Goal: Task Accomplishment & Management: Use online tool/utility

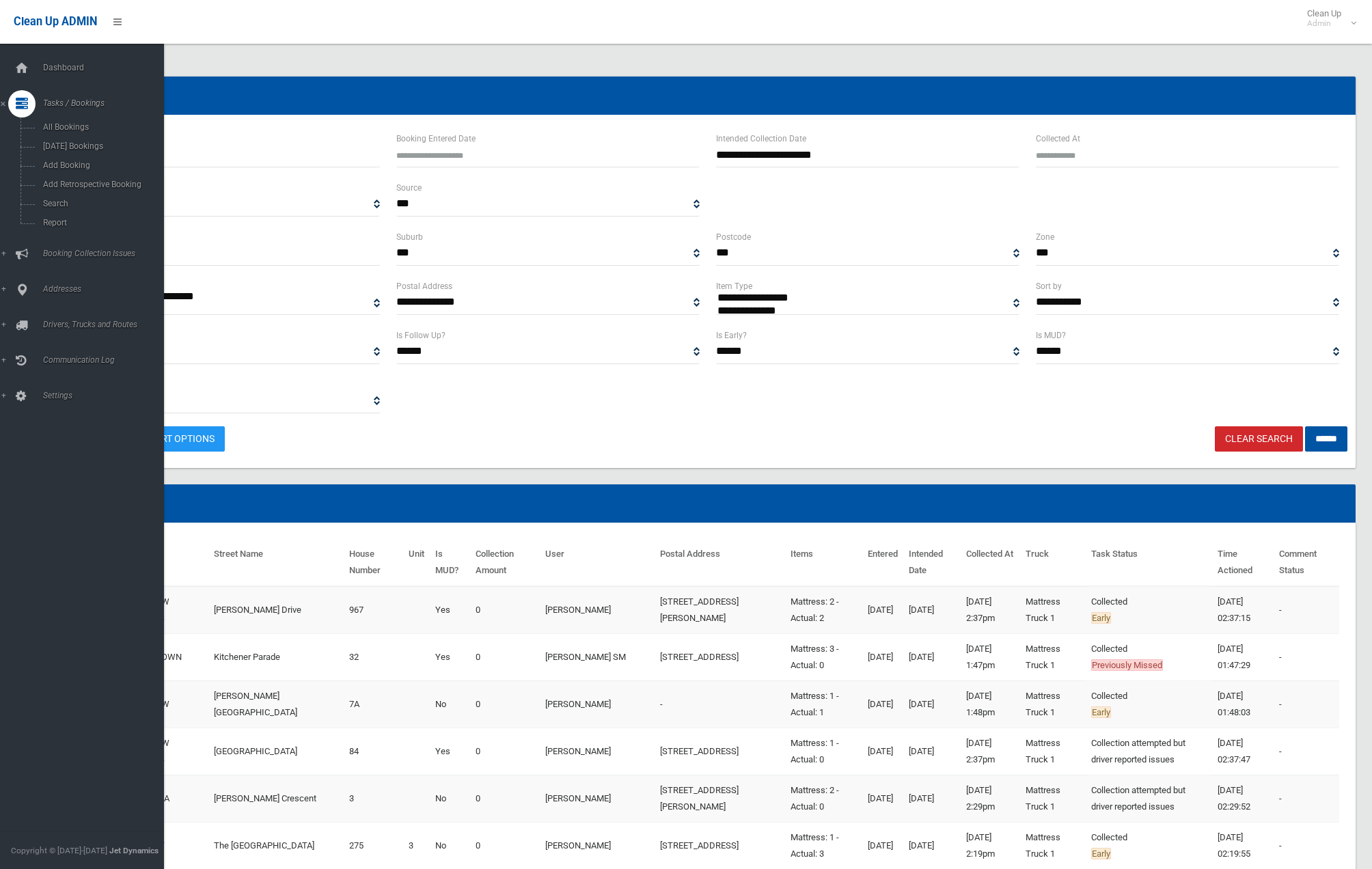
select select
click at [73, 70] on span "Dashboard" at bounding box center [101, 67] width 125 height 9
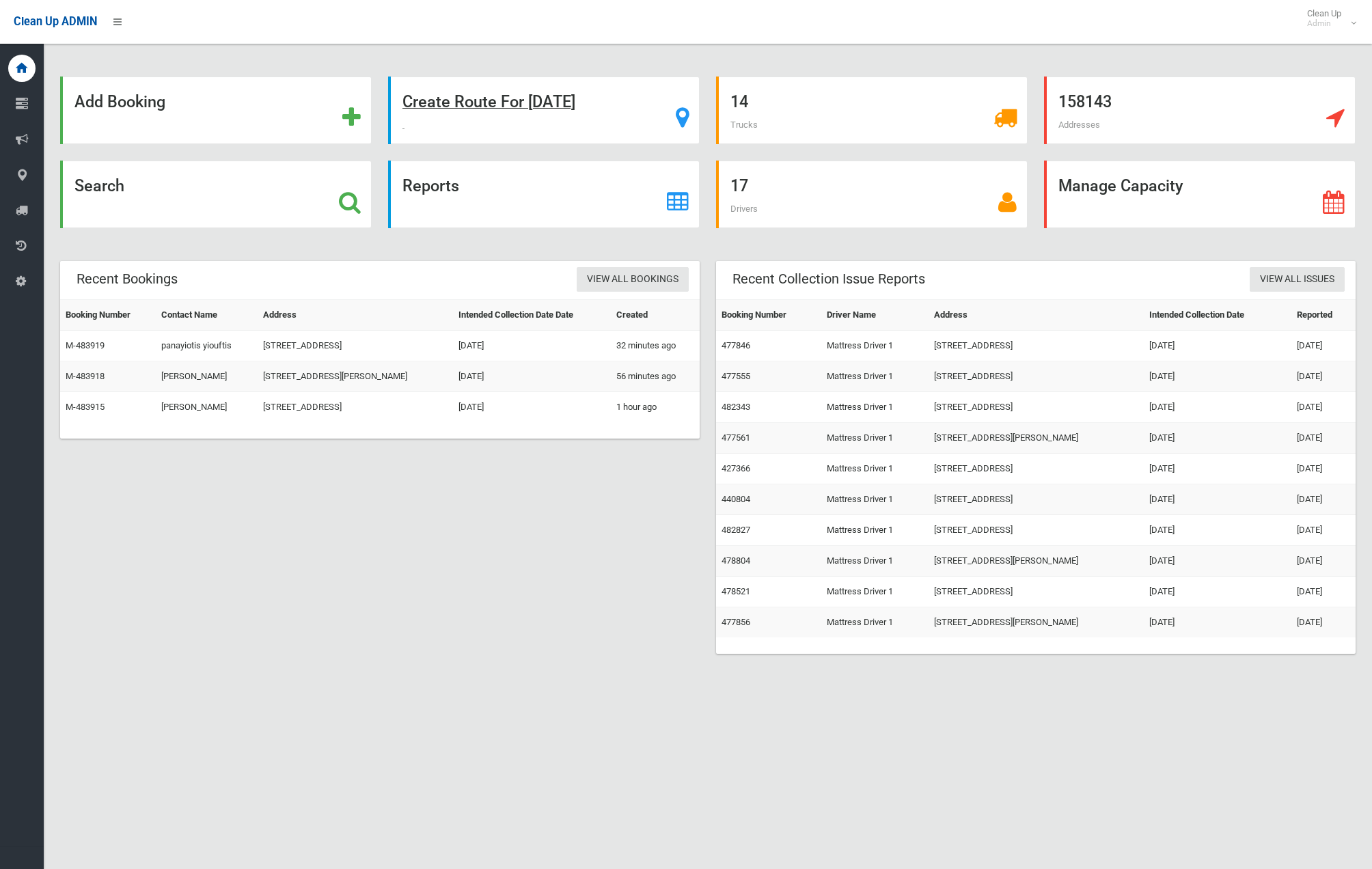
click at [494, 104] on strong "Create Route For [DATE]" at bounding box center [489, 101] width 173 height 19
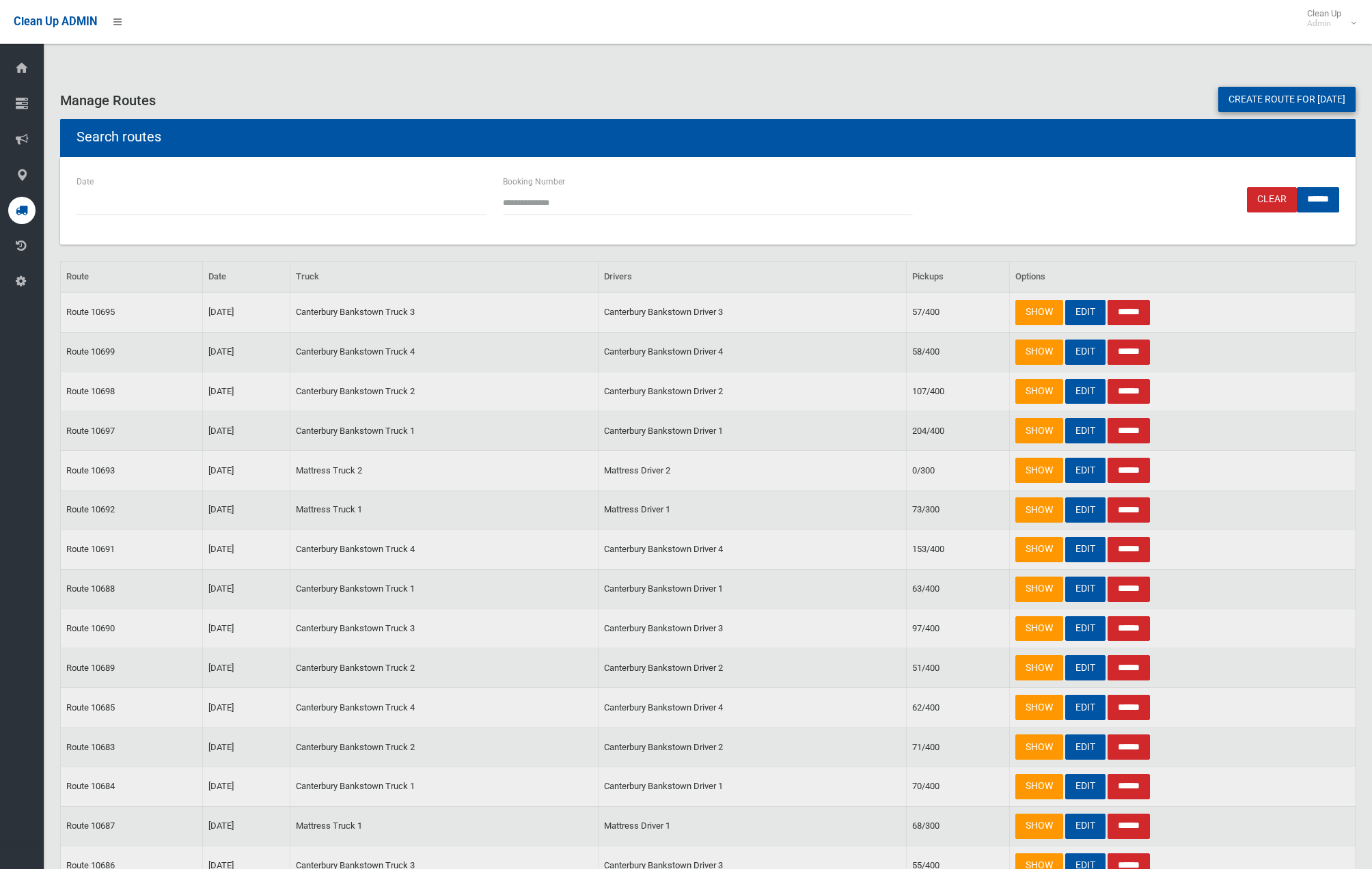
drag, startPoint x: 1227, startPoint y: 105, endPoint x: 1215, endPoint y: 104, distance: 12.0
click at [1227, 105] on link "Create route for tomorrow" at bounding box center [1287, 99] width 138 height 26
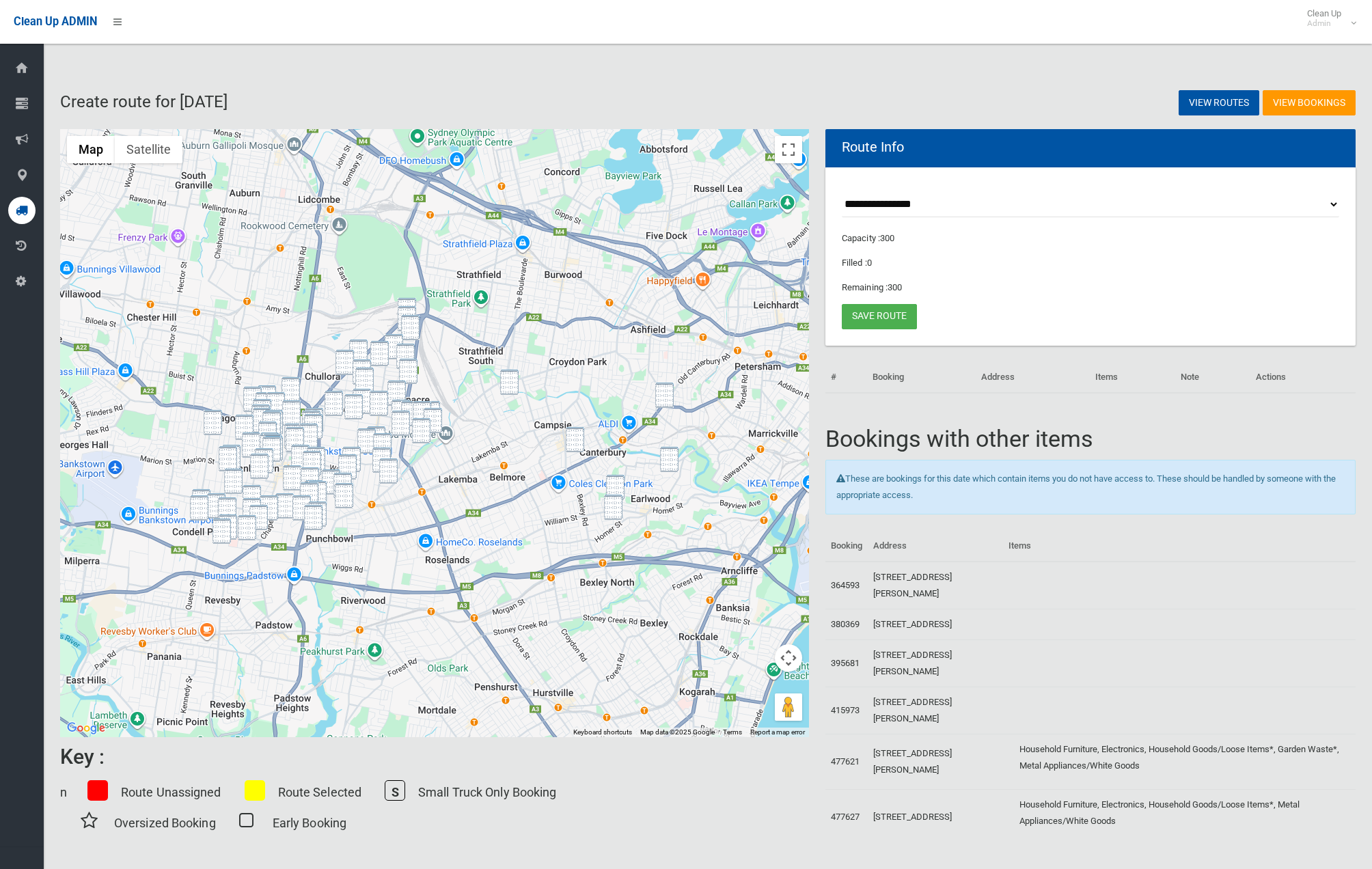
click at [671, 394] on img "682-704 New Canterbury Road, HURLSTONE PARK NSW 2193" at bounding box center [665, 395] width 18 height 26
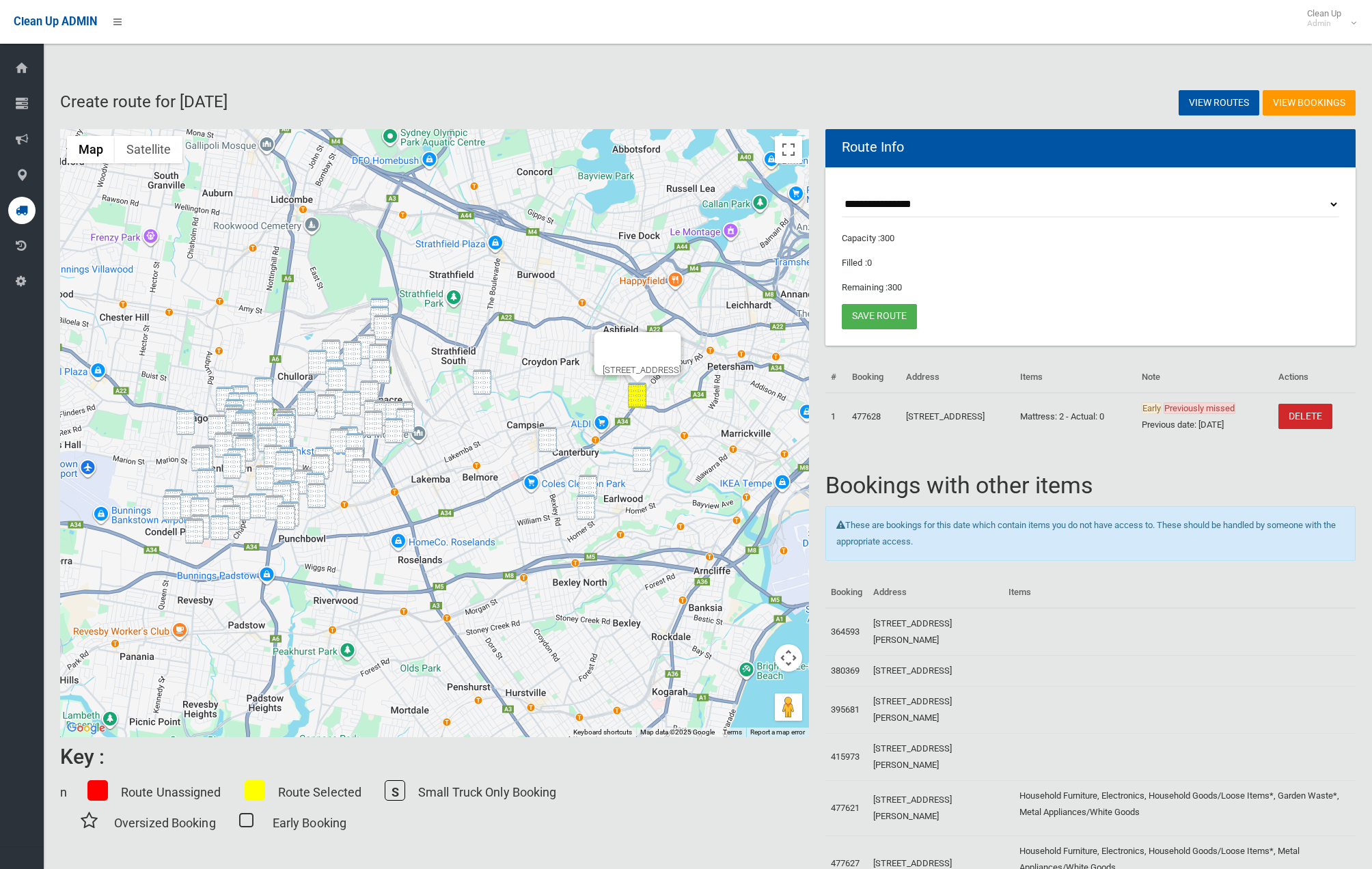
drag, startPoint x: 644, startPoint y: 452, endPoint x: 584, endPoint y: 454, distance: 60.0
click at [644, 452] on img "54 Prince Edward Avenue, EARLWOOD NSW 2206" at bounding box center [642, 460] width 18 height 26
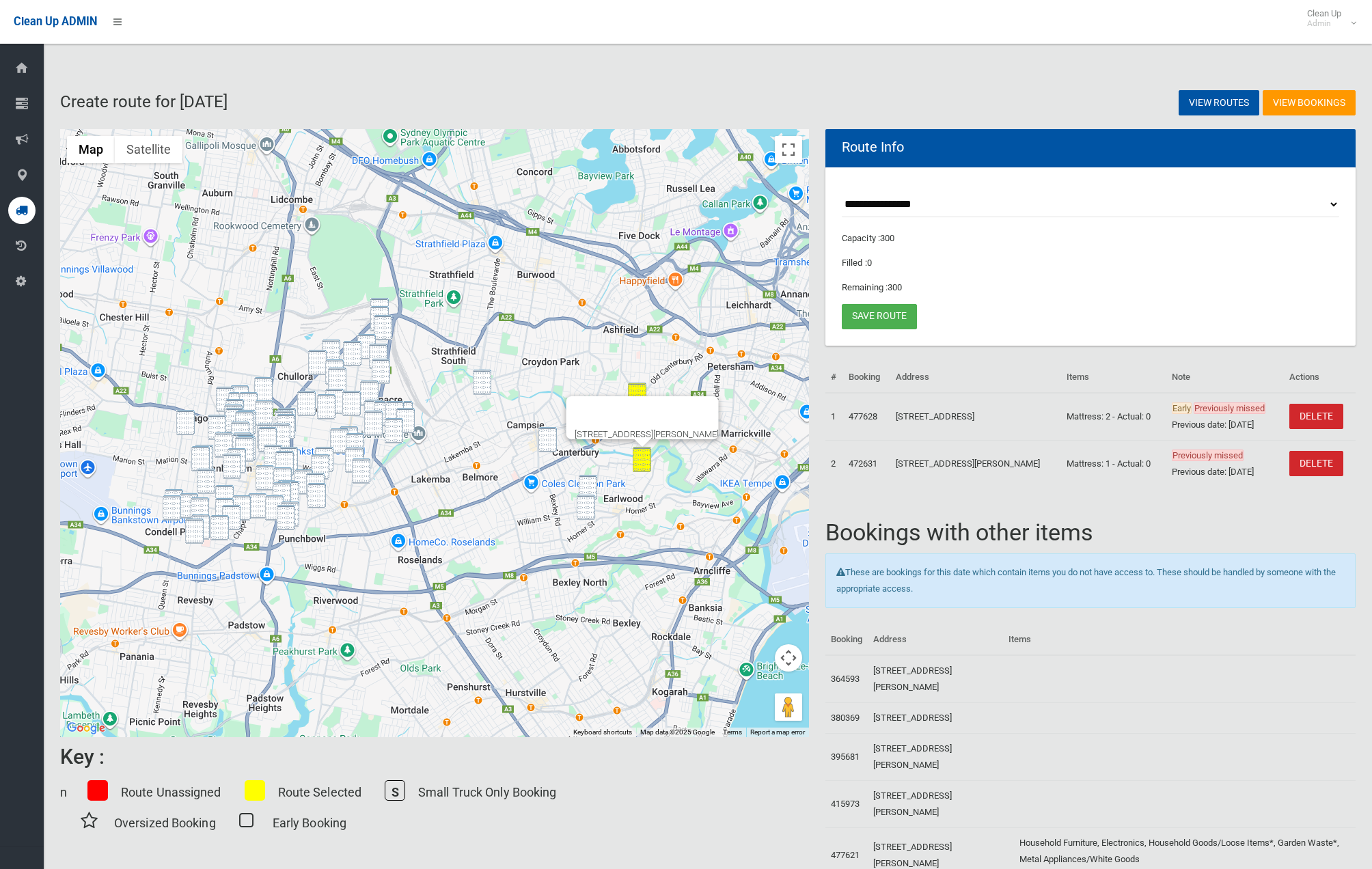
drag, startPoint x: 542, startPoint y: 445, endPoint x: 553, endPoint y: 453, distance: 13.6
click at [543, 445] on img "9 Unara Street, CAMPSIE NSW 2194" at bounding box center [548, 440] width 18 height 26
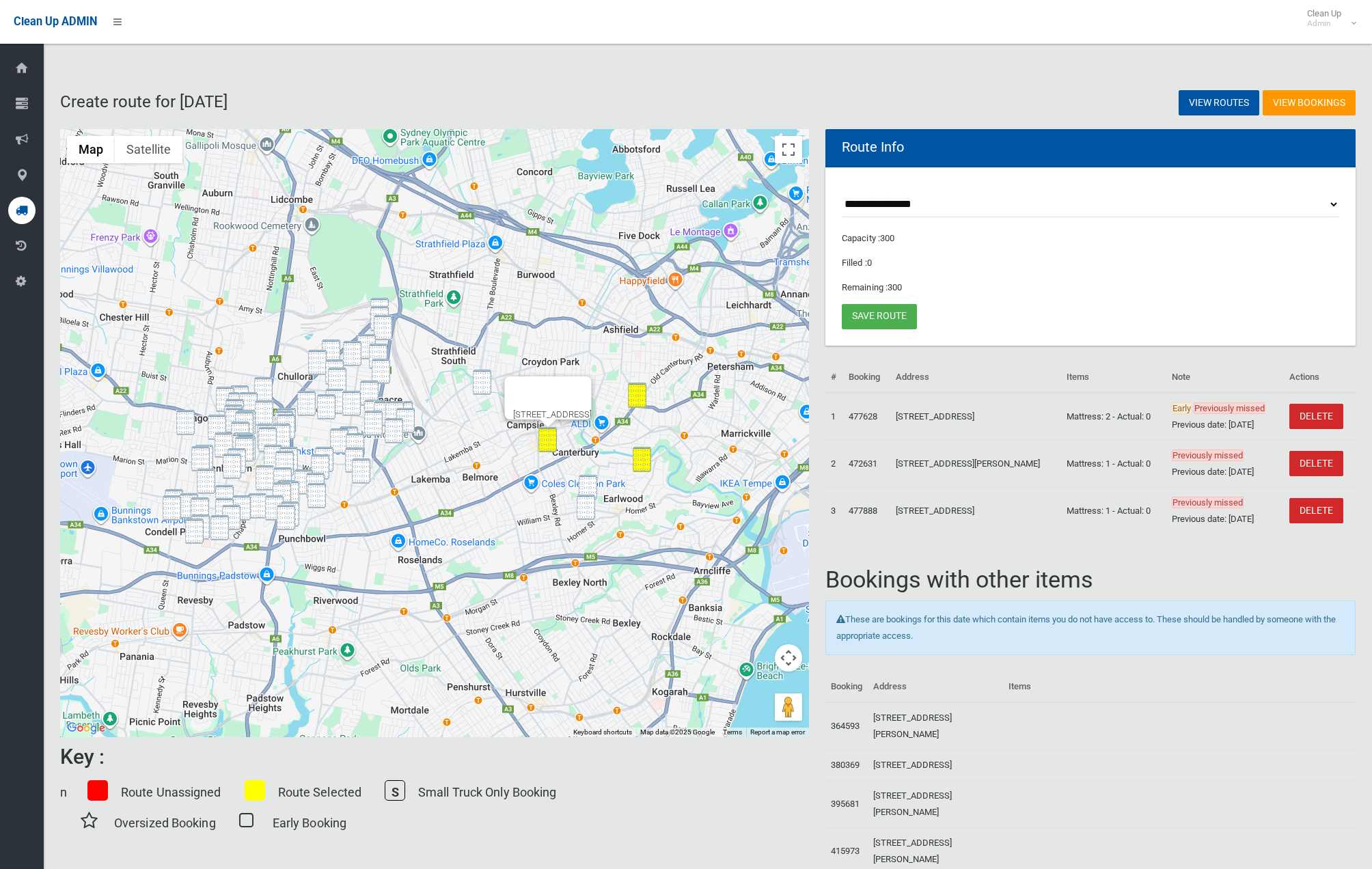
drag, startPoint x: 592, startPoint y: 483, endPoint x: 585, endPoint y: 502, distance: 20.2
click at [592, 484] on img "16 MacLeay Place, EARLWOOD NSW 2206" at bounding box center [588, 487] width 18 height 26
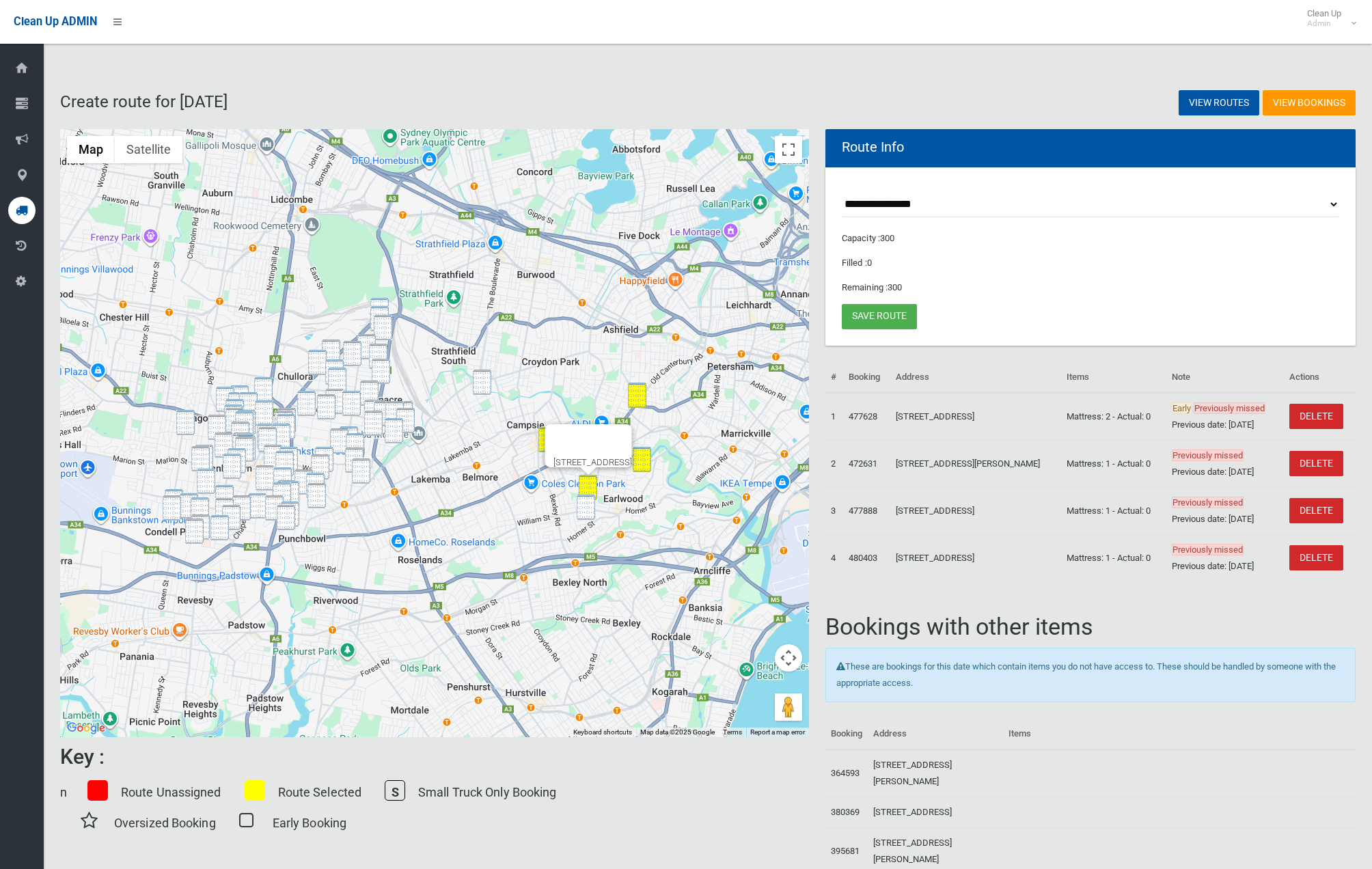
click at [583, 504] on img "28 Hood Avenue, EARLWOOD NSW 2206" at bounding box center [586, 507] width 18 height 26
click at [477, 384] on img "25 Birdwood Avenue, BELFIELD NSW 2191" at bounding box center [482, 382] width 18 height 26
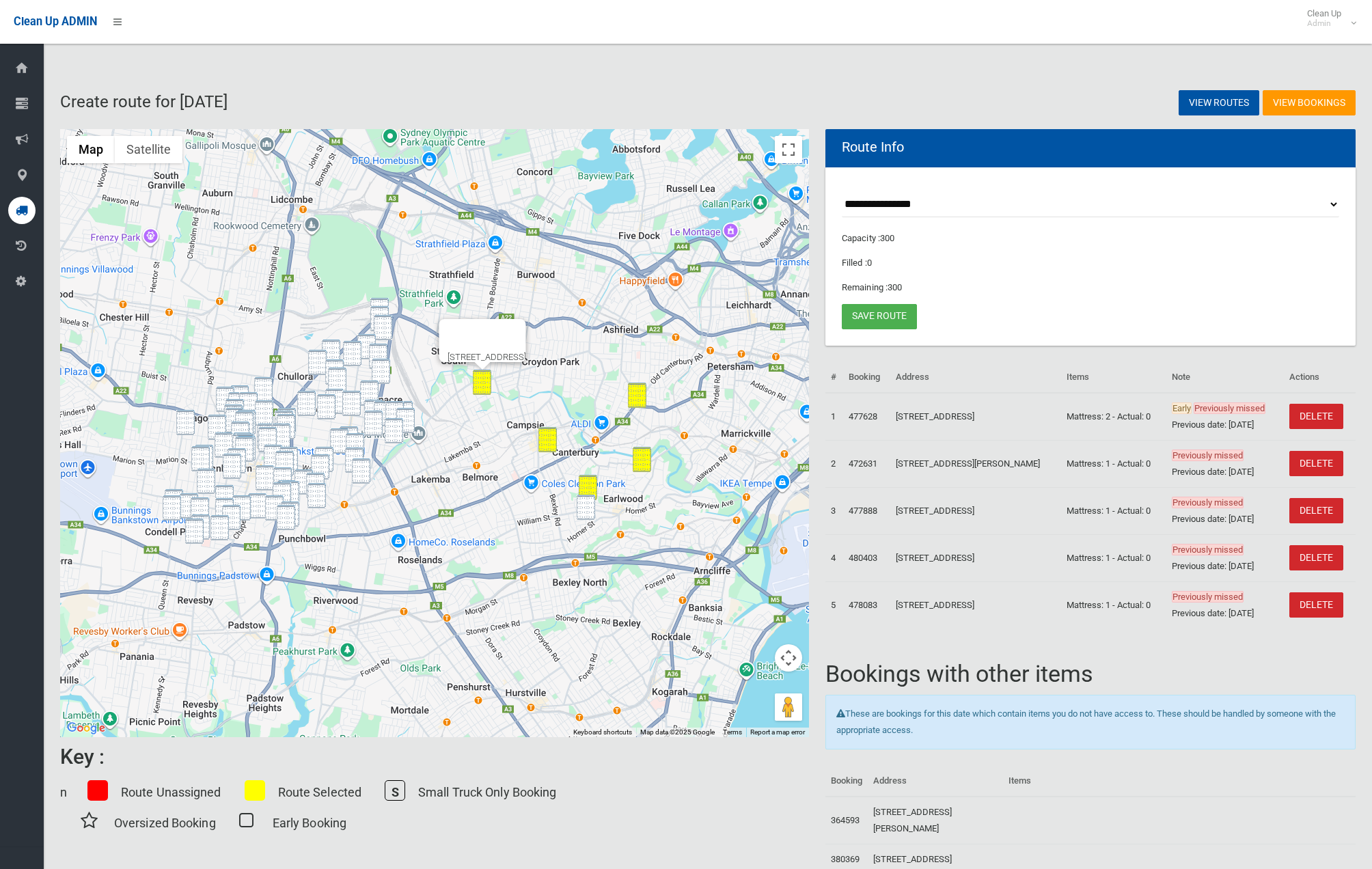
drag, startPoint x: 375, startPoint y: 300, endPoint x: 378, endPoint y: 308, distance: 8.5
click at [375, 300] on img "3 Wesley Street, GREENACRE NSW 2190" at bounding box center [380, 311] width 18 height 26
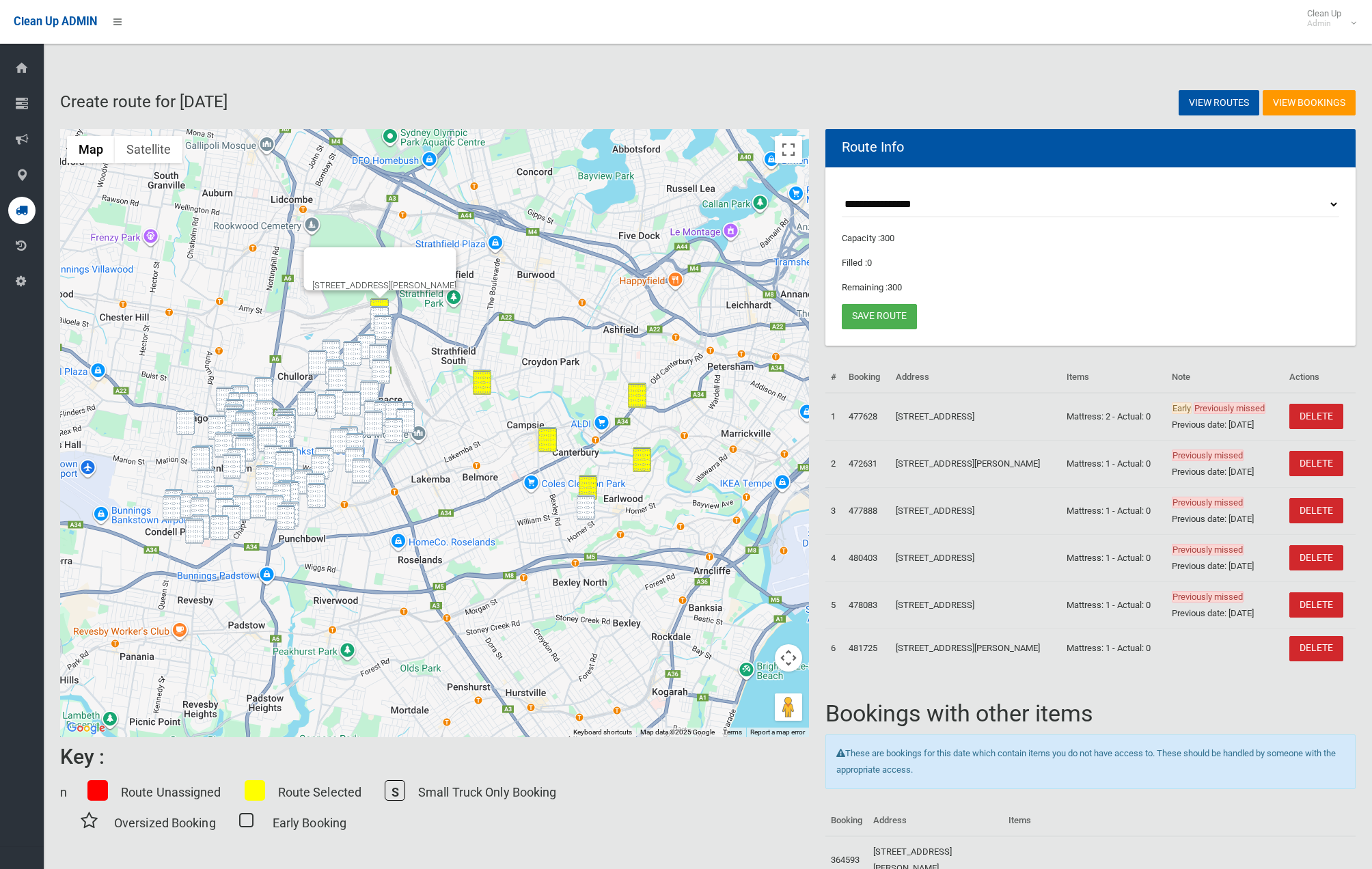
drag, startPoint x: 580, startPoint y: 513, endPoint x: 568, endPoint y: 504, distance: 15.0
click at [578, 511] on img "28 Hood Avenue, EARLWOOD NSW 2206" at bounding box center [586, 507] width 18 height 26
click at [380, 309] on img "32A Jean Street, GREENACRE NSW 2190" at bounding box center [380, 319] width 18 height 26
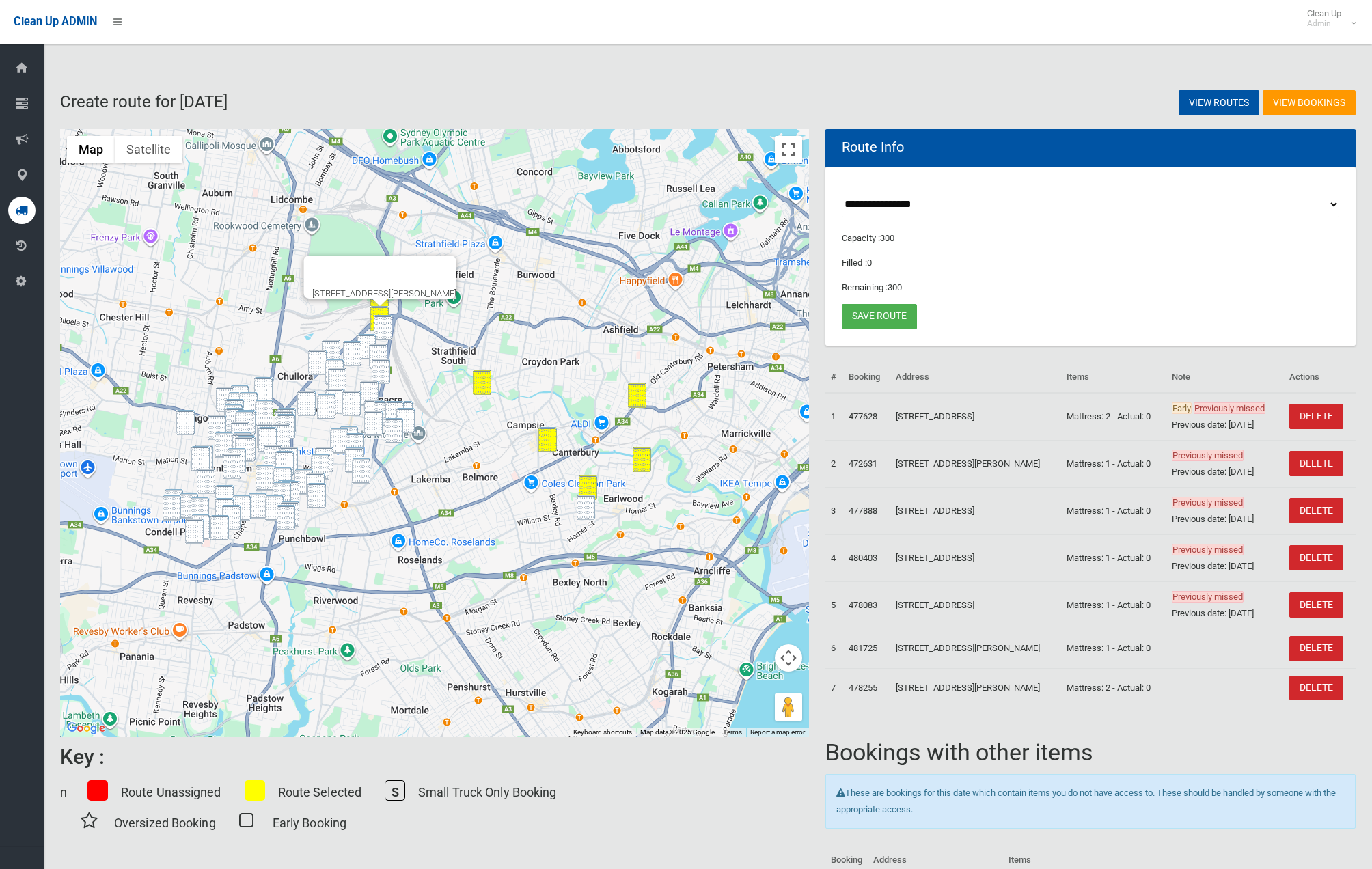
click at [382, 326] on img "6 Terry Street, GREENACRE NSW 2190" at bounding box center [383, 328] width 18 height 26
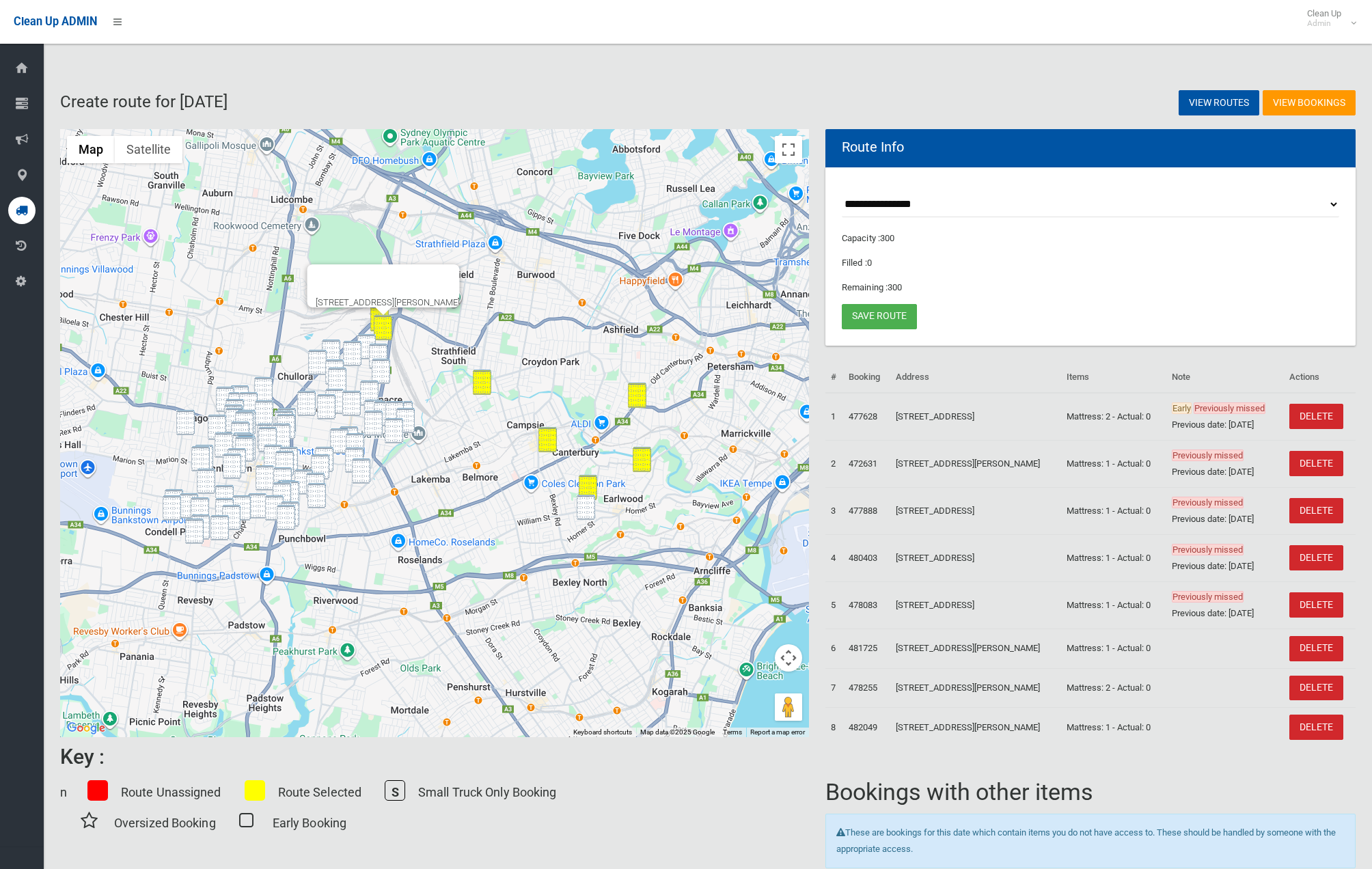
drag, startPoint x: 587, startPoint y: 510, endPoint x: 572, endPoint y: 492, distance: 23.4
click at [587, 510] on img "28 Hood Avenue, EARLWOOD NSW 2206" at bounding box center [586, 507] width 18 height 26
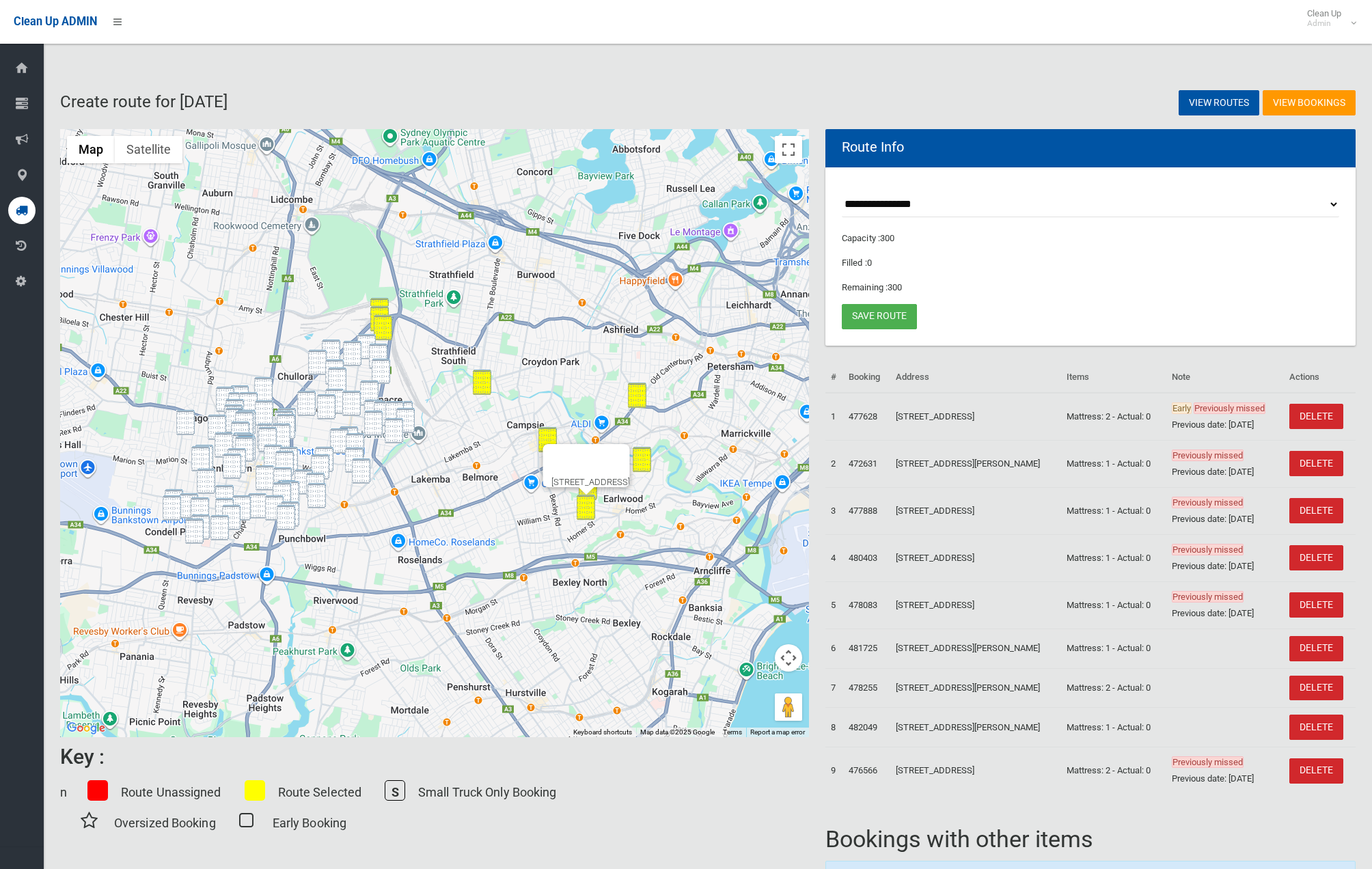
click at [365, 338] on img "88 Norfolk Road, GREENACRE NSW 2190" at bounding box center [367, 347] width 18 height 26
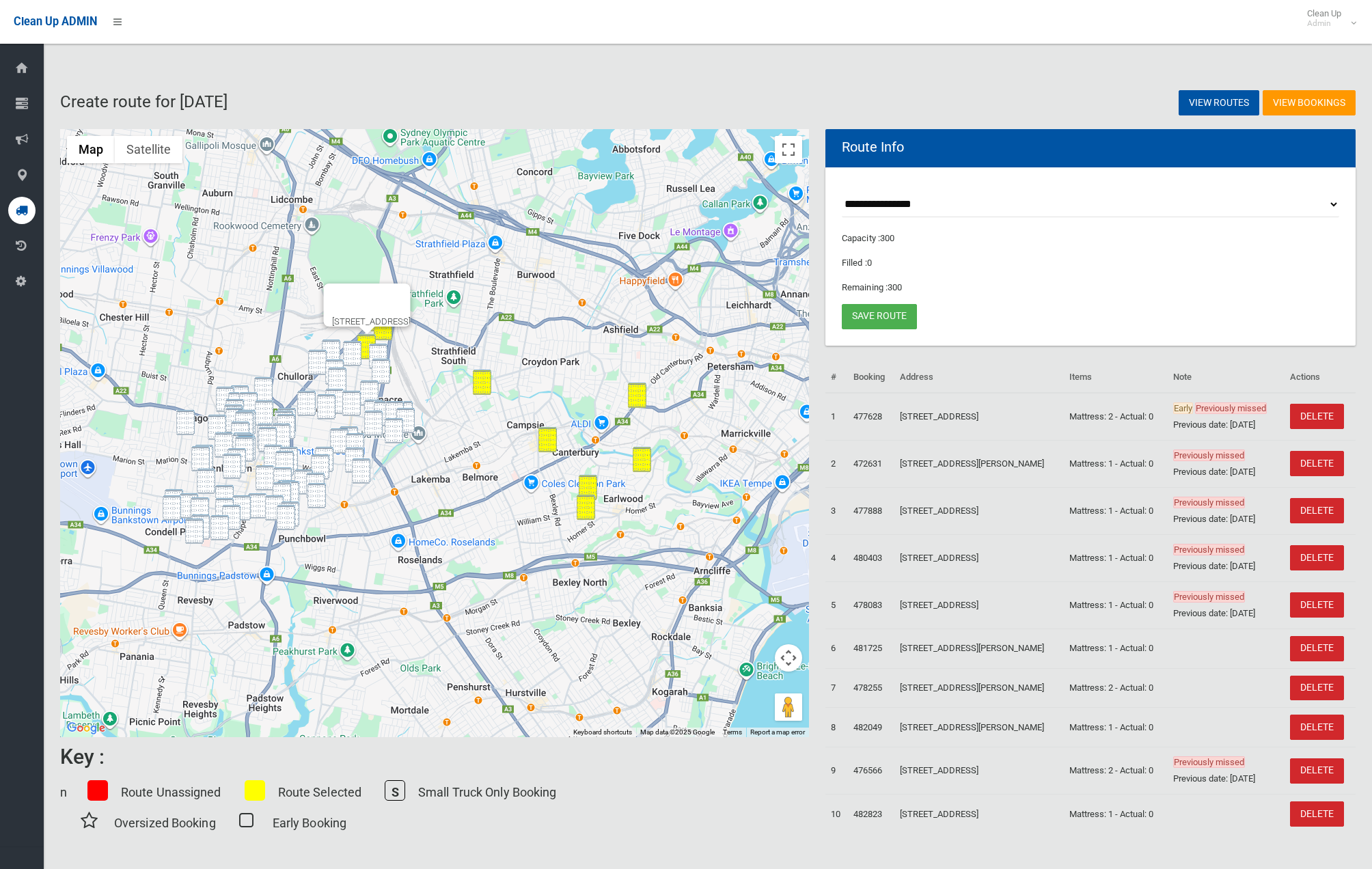
click at [376, 344] on img "12 Ivy Street, GREENACRE NSW 2190" at bounding box center [378, 357] width 18 height 26
click at [357, 346] on img "4/11 Tennyson Road, GREENACRE NSW 2190" at bounding box center [353, 354] width 18 height 26
drag, startPoint x: 334, startPoint y: 347, endPoint x: 325, endPoint y: 350, distance: 9.5
click at [334, 347] on img "70 Tennyson Road, GREENACRE NSW 2190" at bounding box center [331, 353] width 18 height 26
drag, startPoint x: 317, startPoint y: 353, endPoint x: 329, endPoint y: 365, distance: 17.0
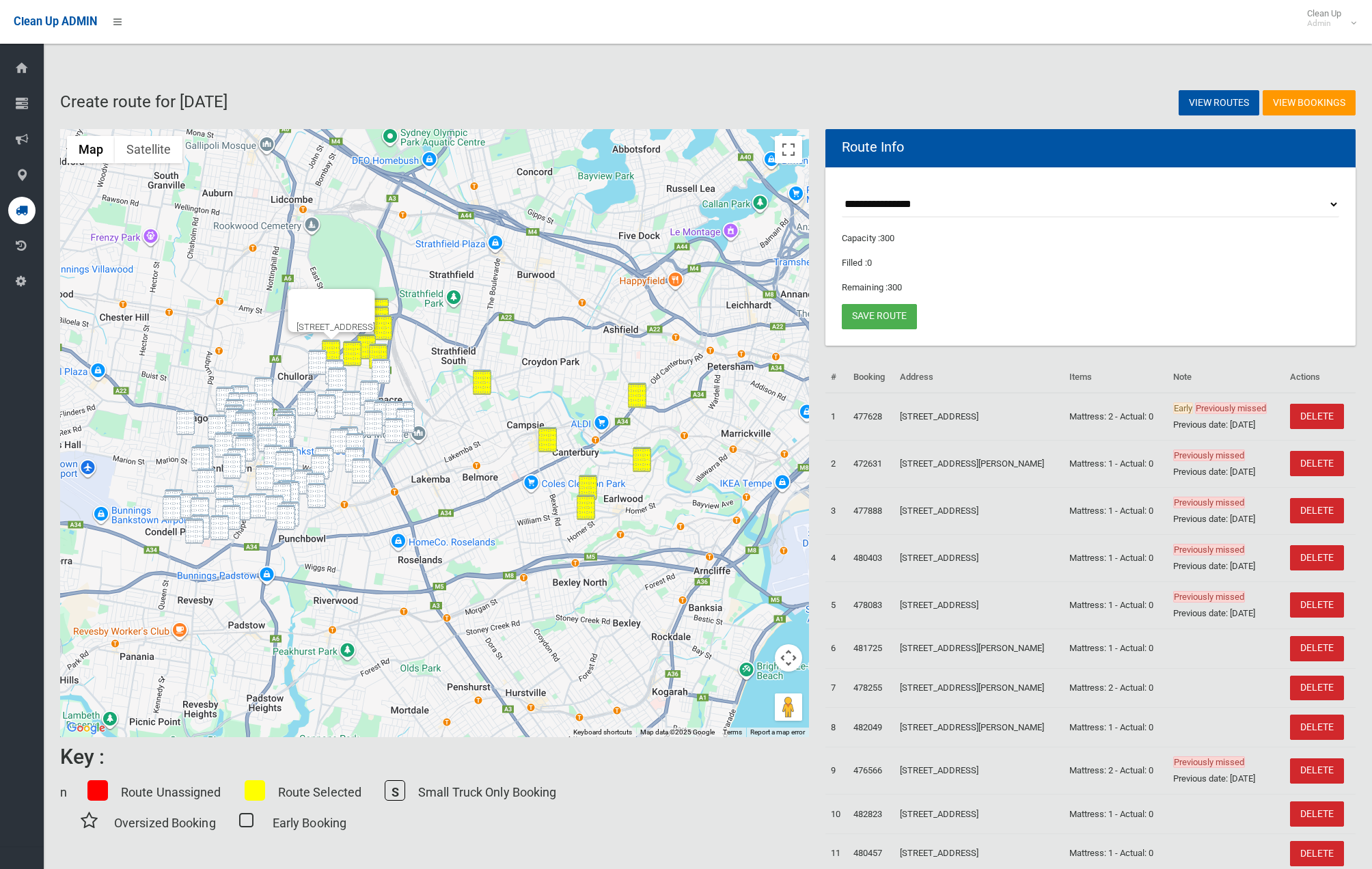
click at [317, 353] on img "205 Hume Highway, GREENACRE NSW 2190" at bounding box center [317, 362] width 18 height 26
drag, startPoint x: 331, startPoint y: 362, endPoint x: 335, endPoint y: 370, distance: 8.9
click at [332, 362] on img "50 Northcote Road, GREENACRE NSW 2190" at bounding box center [335, 372] width 18 height 26
click at [336, 378] on img "70 Rawson Road, GREENACRE NSW 2190" at bounding box center [337, 380] width 18 height 26
drag, startPoint x: 381, startPoint y: 371, endPoint x: 375, endPoint y: 377, distance: 8.5
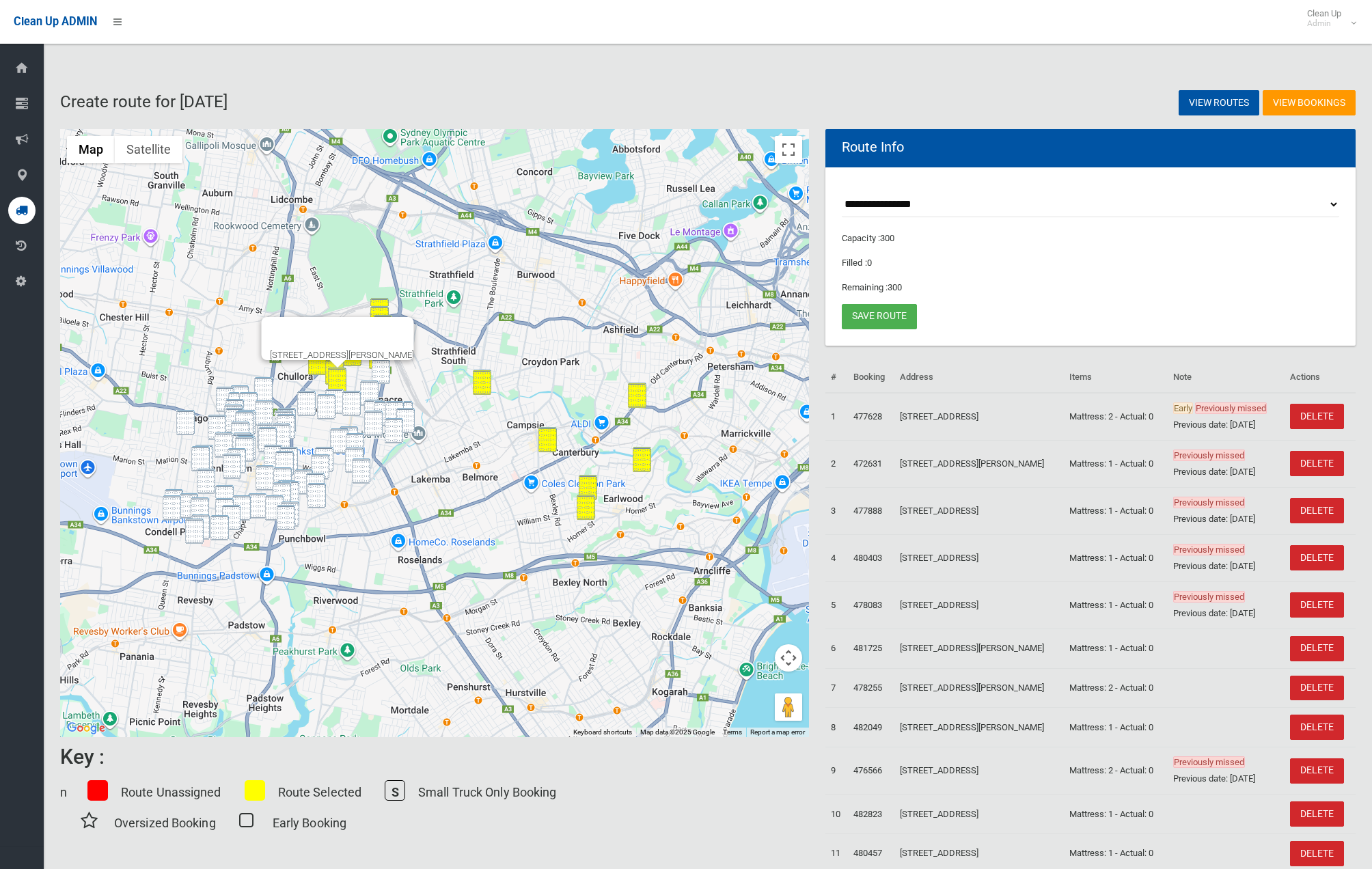
click at [380, 371] on img "140 Roberts Road, GREENACRE NSW 2190" at bounding box center [381, 372] width 18 height 26
click at [337, 392] on img "58 Boronia Road, GREENACRE NSW 2190" at bounding box center [335, 402] width 18 height 26
click at [330, 401] on img "61 Banksia Road, GREENACRE NSW 2190" at bounding box center [326, 407] width 18 height 26
click at [353, 400] on img "171 Waterloo Road, GREENACRE NSW 2190" at bounding box center [352, 404] width 18 height 26
click at [367, 389] on img "26 Karuah Street, GREENACRE NSW 2190" at bounding box center [370, 394] width 18 height 26
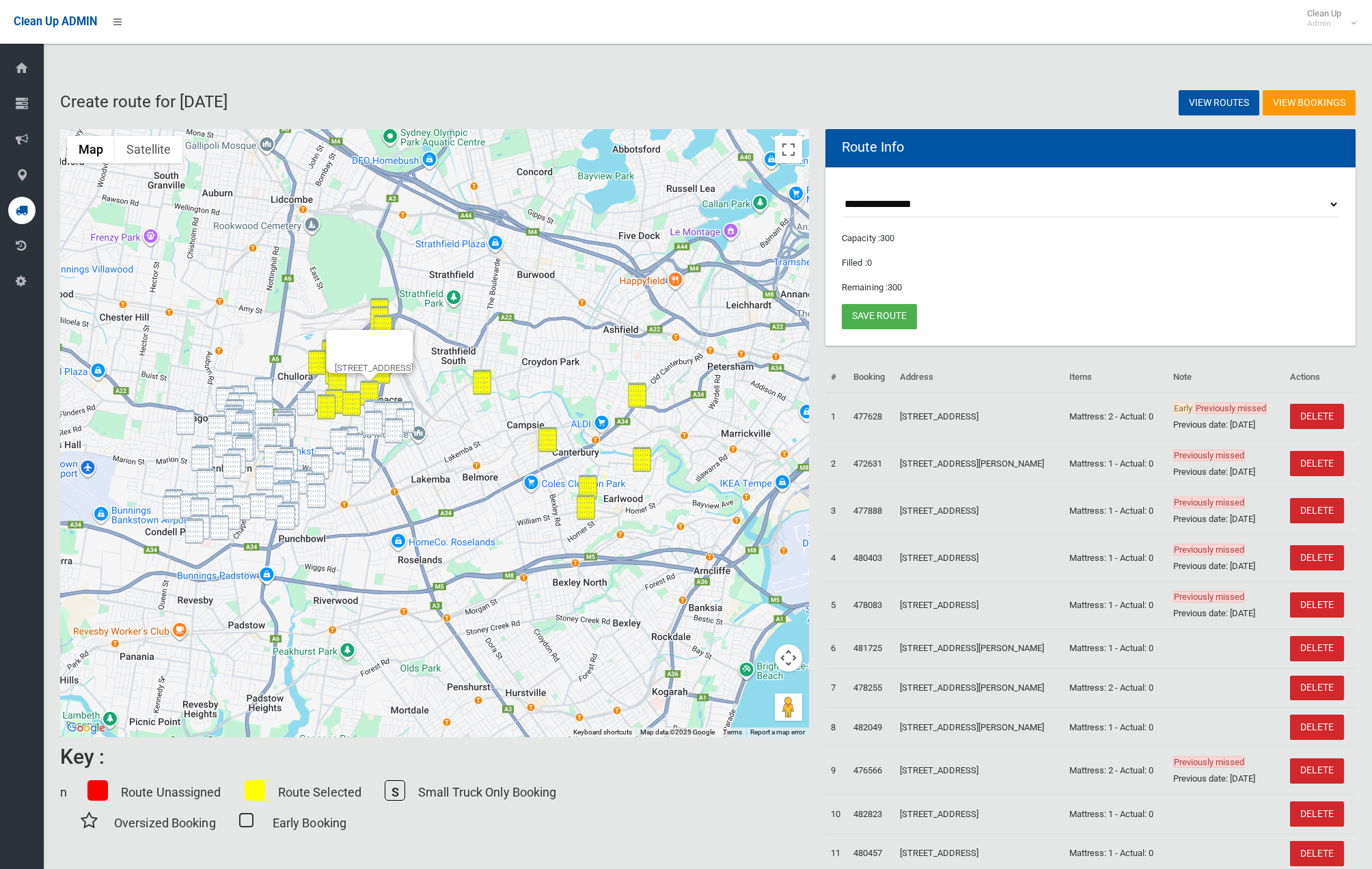
click at [367, 403] on img "125 Wilbur Street, GREENACRE NSW 2190" at bounding box center [373, 413] width 18 height 26
click at [377, 404] on img "103 Wilbur Street, GREENACRE NSW 2190" at bounding box center [383, 414] width 18 height 26
click at [389, 405] on img "80 Wilbur Street, GREENACRE NSW 2190" at bounding box center [394, 414] width 18 height 26
click at [409, 405] on img "58 Juno Parade, GREENACRE NSW 2190" at bounding box center [404, 414] width 18 height 26
click at [407, 412] on img "117 Wangee Road, GREENACRE NSW 2190" at bounding box center [406, 421] width 18 height 26
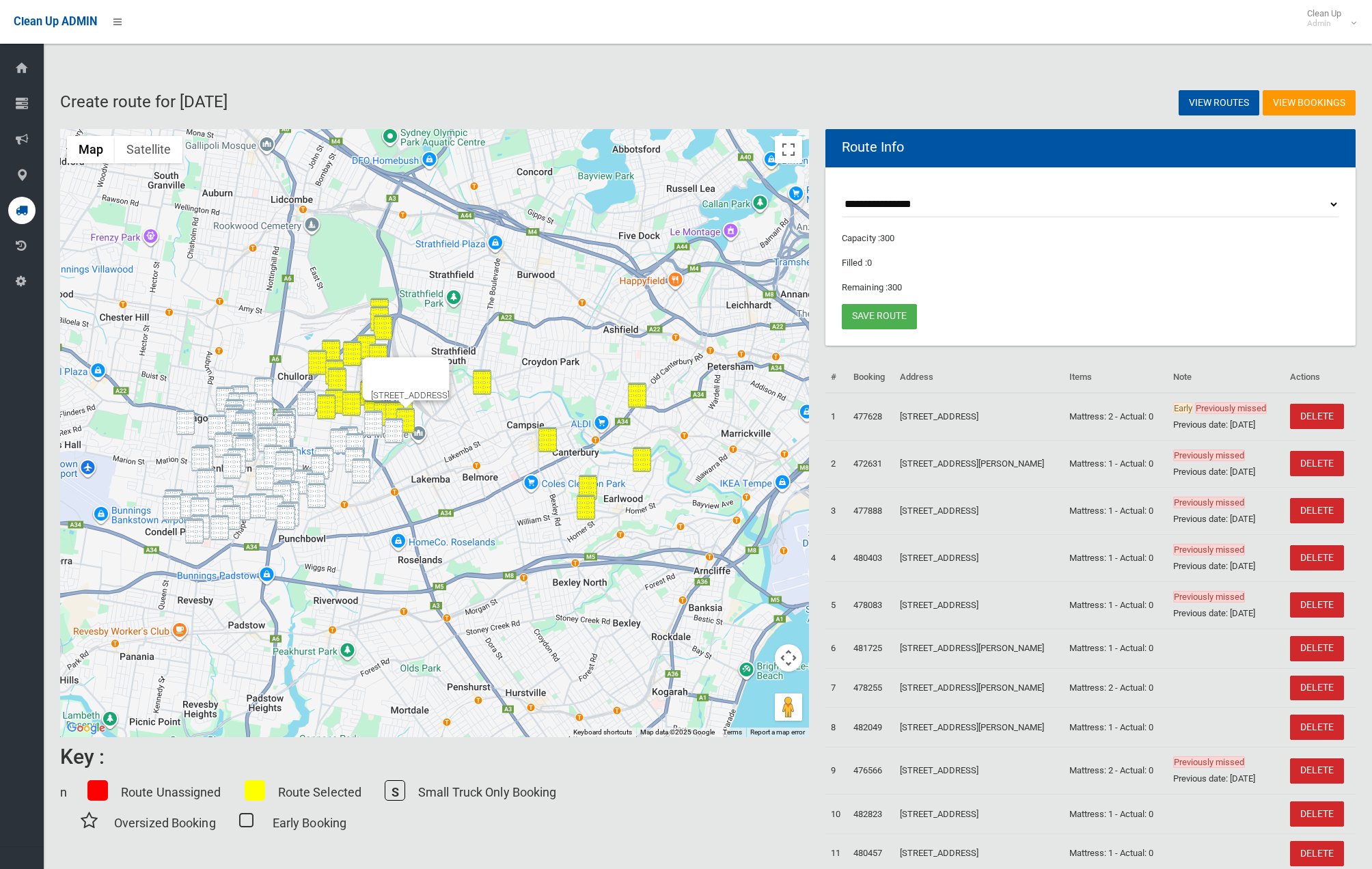
click at [397, 422] on img "10 Chaseling Street, GREENACRE NSW 2190" at bounding box center [394, 431] width 18 height 26
click at [375, 421] on img "45 Chaseling Street, GREENACRE NSW 2190" at bounding box center [373, 424] width 18 height 26
click at [356, 431] on img "74 Napoleon Road, GREENACRE NSW 2190" at bounding box center [349, 439] width 18 height 26
click at [345, 435] on img "34A Old Kent Road, GREENACRE NSW 2190" at bounding box center [355, 446] width 18 height 26
click at [357, 441] on img "34A Old Kent Road, GREENACRE NSW 2190" at bounding box center [355, 446] width 18 height 26
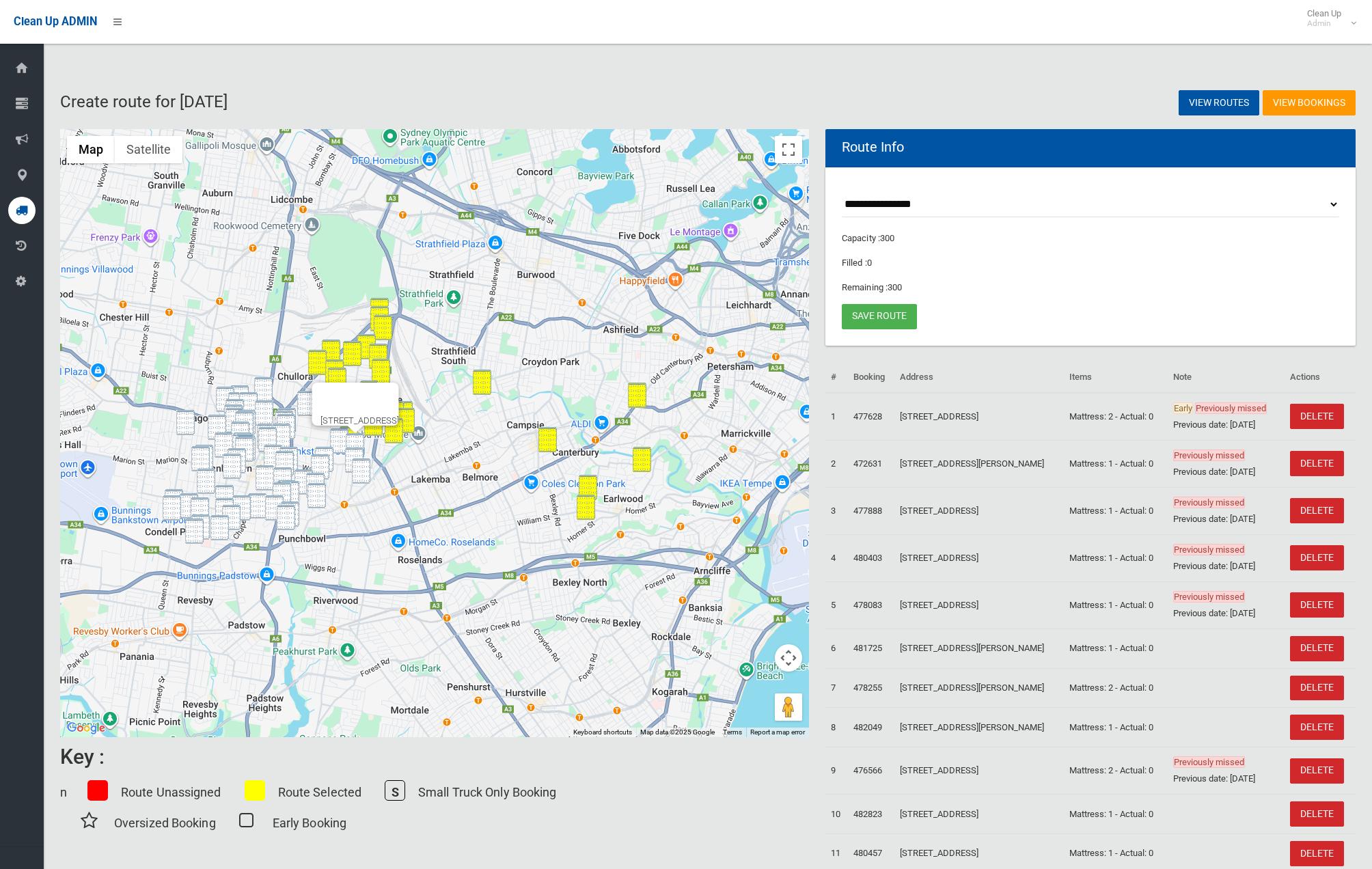
drag, startPoint x: 335, startPoint y: 442, endPoint x: 343, endPoint y: 442, distance: 8.0
click at [335, 442] on img "80 Old Kent Road, MOUNT LEWIS NSW 2190" at bounding box center [339, 441] width 18 height 26
drag, startPoint x: 353, startPoint y: 441, endPoint x: 356, endPoint y: 450, distance: 9.5
click at [353, 441] on img "34A Old Kent Road, GREENACRE NSW 2190" at bounding box center [355, 446] width 18 height 26
click at [356, 451] on img "71 Acacia Avenue, PUNCHBOWL NSW 2196" at bounding box center [354, 460] width 18 height 26
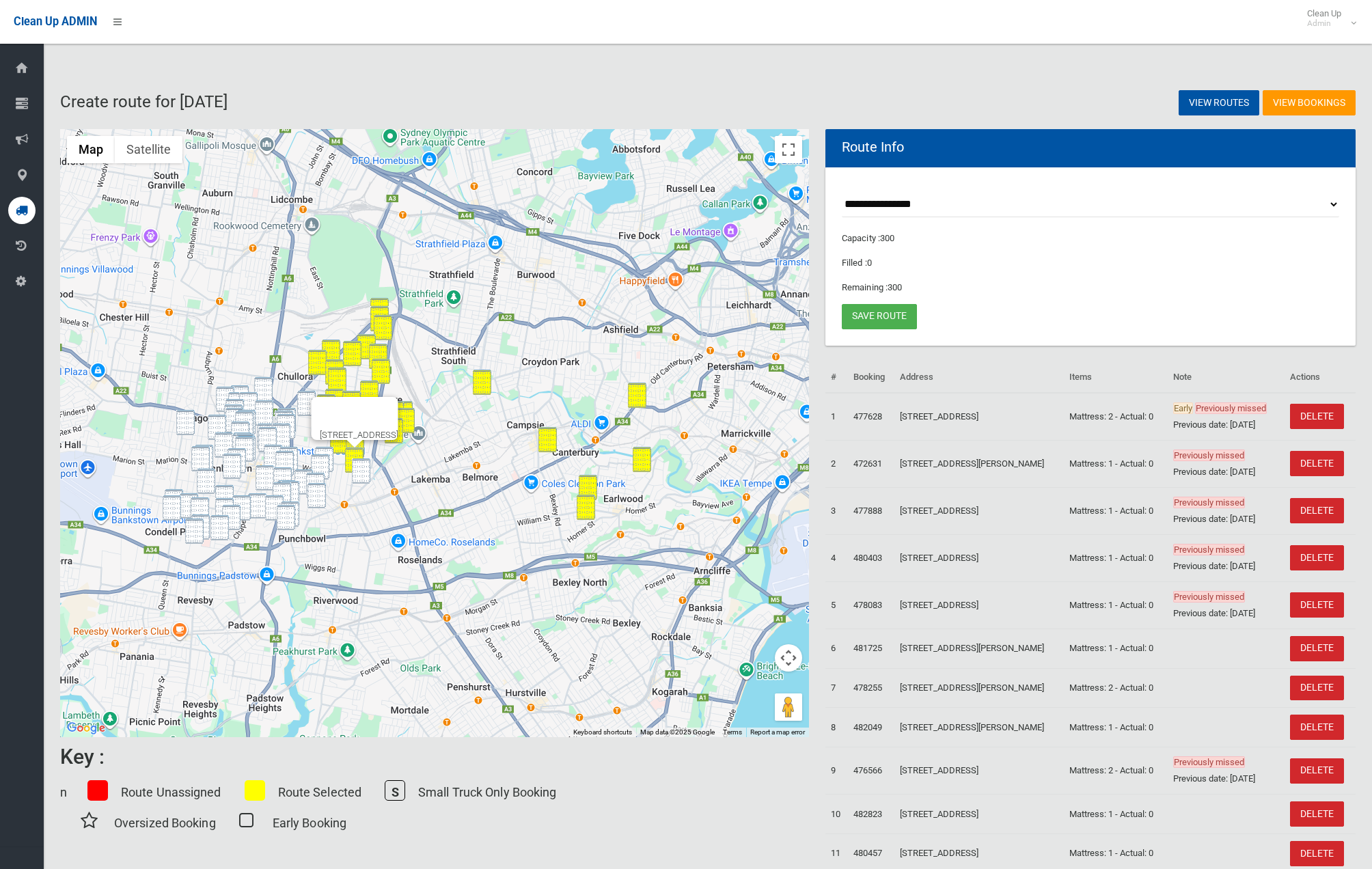
drag, startPoint x: 368, startPoint y: 472, endPoint x: 344, endPoint y: 455, distance: 29.4
click at [368, 472] on img "10 Lilac Street, PUNCHBOWL NSW 2196" at bounding box center [361, 471] width 18 height 26
click at [265, 382] on img "57 Powell Street, YAGOONA NSW 2199" at bounding box center [263, 390] width 18 height 26
drag, startPoint x: 238, startPoint y: 387, endPoint x: 231, endPoint y: 388, distance: 7.1
click at [238, 387] on img "50 Woodbine Street, YAGOONA NSW 2199" at bounding box center [240, 398] width 18 height 26
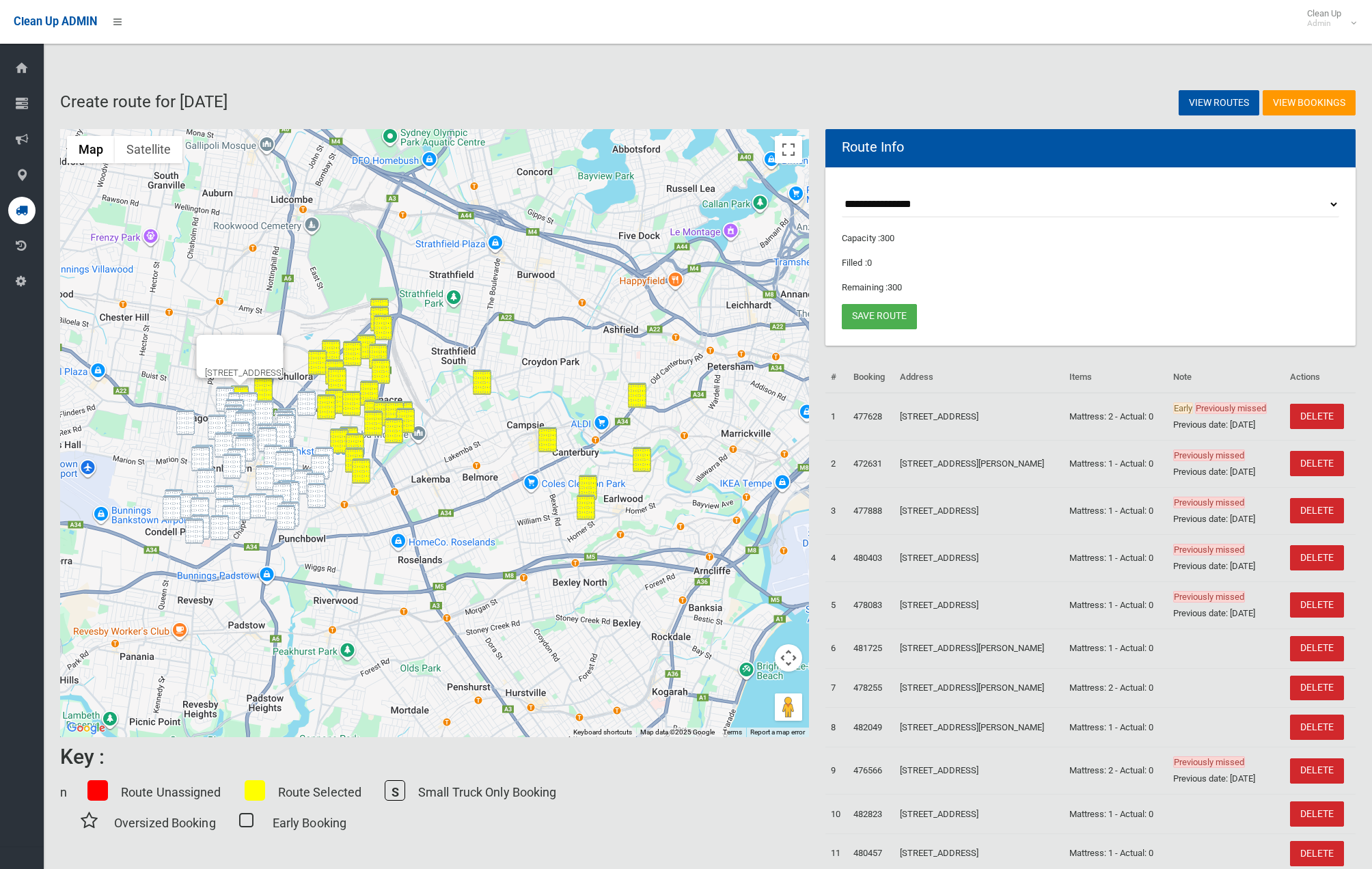
click at [229, 389] on img "283 Cooper Road, YAGOONA NSW 2199" at bounding box center [225, 399] width 18 height 26
click at [248, 394] on img "382 Hume Highway, BANKSTOWN NSW 2200" at bounding box center [248, 405] width 18 height 26
drag, startPoint x: 234, startPoint y: 395, endPoint x: 221, endPoint y: 399, distance: 13.6
click at [234, 395] on img "72 Ashby Avenue, YAGOONA NSW 2199" at bounding box center [238, 405] width 18 height 26
drag, startPoint x: 189, startPoint y: 415, endPoint x: 183, endPoint y: 437, distance: 22.8
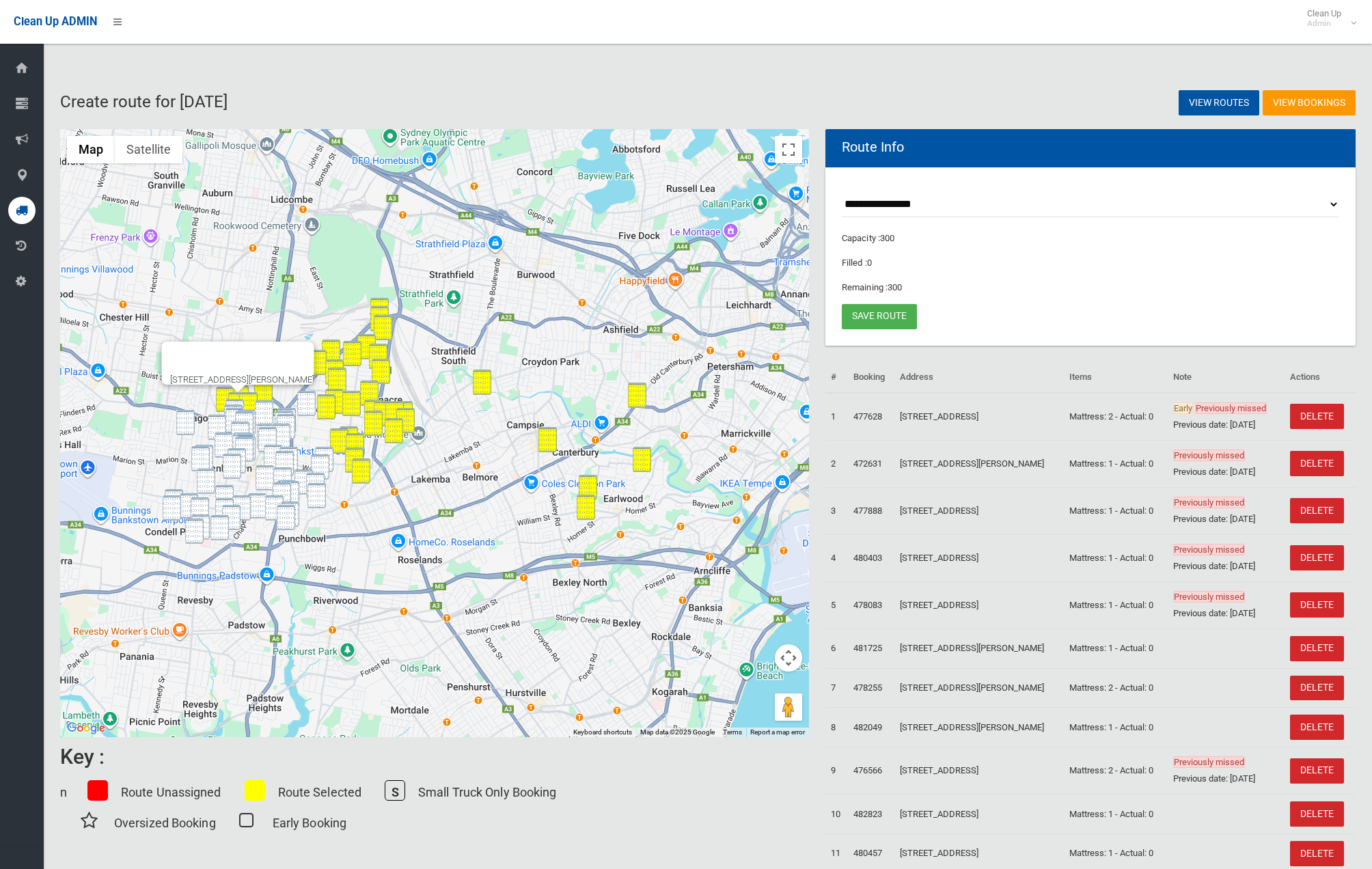
click at [189, 415] on img "36 Glassop Street, YAGOONA NSW 2199" at bounding box center [186, 423] width 18 height 26
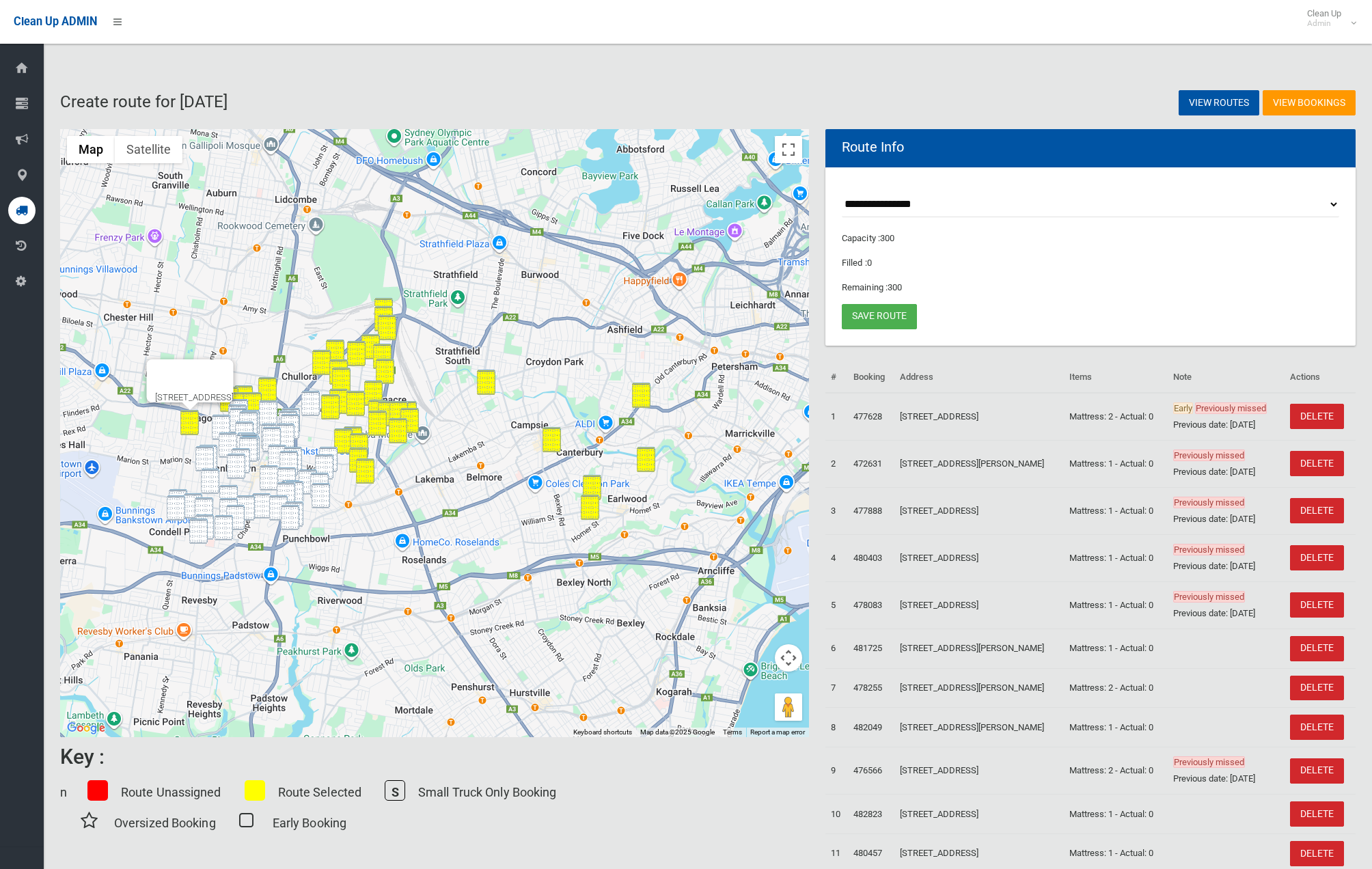
click at [221, 426] on img "14F Glassop Street, BANKSTOWN NSW 2200" at bounding box center [221, 428] width 18 height 26
click at [224, 437] on img "17 Gail Place, BANKSTOWN NSW 2200" at bounding box center [228, 445] width 18 height 26
click at [216, 449] on img "12A Hunter Street, CONDELL PARK NSW 2200" at bounding box center [208, 458] width 18 height 26
click at [206, 453] on img "15 Hunter Street, CONDELL PARK NSW 2200" at bounding box center [204, 459] width 18 height 26
drag, startPoint x: 211, startPoint y: 477, endPoint x: 201, endPoint y: 483, distance: 11.7
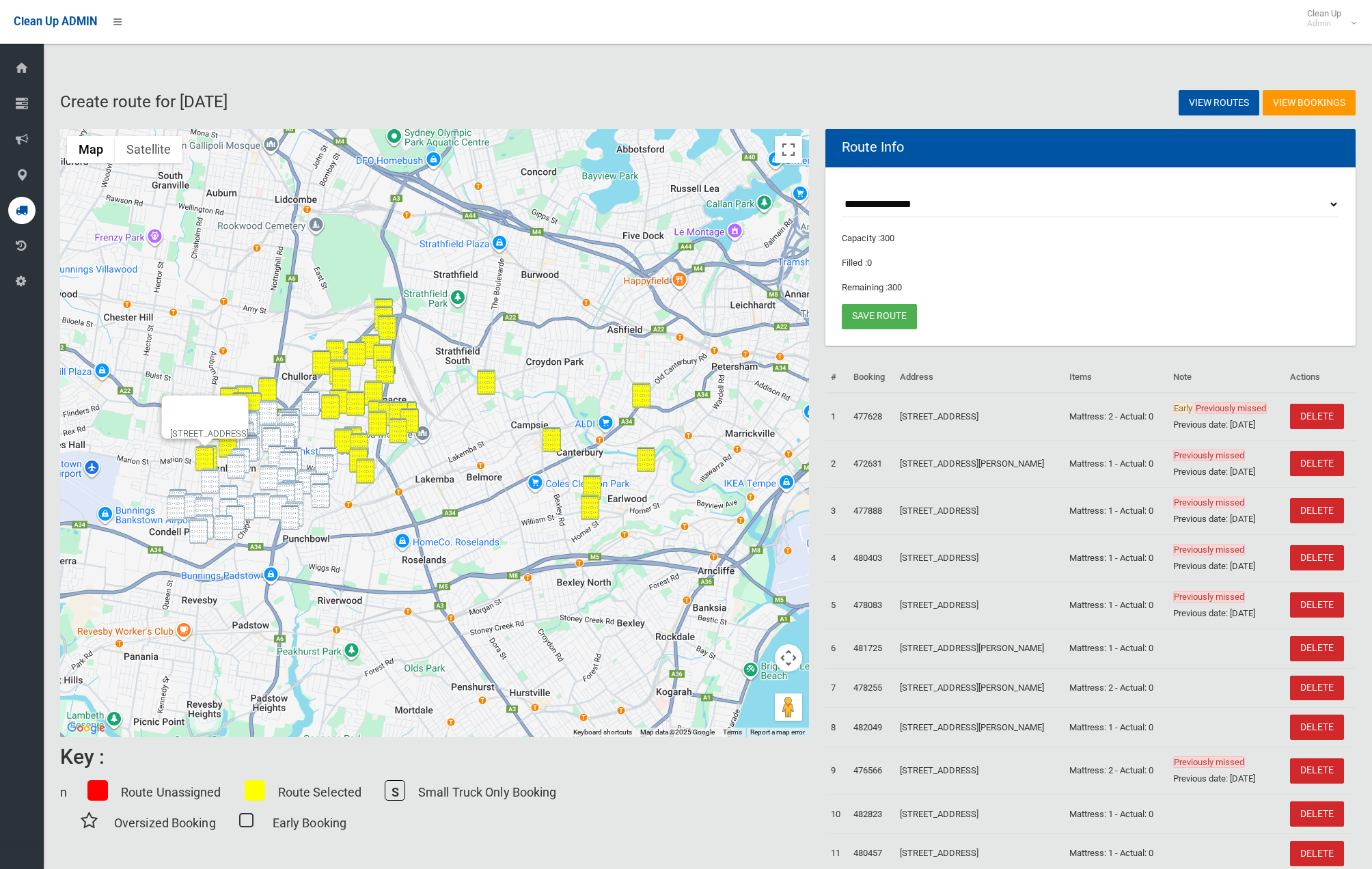
click at [211, 477] on img "1/13A Lancelot Street, CONDELL PARK NSW 2200" at bounding box center [210, 482] width 18 height 26
click at [177, 490] on img "54A Winifred Street, CONDELL PARK NSW 2200" at bounding box center [178, 502] width 18 height 26
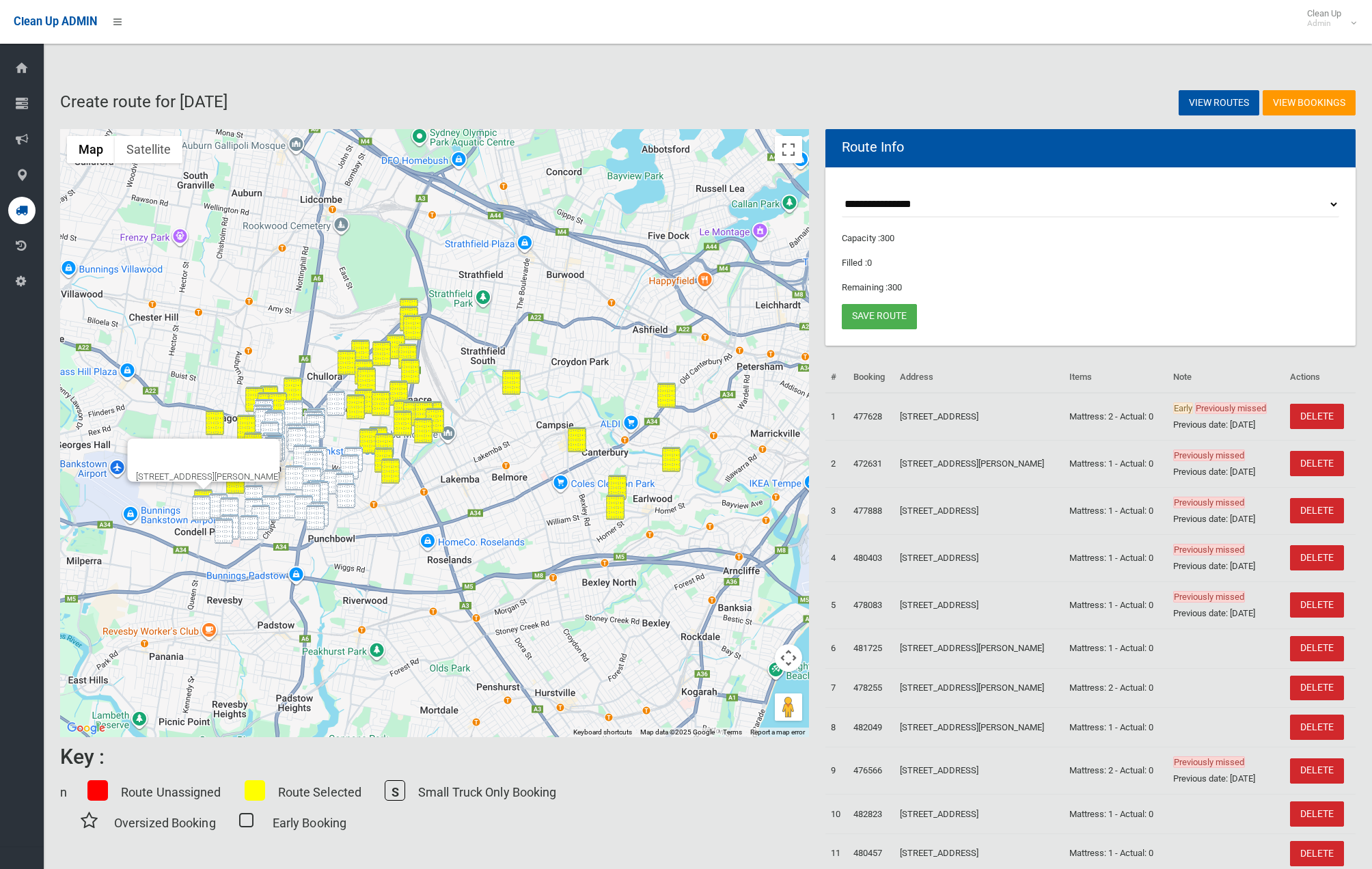
drag, startPoint x: 176, startPoint y: 502, endPoint x: 194, endPoint y: 502, distance: 18.0
click at [177, 502] on div "54A Winifred Street, CONDELL PARK NSW 2200" at bounding box center [435, 433] width 749 height 608
click at [224, 499] on img "34 Gleeson Avenue, CONDELL PARK NSW 2200" at bounding box center [229, 510] width 18 height 26
drag, startPoint x: 216, startPoint y: 497, endPoint x: 206, endPoint y: 499, distance: 10.2
click at [215, 498] on img "10 Winifred Street, CONDELL PARK NSW 2200" at bounding box center [218, 506] width 18 height 26
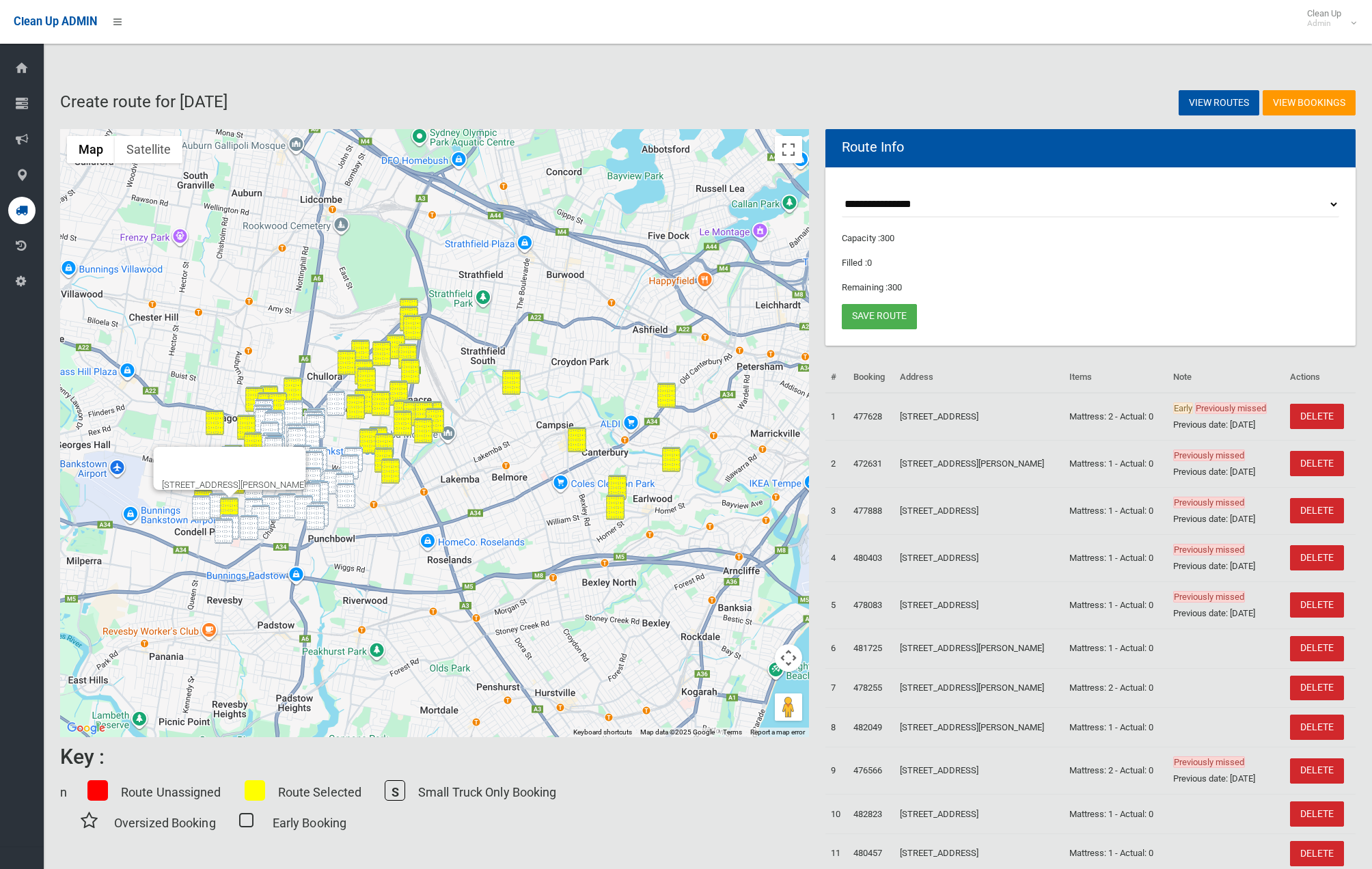
drag, startPoint x: 203, startPoint y: 501, endPoint x: 214, endPoint y: 507, distance: 12.5
click at [203, 501] on img "241 Edgar Street, CONDELL PARK NSW 2200" at bounding box center [201, 508] width 18 height 26
click at [216, 503] on img "10 Winifred Street, CONDELL PARK NSW 2200" at bounding box center [218, 506] width 18 height 26
click at [221, 522] on img "19 Jellicoe Street, CONDELL PARK NSW 2200" at bounding box center [223, 531] width 18 height 26
drag, startPoint x: 252, startPoint y: 524, endPoint x: 243, endPoint y: 524, distance: 9.0
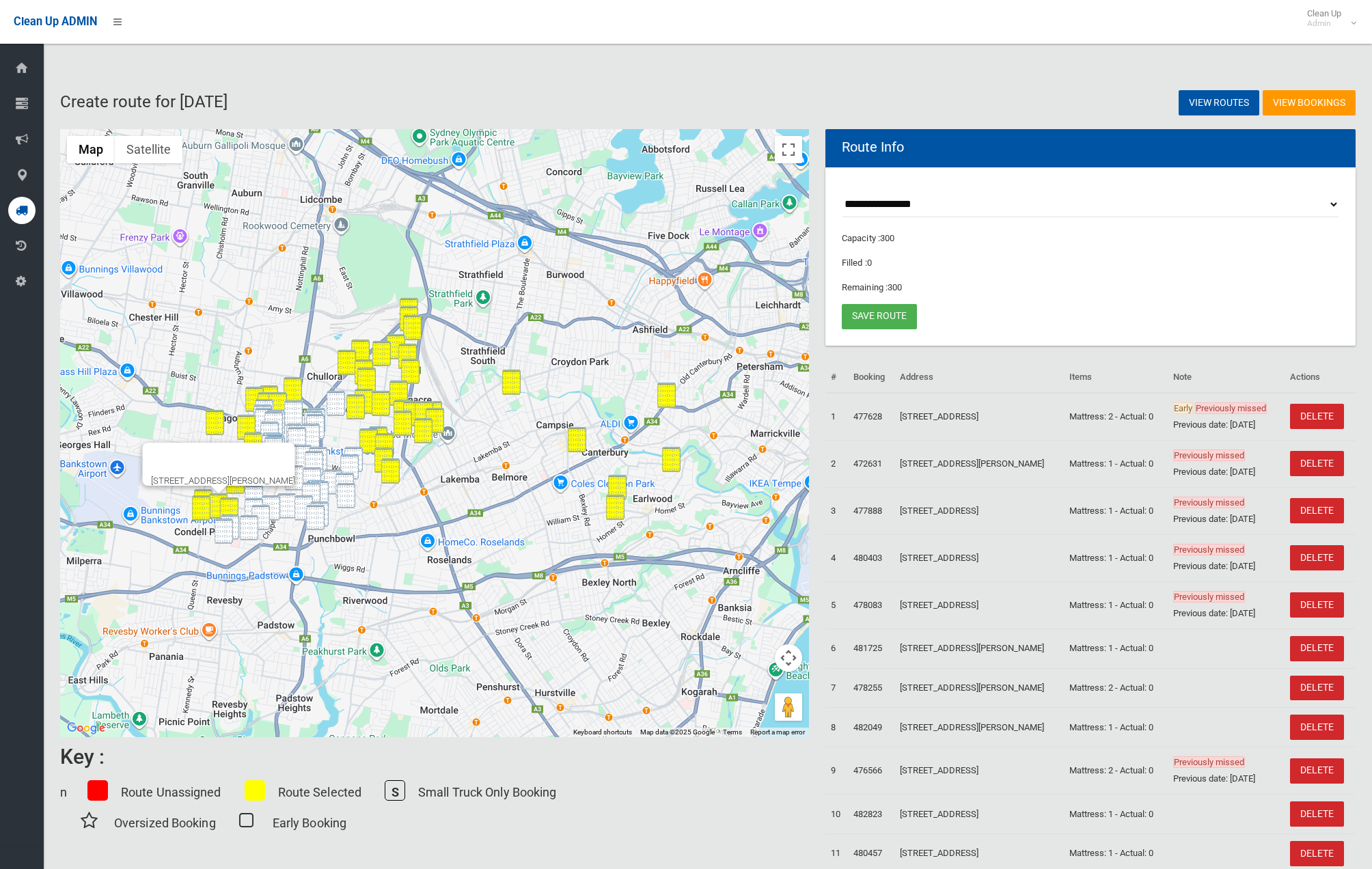
click at [252, 524] on img "38 Eldridge Road, BANKSTOWN NSW 2200" at bounding box center [249, 528] width 18 height 26
click at [235, 523] on img "87 Gallipoli Street, CONDELL PARK NSW 2200" at bounding box center [230, 527] width 18 height 26
drag, startPoint x: 220, startPoint y: 530, endPoint x: 245, endPoint y: 519, distance: 27.3
click at [220, 530] on img "19 Jellicoe Street, CONDELL PARK NSW 2200" at bounding box center [223, 531] width 18 height 26
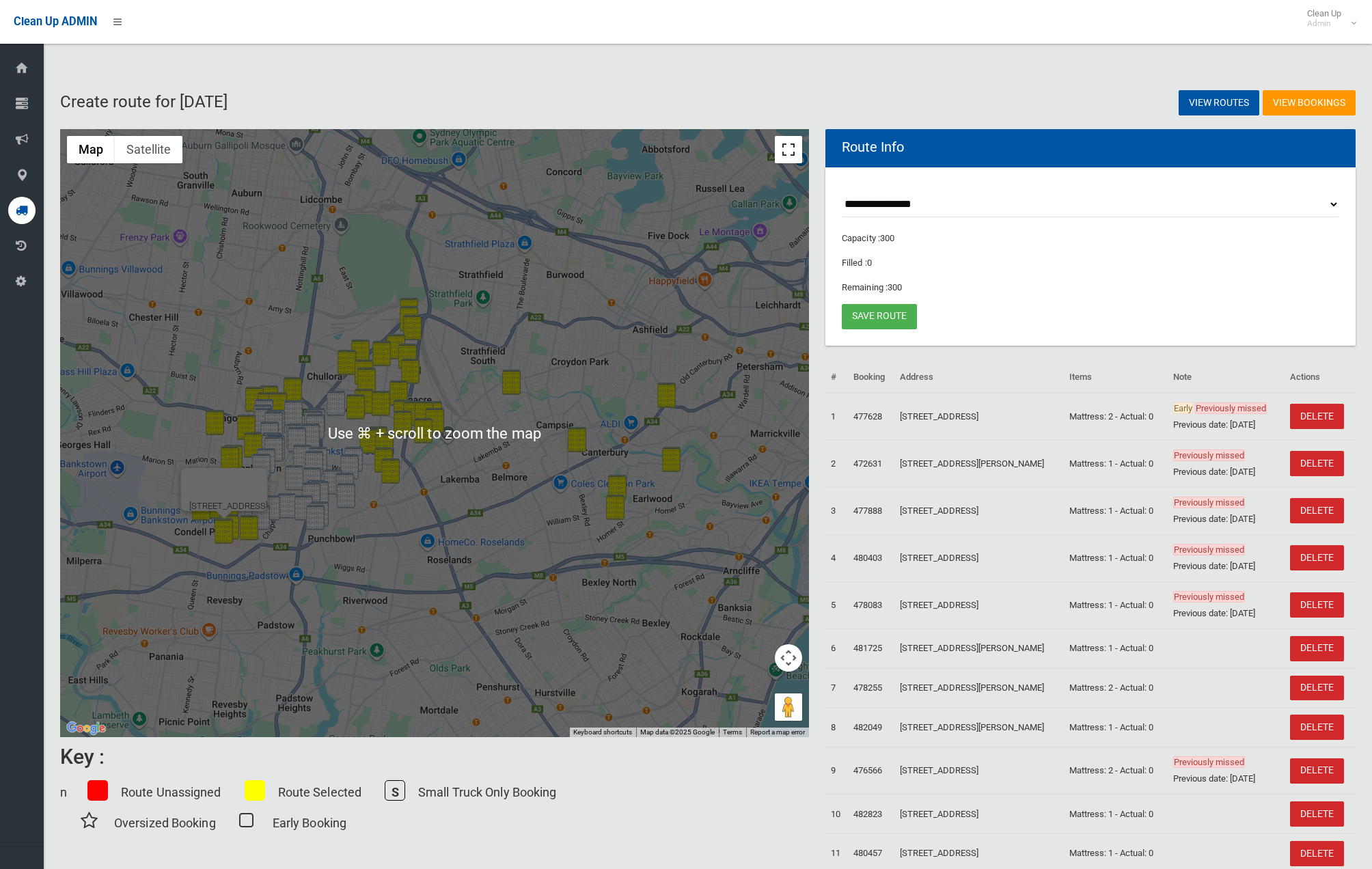
click at [798, 145] on button "Toggle fullscreen view" at bounding box center [788, 150] width 28 height 28
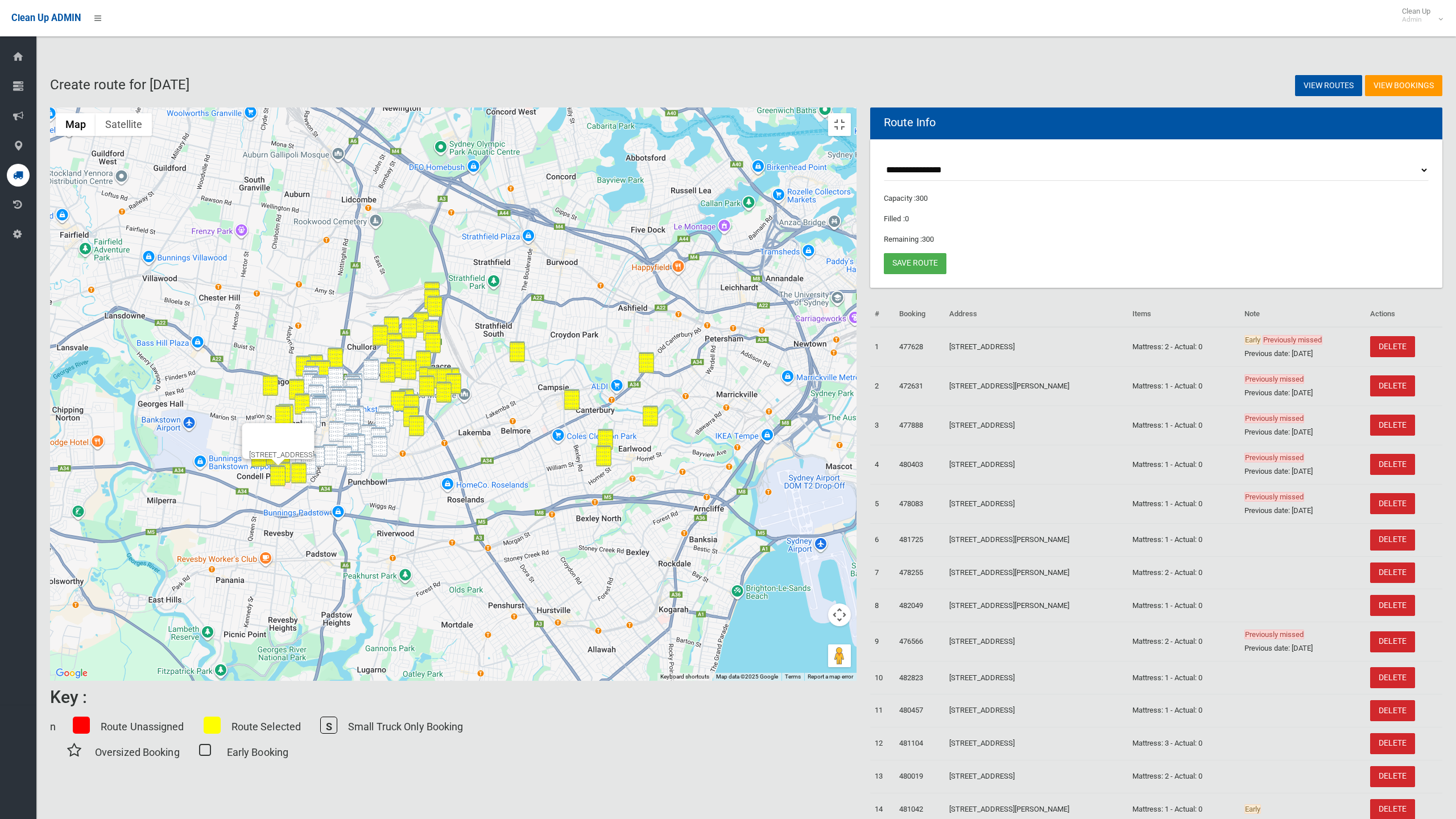
drag, startPoint x: 781, startPoint y: 438, endPoint x: 762, endPoint y: 313, distance: 126.4
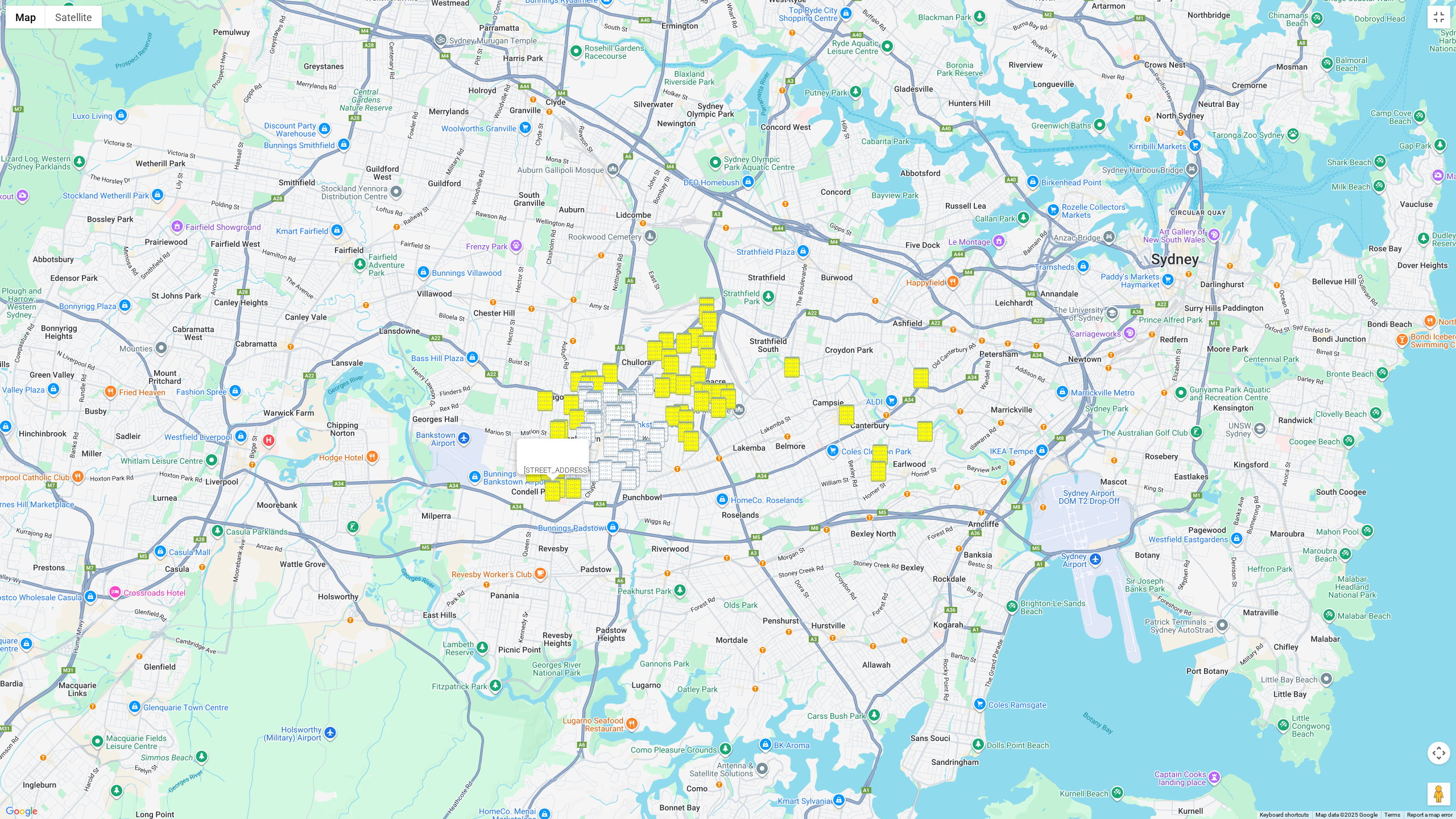
click at [785, 279] on div "19 Jellicoe Street, CONDELL PARK NSW 2200" at bounding box center [728, 409] width 1456 height 819
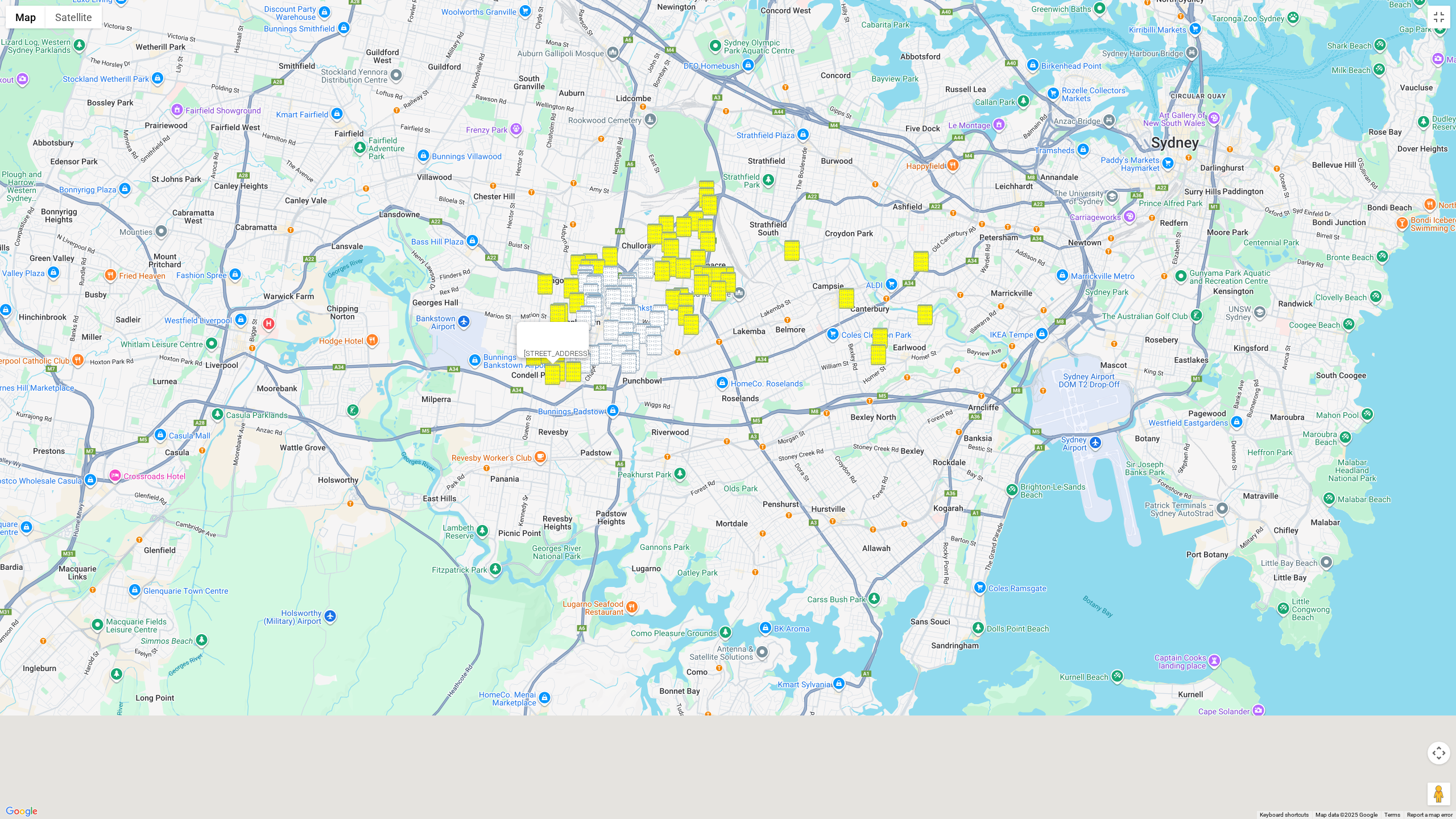
drag, startPoint x: 758, startPoint y: 316, endPoint x: 754, endPoint y: 184, distance: 132.1
click at [756, 178] on div "19 Jellicoe Street, CONDELL PARK NSW 2200" at bounding box center [728, 409] width 1456 height 819
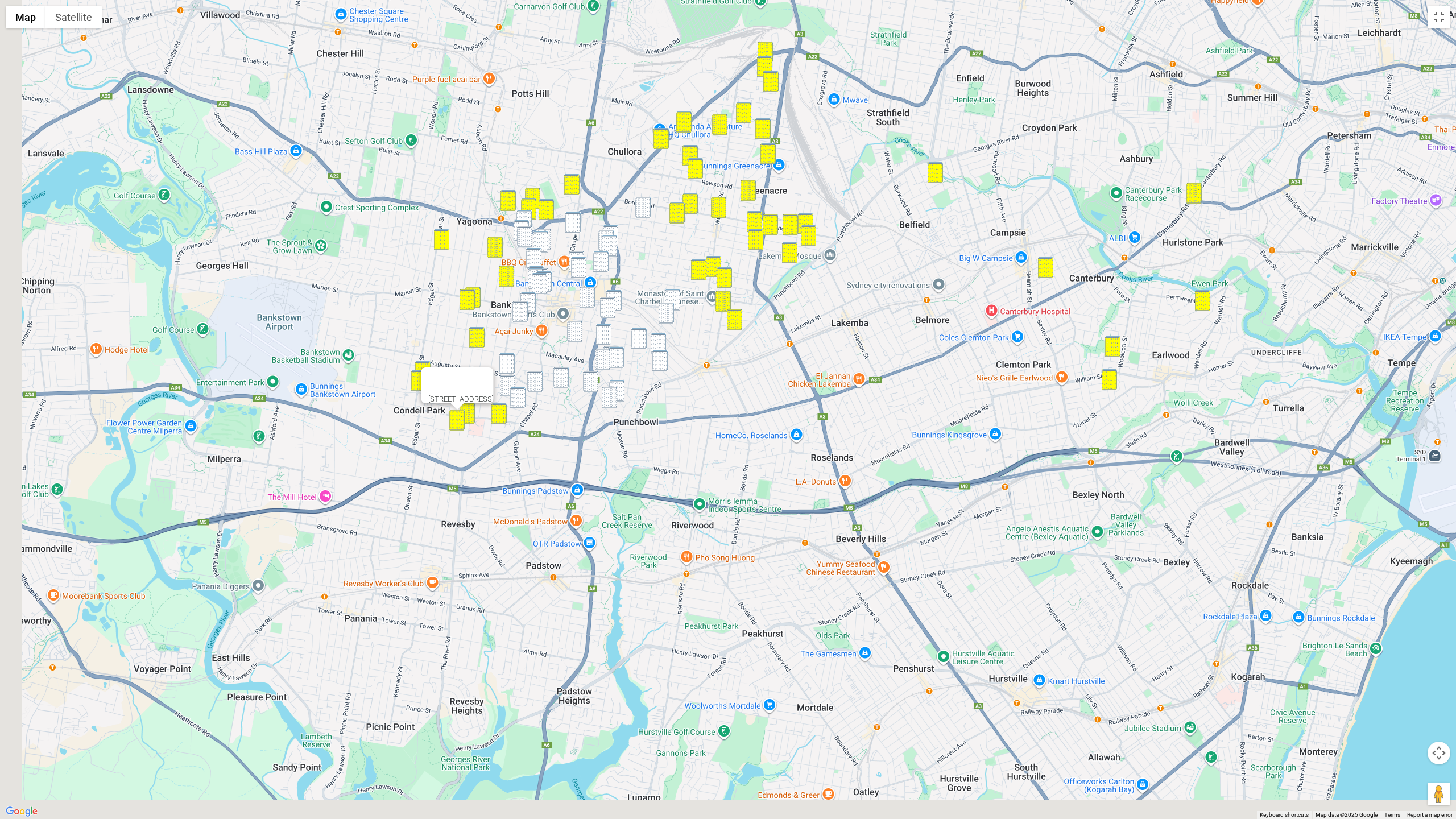
drag, startPoint x: 787, startPoint y: 283, endPoint x: 890, endPoint y: 215, distance: 123.4
click at [899, 210] on div "19 Jellicoe Street, CONDELL PARK NSW 2200" at bounding box center [728, 409] width 1456 height 819
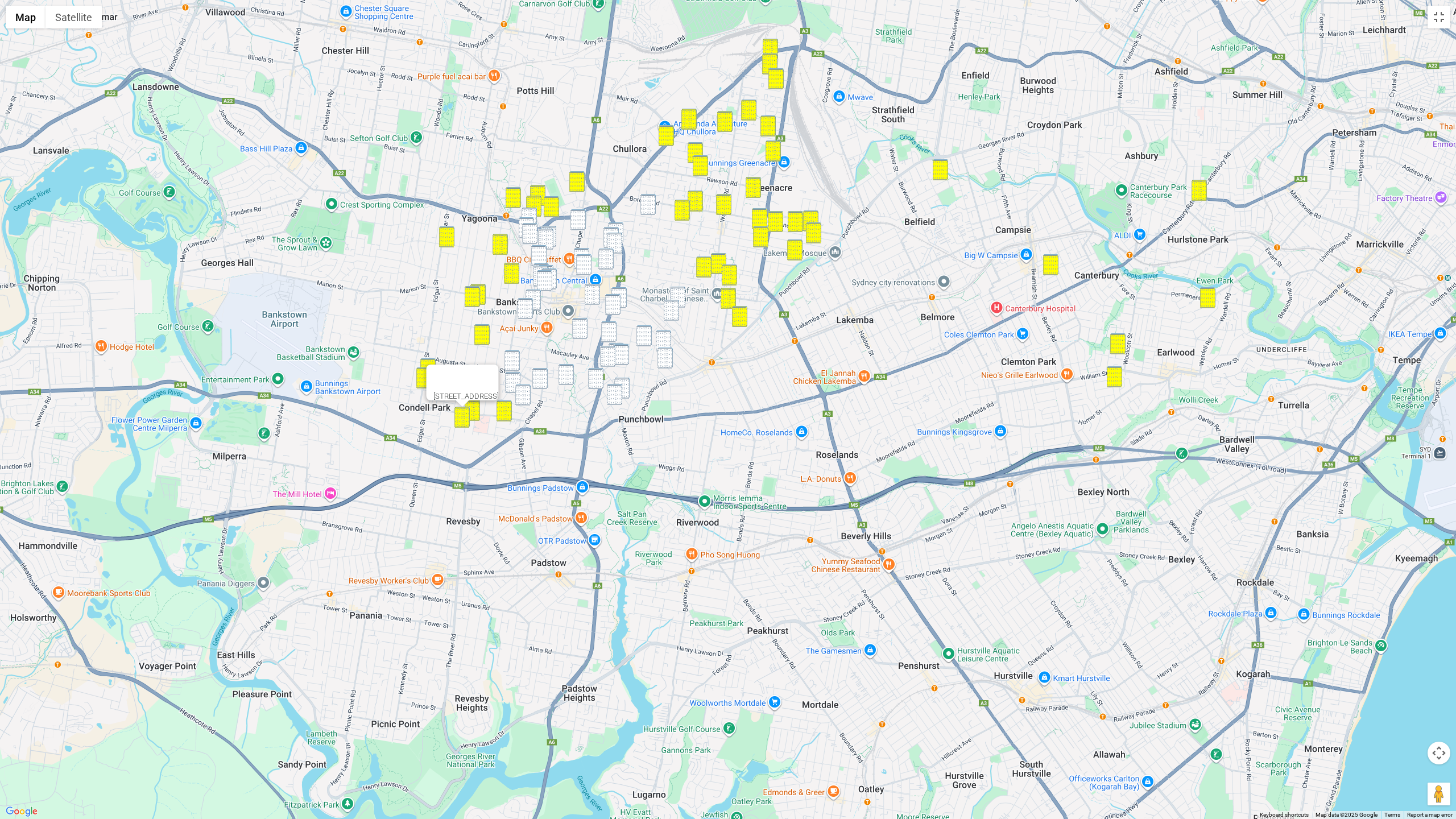
drag, startPoint x: 650, startPoint y: 210, endPoint x: 640, endPoint y: 212, distance: 10.2
click at [650, 210] on img "127 Banksia Road, GREENACRE NSW 2190" at bounding box center [648, 204] width 15 height 21
drag, startPoint x: 582, startPoint y: 222, endPoint x: 566, endPoint y: 222, distance: 16.0
click at [582, 222] on img "536 Chapel Road, BANKSTOWN NSW 2200" at bounding box center [578, 220] width 15 height 21
click at [530, 213] on img "417 Hume Highway, YAGOONA NSW 2199" at bounding box center [529, 218] width 15 height 21
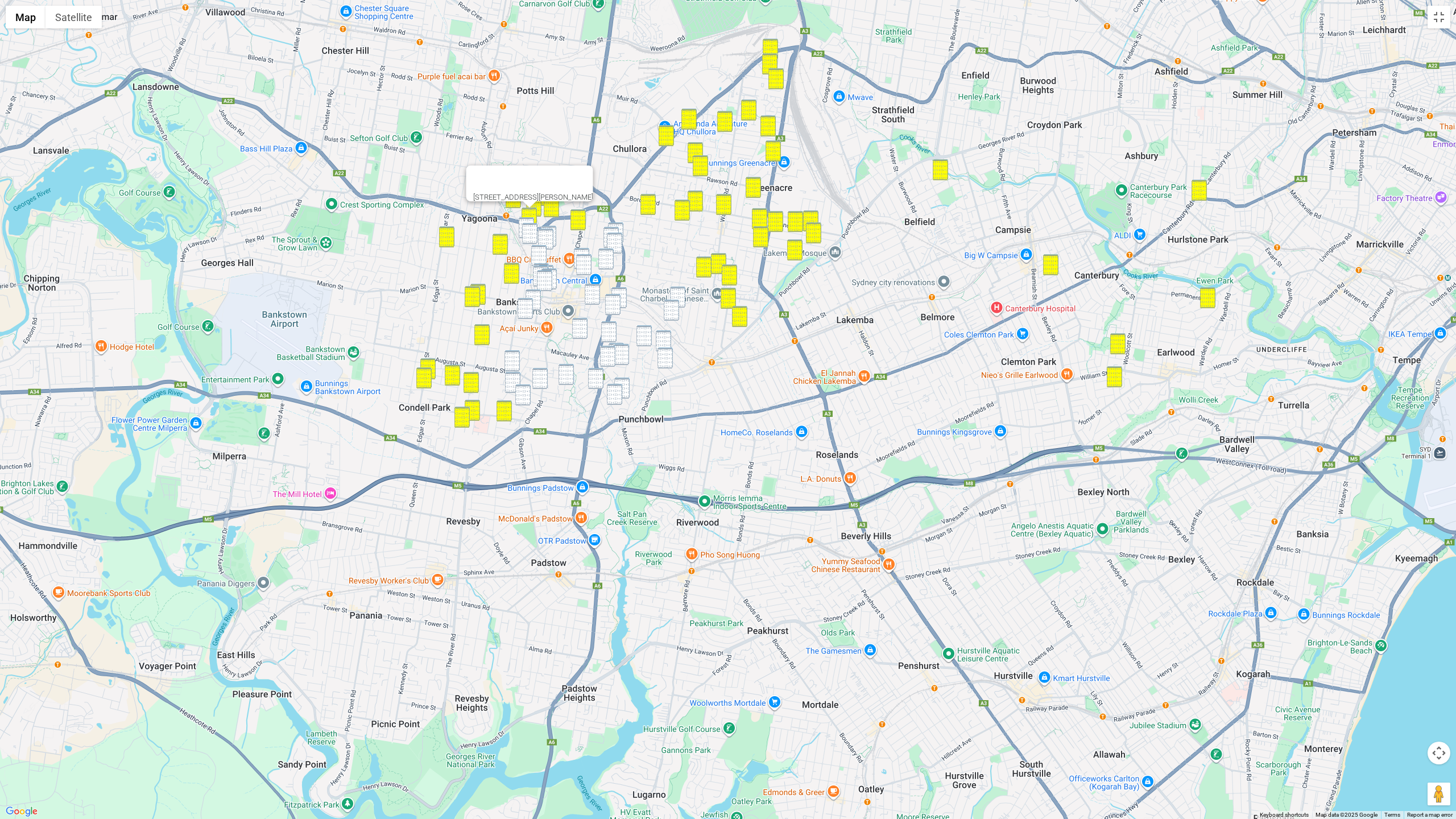
drag, startPoint x: 527, startPoint y: 219, endPoint x: 527, endPoint y: 226, distance: 7.0
click at [527, 220] on img "2 Mulla Road, YAGOONA NSW 2199" at bounding box center [526, 228] width 15 height 21
click at [527, 227] on img "94 Brancourt Avenue, YAGOONA NSW 2199" at bounding box center [530, 234] width 15 height 21
click at [523, 223] on img "2 Mulla Road, YAGOONA NSW 2199" at bounding box center [526, 228] width 15 height 21
click at [551, 229] on img "51 Reynolds Avenue, BANKSTOWN NSW 2200" at bounding box center [546, 239] width 15 height 21
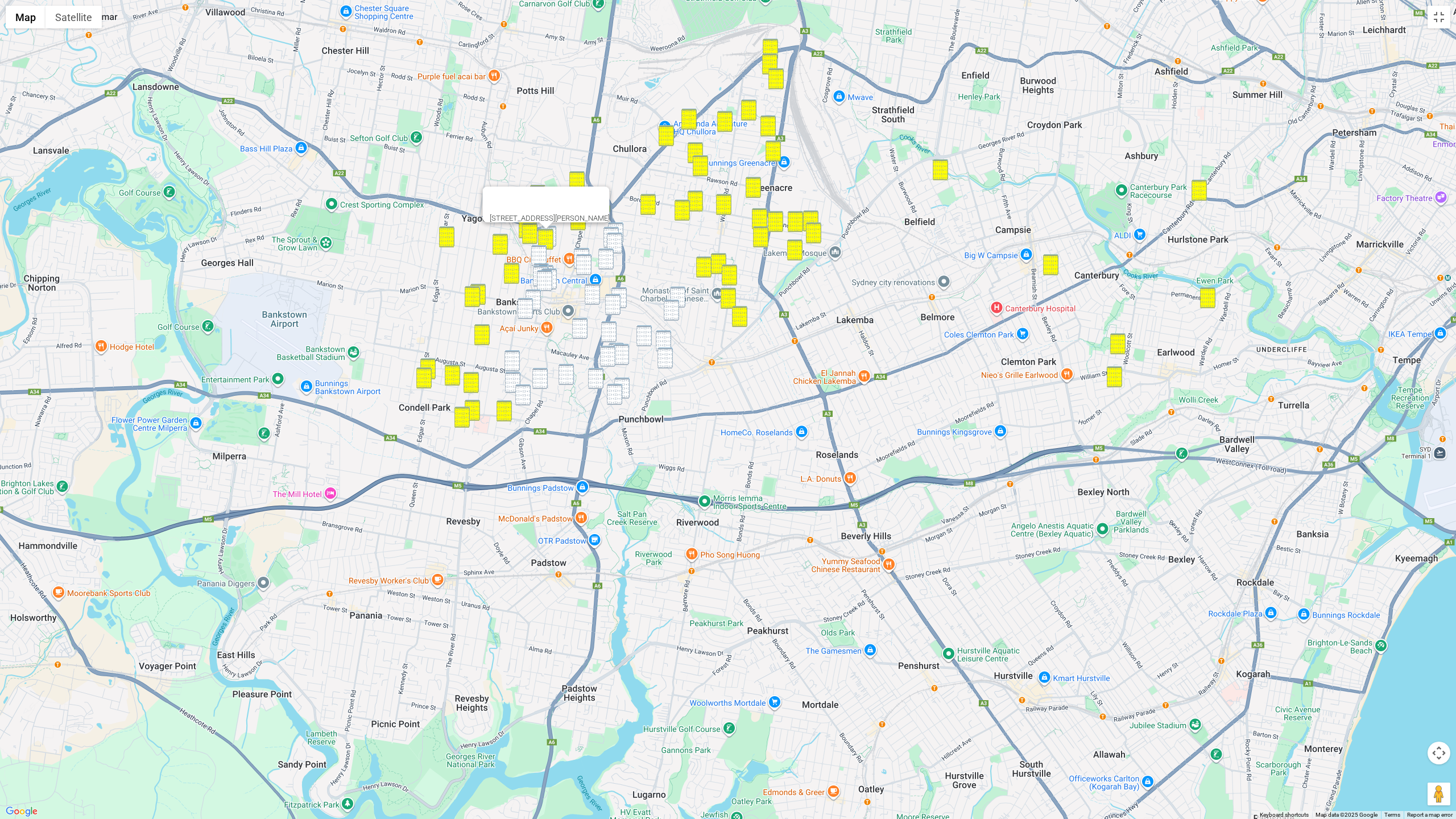
click at [554, 230] on img "58 Cairds Avenue, BANKSTOWN NSW 2200" at bounding box center [549, 236] width 15 height 21
click at [616, 224] on img "181 Greenacre Road, BANKSTOWN NSW 2200" at bounding box center [616, 233] width 15 height 21
drag, startPoint x: 612, startPoint y: 228, endPoint x: 614, endPoint y: 239, distance: 11.2
click at [612, 228] on img "178 Greenacre Road, BANKSTOWN NSW 2200" at bounding box center [611, 237] width 15 height 21
click at [616, 240] on img "10 Milton Street, BANKSTOWN NSW 2200" at bounding box center [615, 243] width 15 height 21
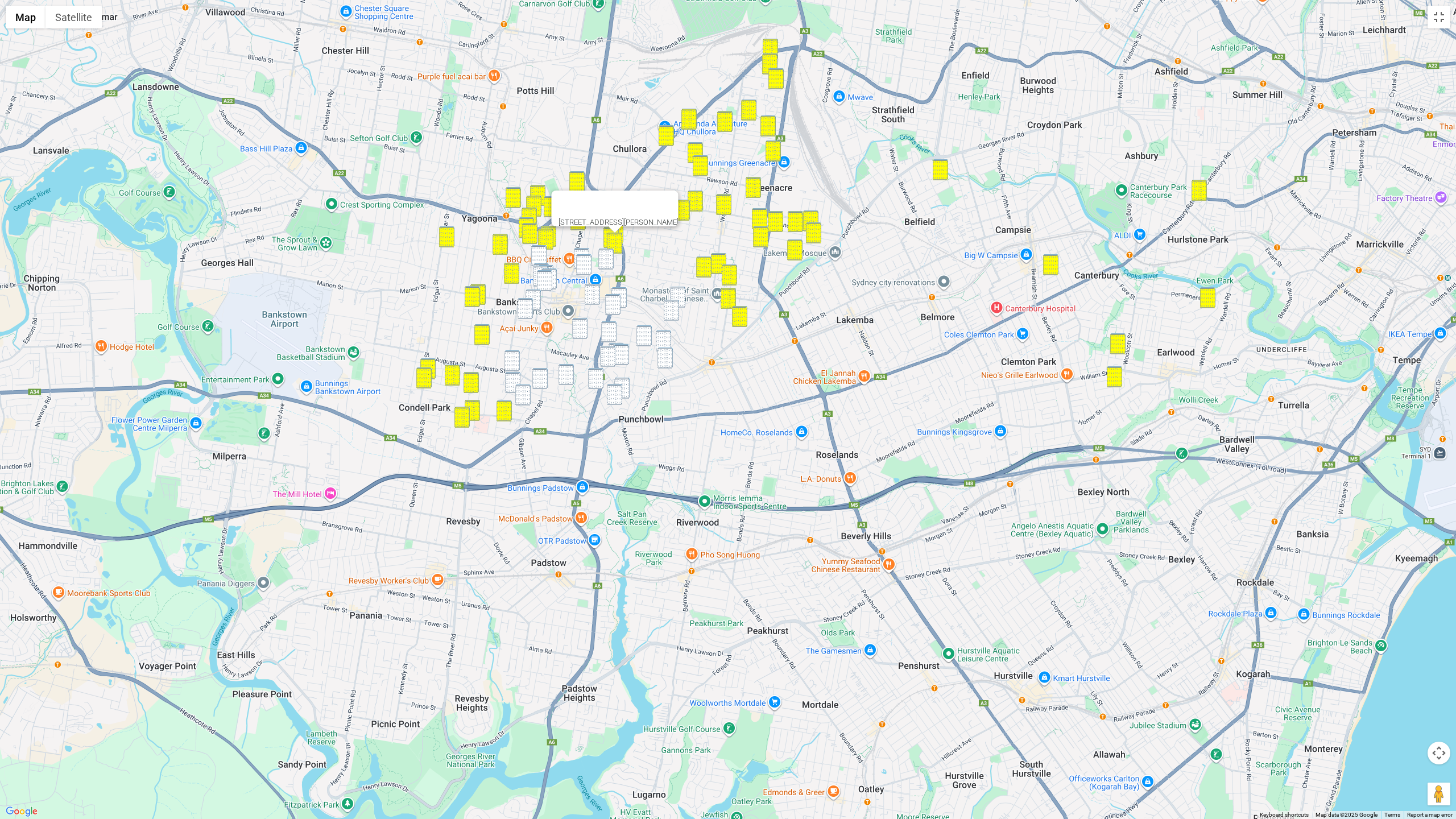
click at [606, 255] on img "20 Myrtle Road, BANKSTOWN NSW 2200" at bounding box center [606, 259] width 15 height 21
click at [580, 249] on img "10 French Avenue, BANKSTOWN NSW 2200" at bounding box center [582, 259] width 15 height 21
drag, startPoint x: 585, startPoint y: 259, endPoint x: 557, endPoint y: 259, distance: 28.0
click at [585, 259] on img "59 Rickard Road, BANKSTOWN NSW 2200" at bounding box center [584, 265] width 15 height 21
click at [545, 256] on img "24 Reynolds Avenue, BANKSTOWN NSW 2200" at bounding box center [539, 256] width 15 height 21
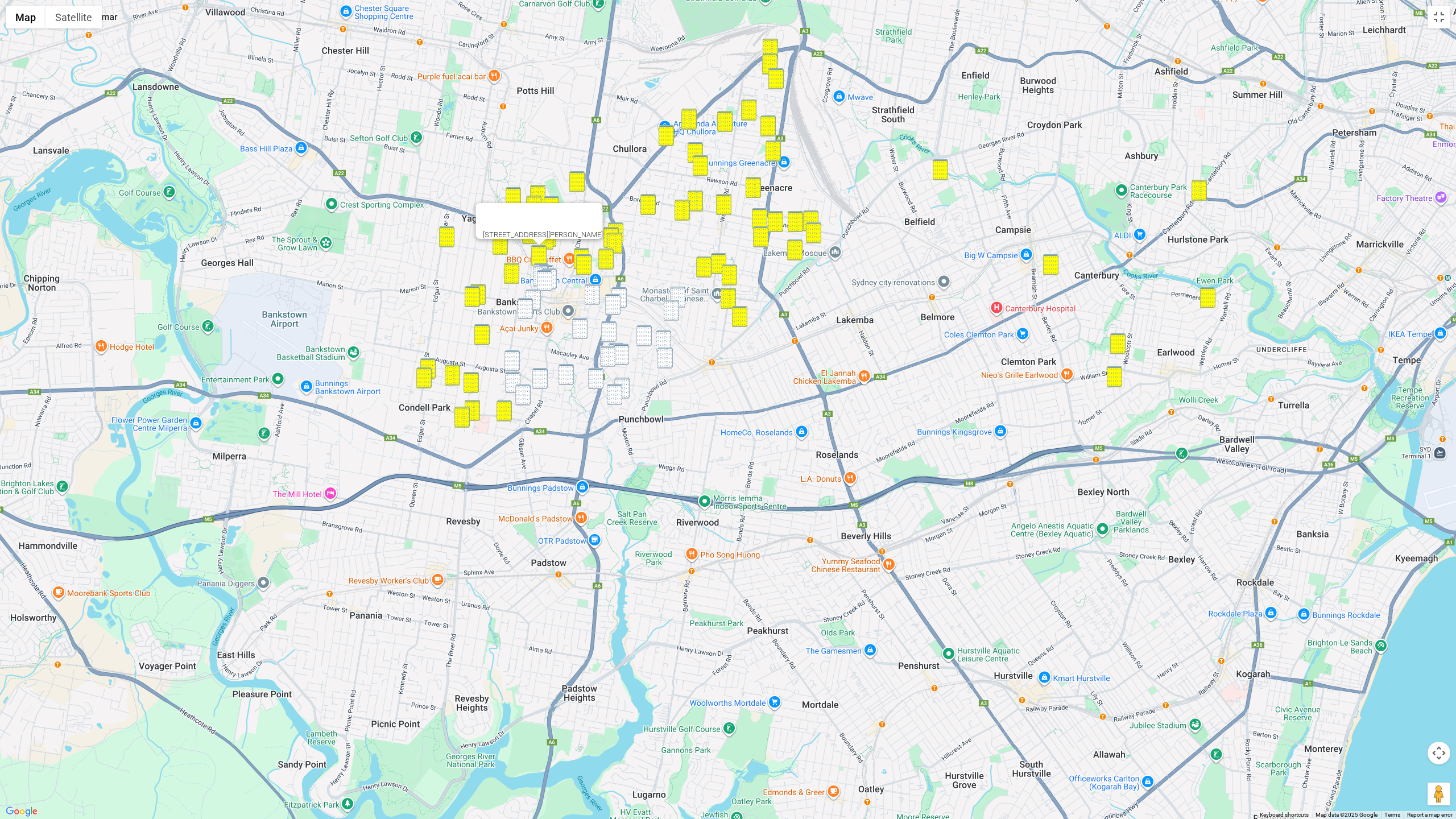
click at [677, 292] on img "16 Noble Avenue, PUNCHBOWL NSW 2196" at bounding box center [678, 297] width 15 height 21
click at [664, 310] on img "44 Carrisbrook Avenue, PUNCHBOWL NSW 2196" at bounding box center [671, 311] width 15 height 21
drag
click at [625, 302] on img "45 Carnation Avenue, BANKSTOWN NSW 2200" at bounding box center [619, 298] width 15 height 21
click at [612, 307] on img "179 Griffiths Avenue, BANKSTOWN NSW 2200" at bounding box center [613, 305] width 15 height 21
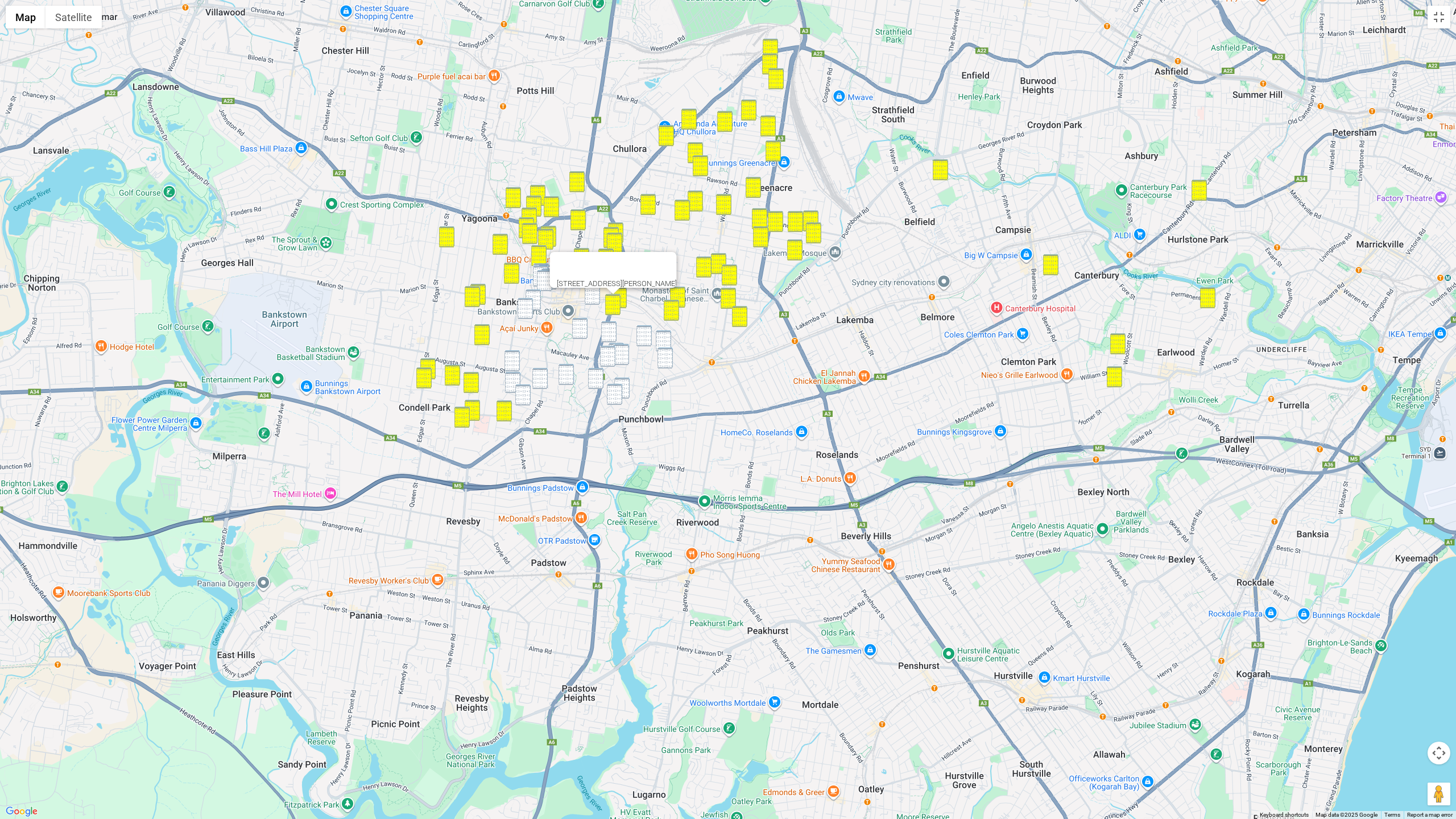
click at [597, 298] on img "2 West Terrace, BANKSTOWN NSW 2200" at bounding box center [592, 295] width 15 height 21
click at [586, 319] on img "21 Leonard Street, BANKSTOWN NSW 2200" at bounding box center [580, 328] width 15 height 21
click at [609, 328] on img "34 Verbena Avenue, BANKSTOWN NSW 2200" at bounding box center [609, 332] width 15 height 21
click at [645, 333] on img "34A Scott Street, PUNCHBOWL NSW 2196" at bounding box center [644, 336] width 15 height 21
click at [663, 335] on img "6 Wilga Street, PUNCHBOWL NSW 2196" at bounding box center [664, 341] width 15 height 21
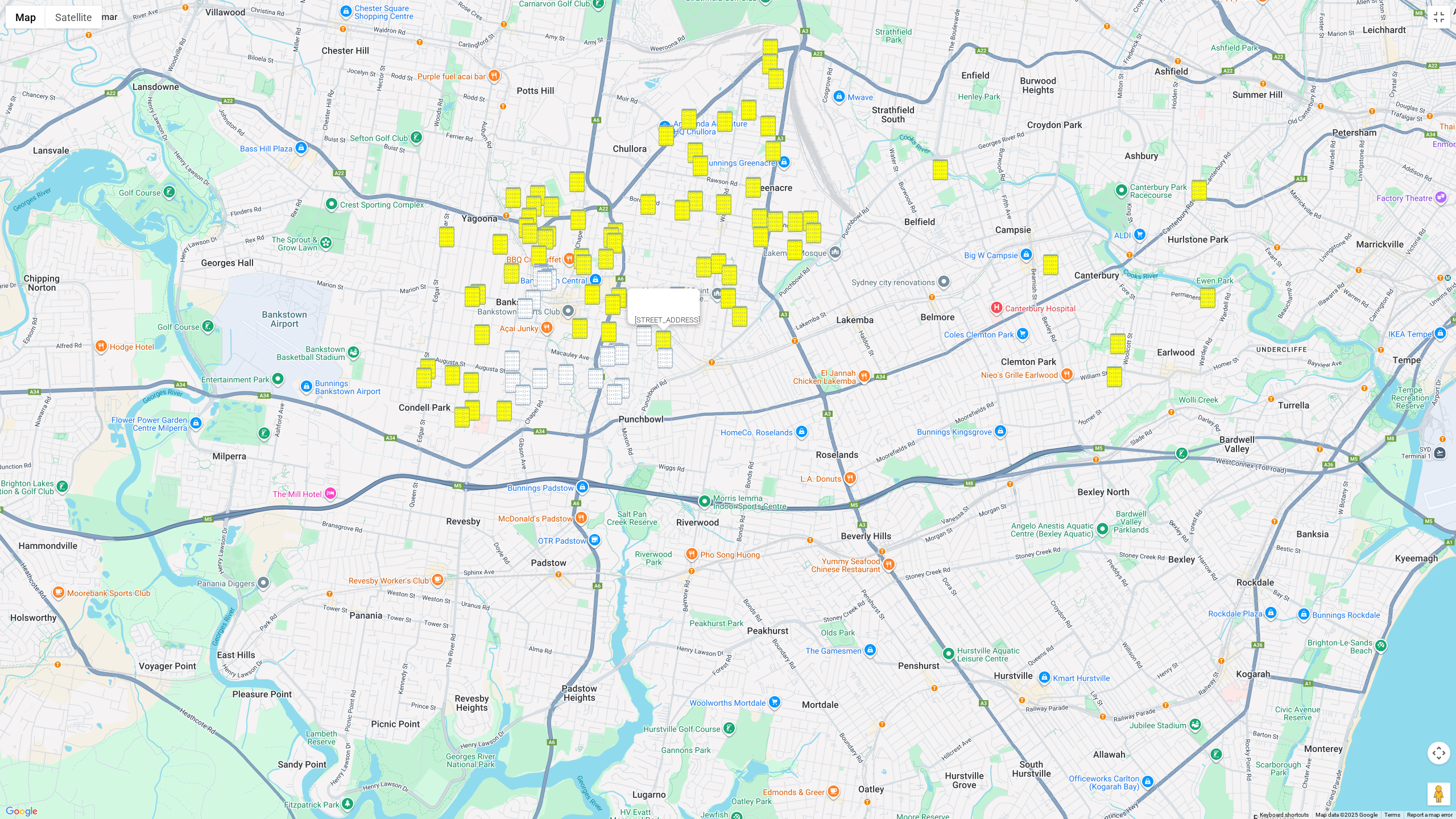
click at [613, 344] on img "13 Lavender Avenue, PUNCHBOWL NSW 2196" at bounding box center [616, 354] width 15 height 21
click at [619, 348] on img "3 Lavender Avenue, PUNCHBOWL NSW 2196" at bounding box center [621, 355] width 15 height 21
click at [606, 353] on img "105 James Street, PUNCHBOWL NSW 2196" at bounding box center [608, 357] width 15 height 21
click at [647, 340] on img "34A Scott Street, PUNCHBOWL NSW 2196" at bounding box center [644, 336] width 15 height 21
click at [669, 353] on img "16 Yarran Street, PUNCHBOWL NSW 2196" at bounding box center [665, 358] width 15 height 21
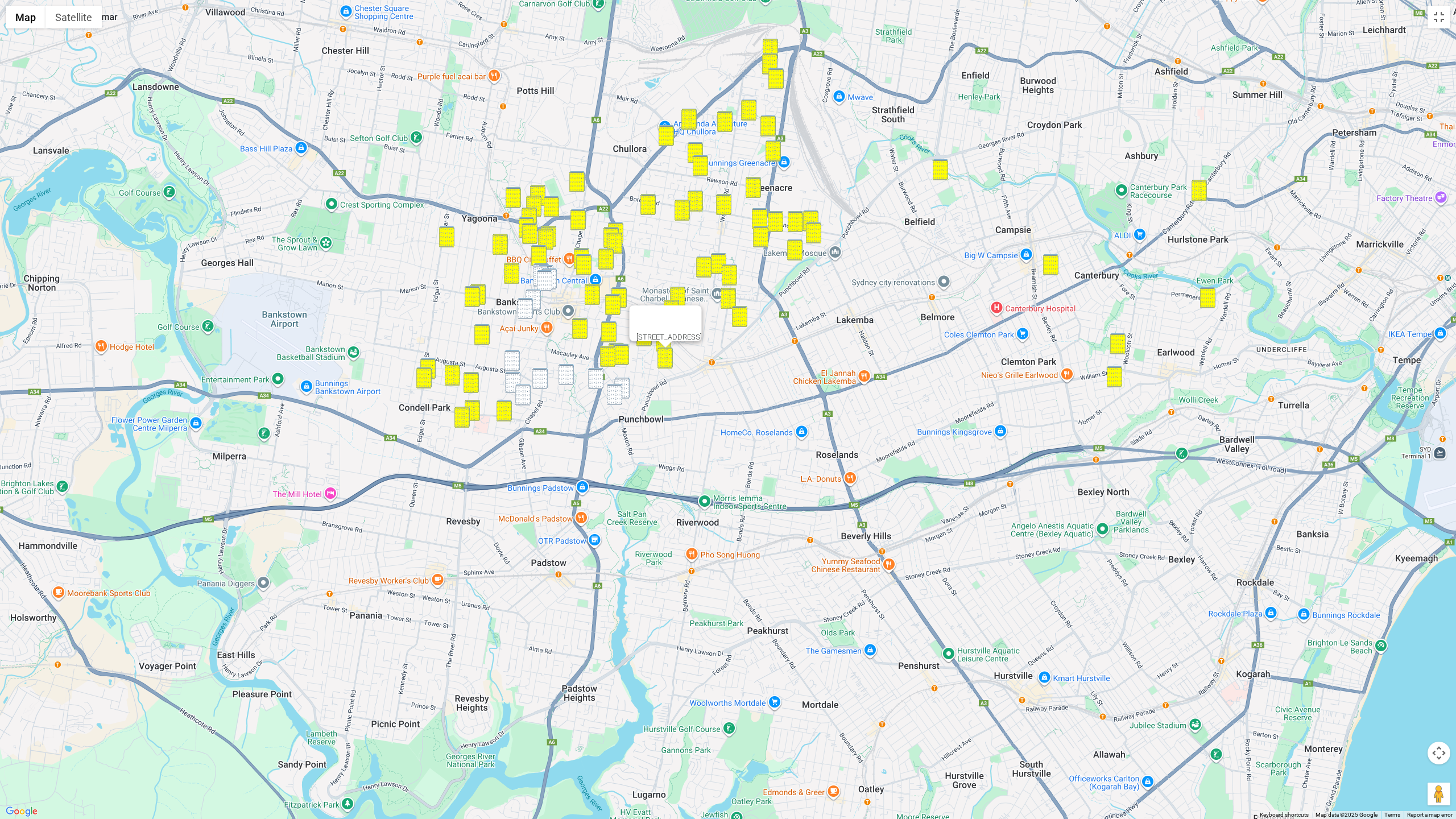
click at [629, 381] on div "16 Yarran Street, PUNCHBOWL NSW 2196" at bounding box center [728, 409] width 1456 height 819
click at [612, 394] on img "96 Lancaster Avenue, PUNCHBOWL NSW 2196" at bounding box center [615, 394] width 15 height 21
click at [536, 264] on img "14 Gordon Street, BANKSTOWN NSW 2200" at bounding box center [541, 274] width 15 height 21
click at [537, 269] on img "2 Bungalow Crescent, BANKSTOWN NSW 2200" at bounding box center [541, 276] width 15 height 21
click at [551, 266] on img "4 Gordon Street, BANKSTOWN NSW 2200" at bounding box center [546, 276] width 15 height 21
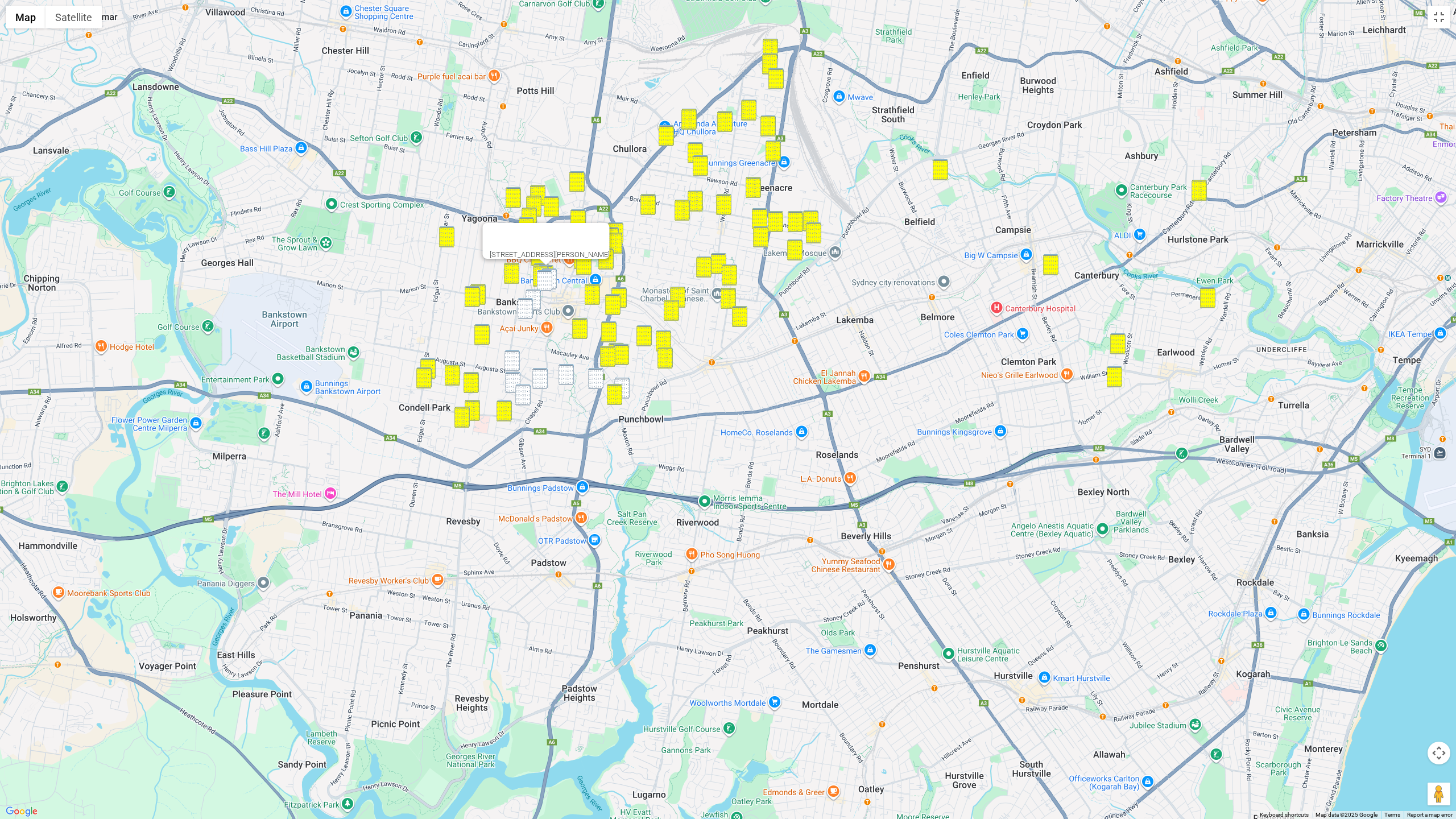
click at [554, 275] on img "16 Meredith Street, BANKSTOWN NSW 2200" at bounding box center [549, 279] width 15 height 21
click at [549, 280] on img "11 Bungalow Crescent, BANKSTOWN NSW 2200" at bounding box center [544, 281] width 15 height 21
click at [534, 307] on img "17 Winspear Avenue, BANKSTOWN NSW 2200" at bounding box center [533, 300] width 15 height 21
click at [531, 310] on img "39 Brandon Avenue, BANKSTOWN NSW 2200" at bounding box center [525, 309] width 15 height 21
click at [541, 302] on div "39 Brandon Avenue, BANKSTOWN NSW 2200" at bounding box center [728, 409] width 1456 height 819
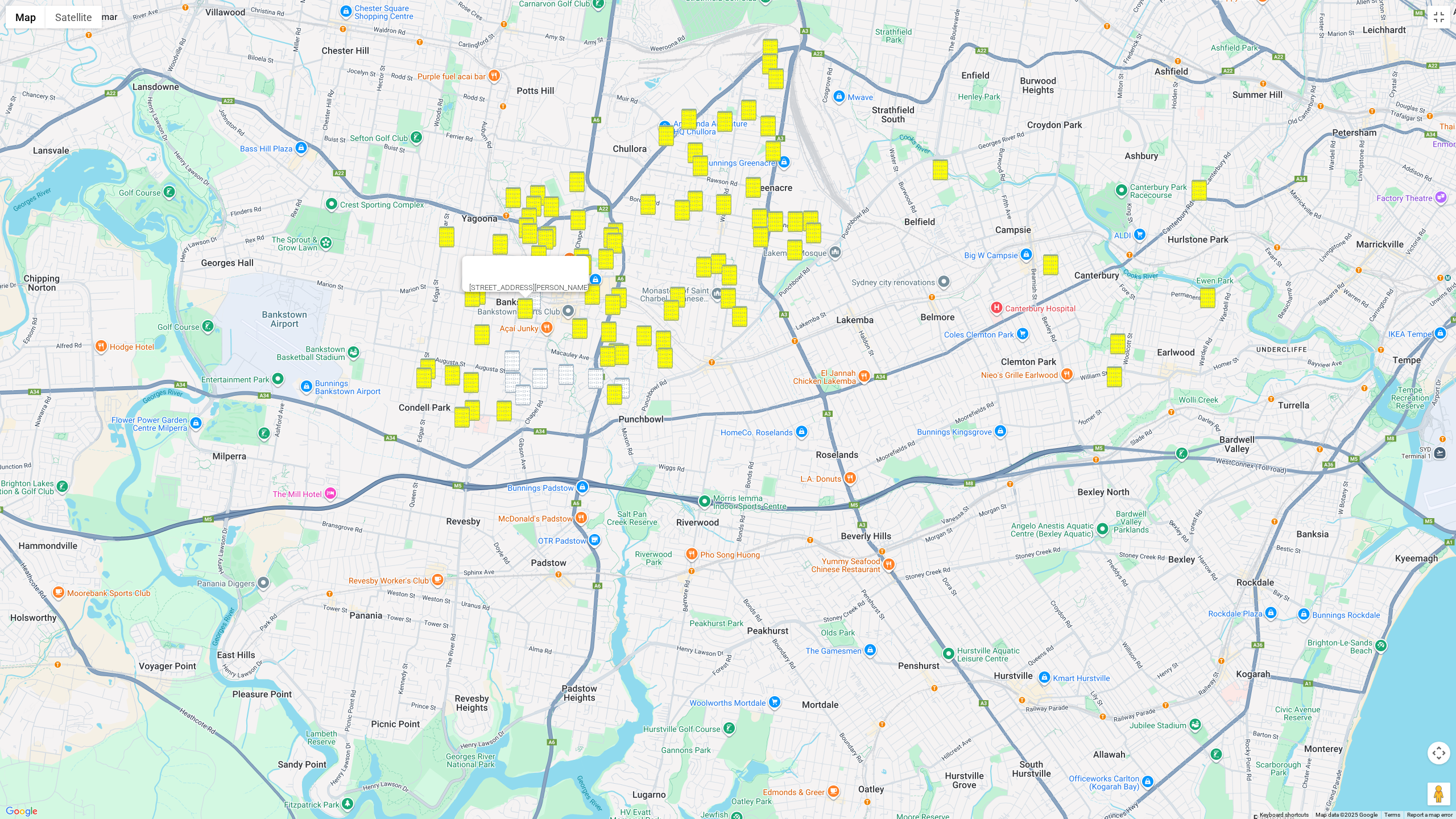
click at [537, 304] on img "17 Winspear Avenue, BANKSTOWN NSW 2200" at bounding box center [533, 300] width 15 height 21
click at [515, 351] on img "46 Shenton Avenue, BANKSTOWN NSW 2200" at bounding box center [512, 361] width 15 height 21
click at [514, 376] on img "57 Edward Street, BANKSTOWN NSW 2200" at bounding box center [512, 383] width 15 height 21
click at [535, 377] on img "106A Chapel Road, BANKSTOWN NSW 2200" at bounding box center [540, 378] width 15 height 21
click at [559, 376] on img "38 Marshall Street, BANKSTOWN NSW 2200" at bounding box center [566, 374] width 15 height 21
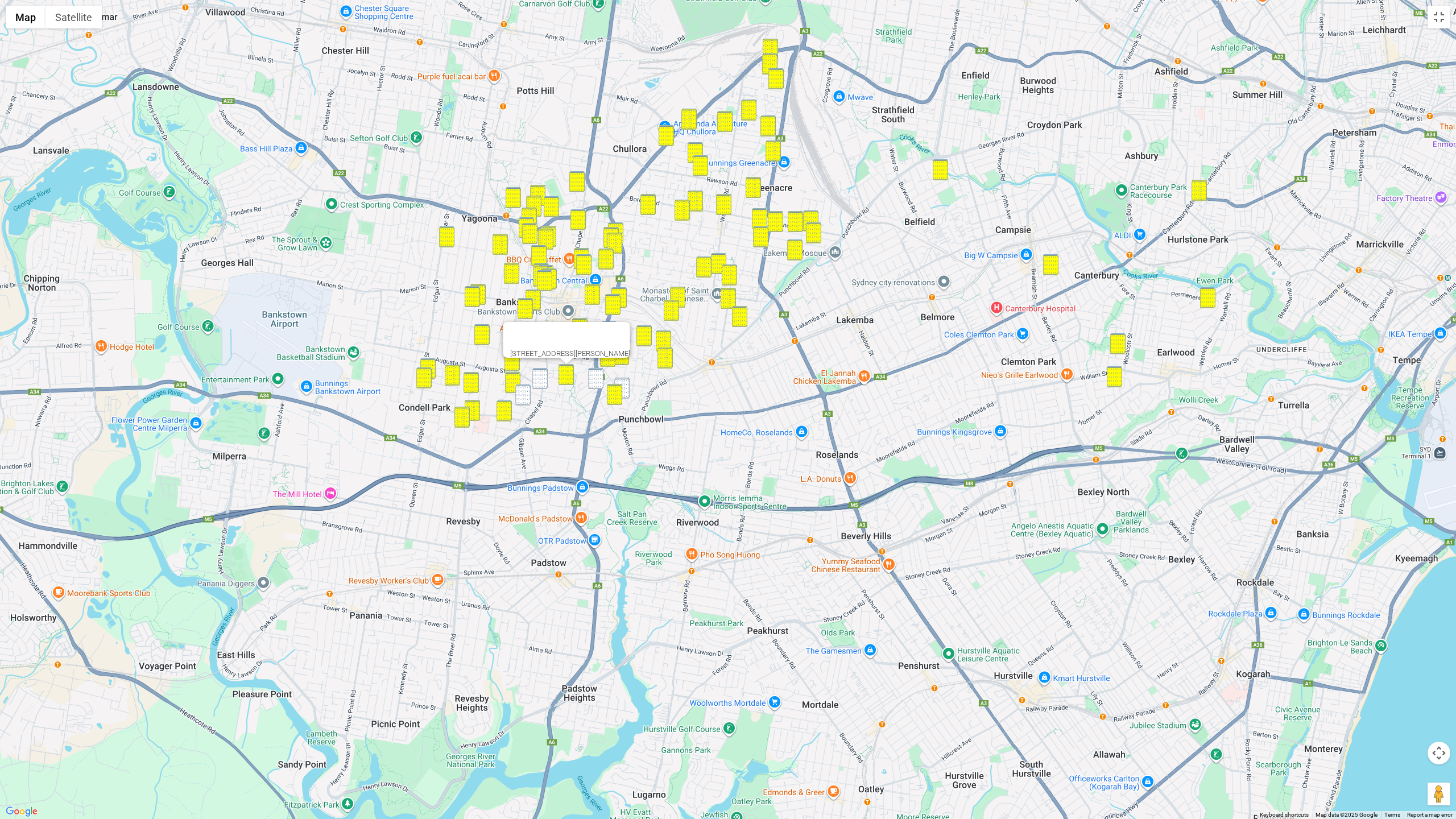
click at [588, 376] on div "38 Marshall Street, BANKSTOWN NSW 2200" at bounding box center [728, 409] width 1456 height 819
click at [625, 382] on img "44 James Street, PUNCHBOWL NSW 2196" at bounding box center [622, 389] width 15 height 21
click at [595, 380] on img "55 Stacey Street, BANKSTOWN NSW 2200" at bounding box center [596, 378] width 15 height 21
click at [540, 381] on img "106A Chapel Road, BANKSTOWN NSW 2200" at bounding box center [540, 378] width 15 height 21
click at [524, 395] on img "19 Irvine Street, BANKSTOWN NSW 2200" at bounding box center [523, 395] width 15 height 21
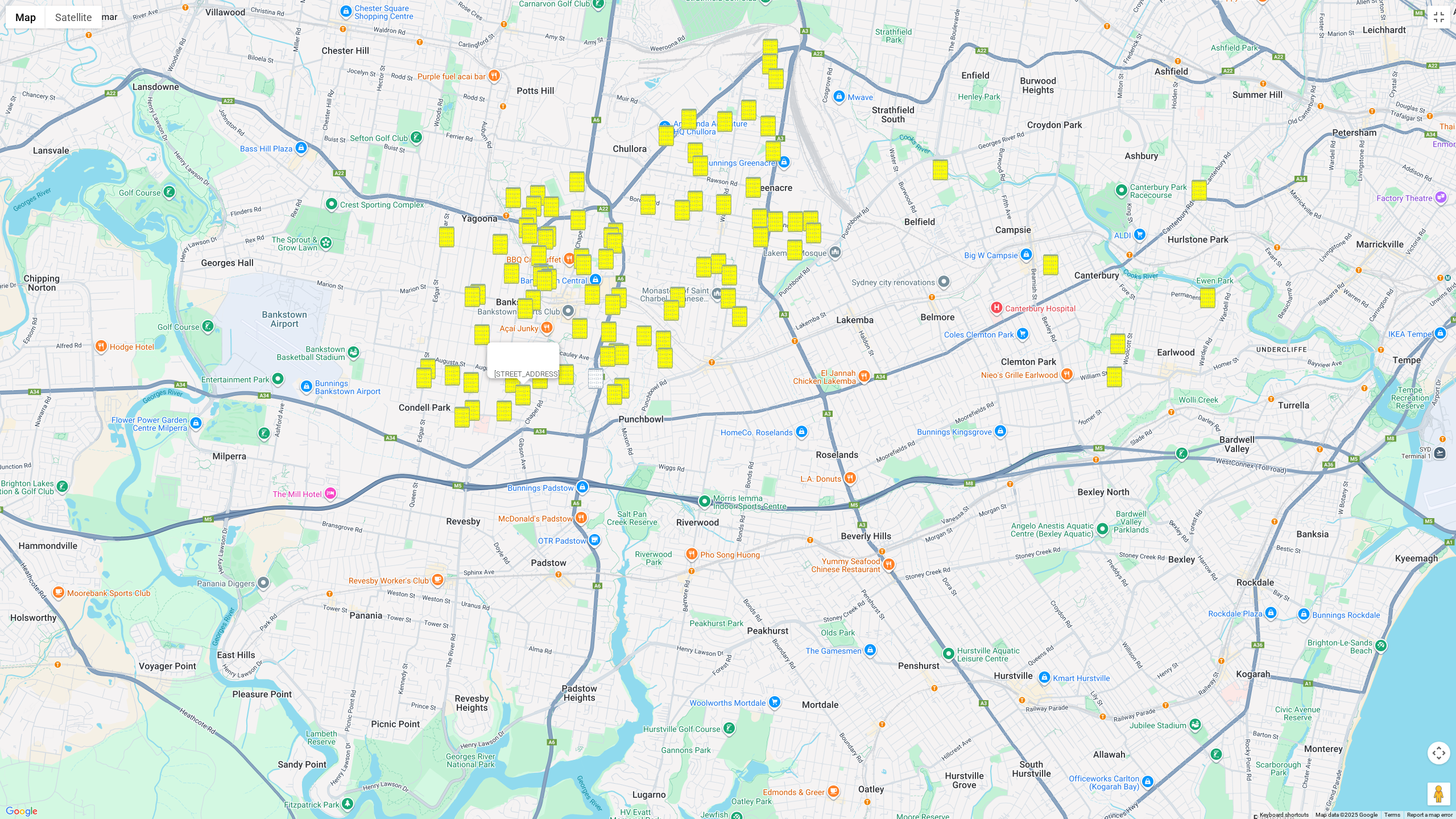
click at [597, 381] on img "55 Stacey Street, BANKSTOWN NSW 2200" at bounding box center [596, 378] width 15 height 21
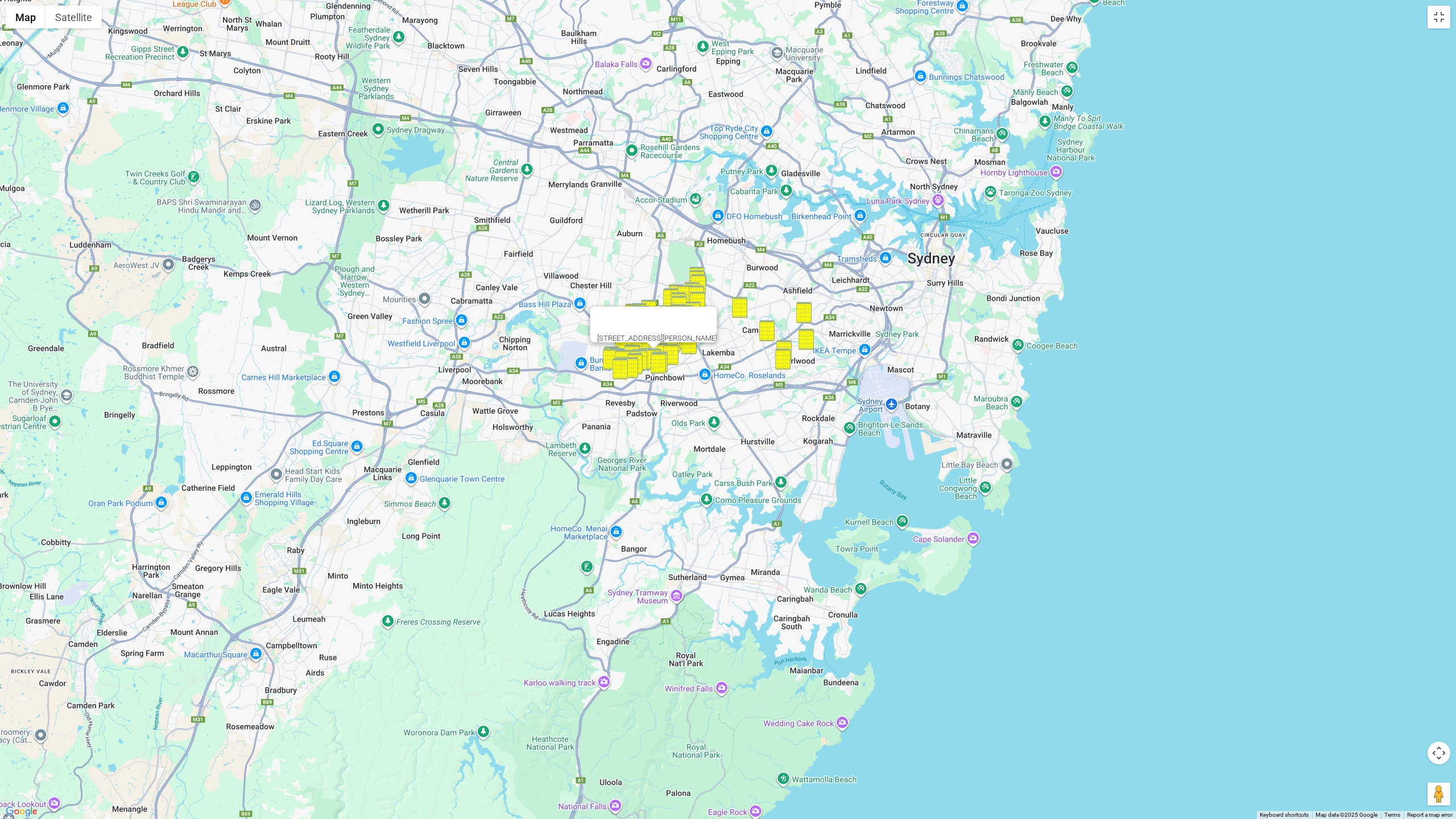
click at [690, 309] on div at bounding box center [643, 320] width 93 height 27
click at [678, 319] on div at bounding box center [643, 320] width 93 height 27
click at [788, 461] on div "55 Stacey Street, BANKSTOWN NSW 2200" at bounding box center [728, 409] width 1456 height 819
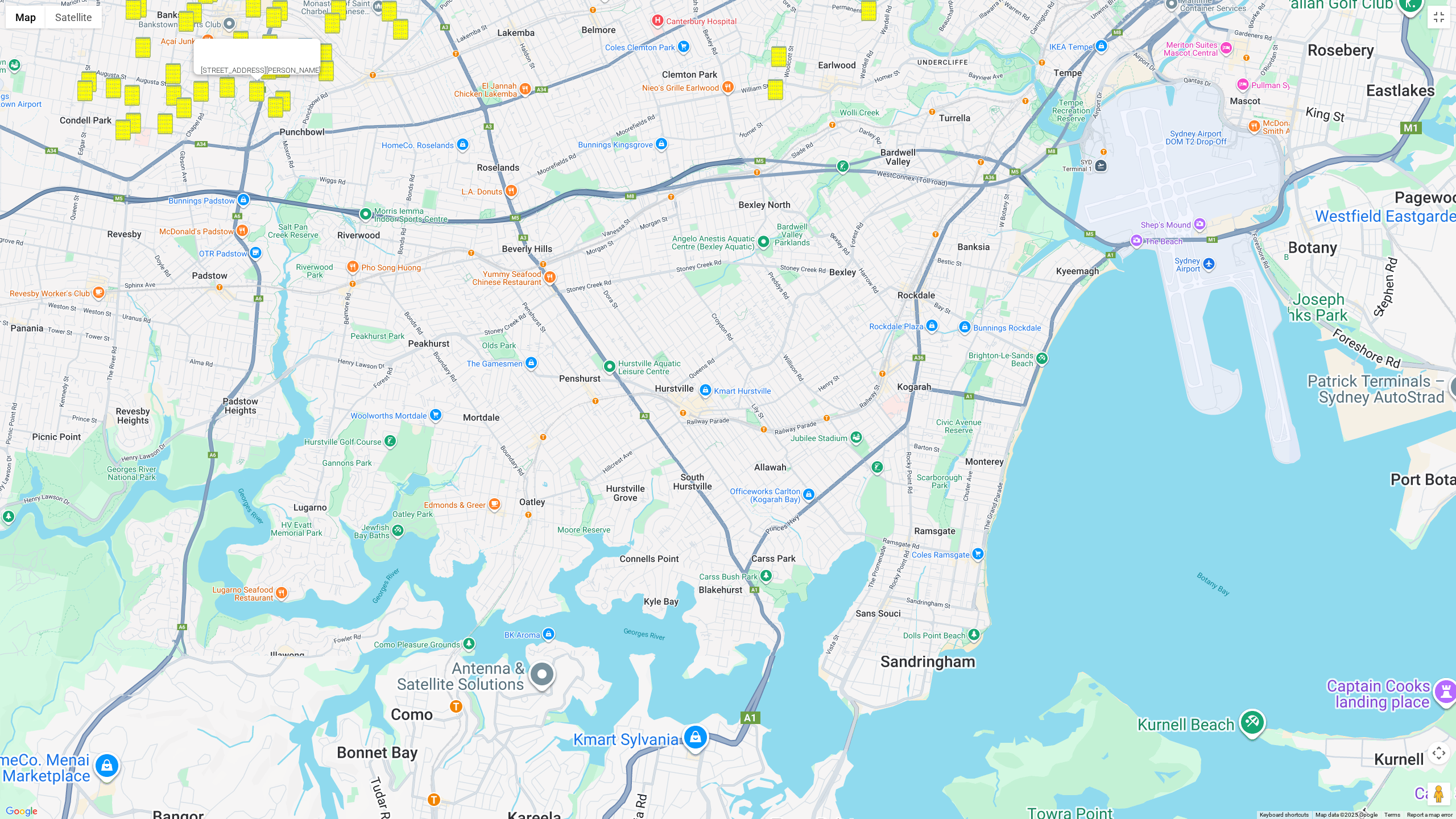
click at [782, 455] on div "55 Stacey Street, BANKSTOWN NSW 2200" at bounding box center [728, 409] width 1456 height 819
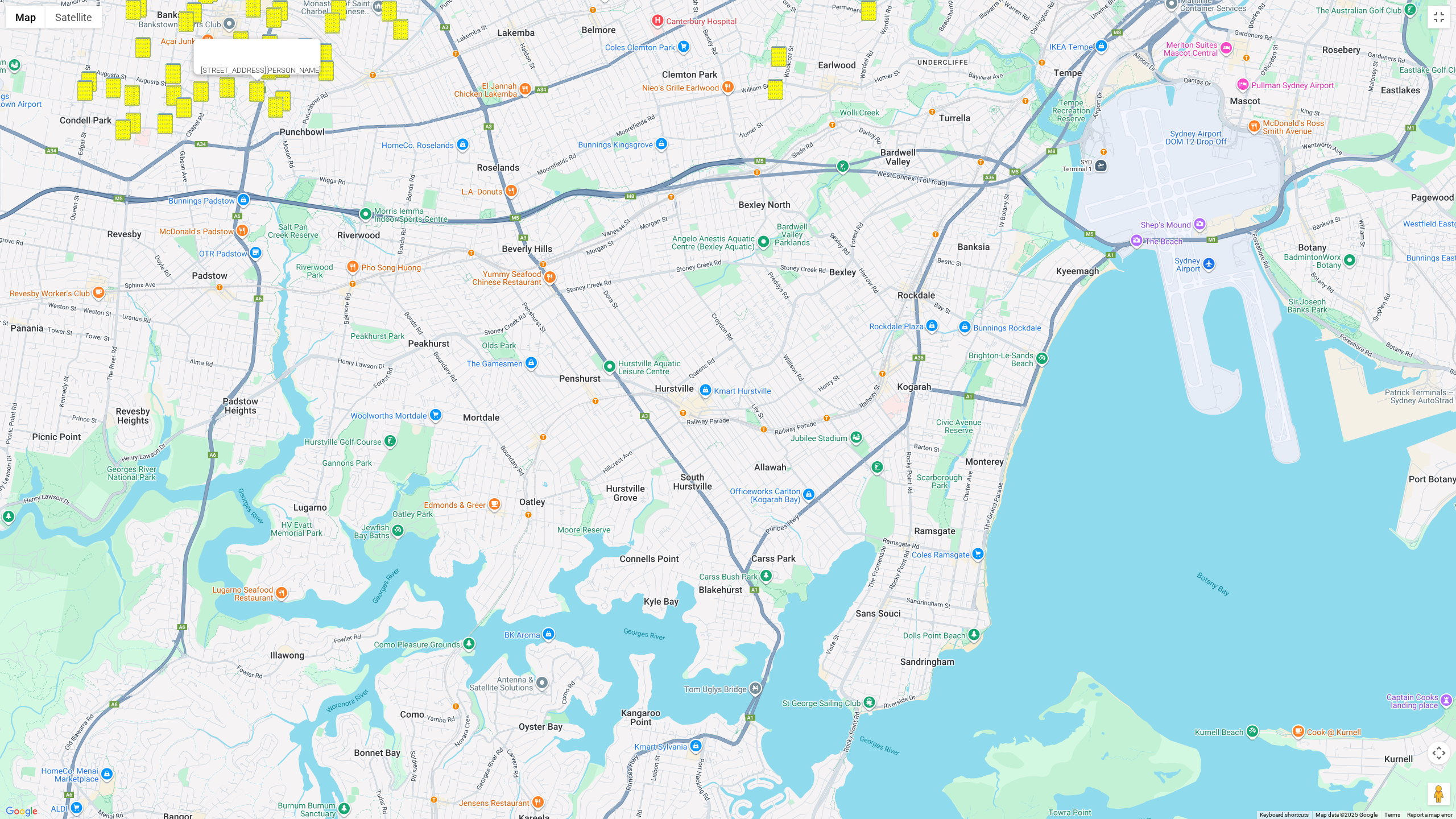
click at [720, 513] on div "55 Stacey Street, BANKSTOWN NSW 2200" at bounding box center [728, 409] width 1456 height 819
click at [280, 52] on div at bounding box center [247, 53] width 93 height 27
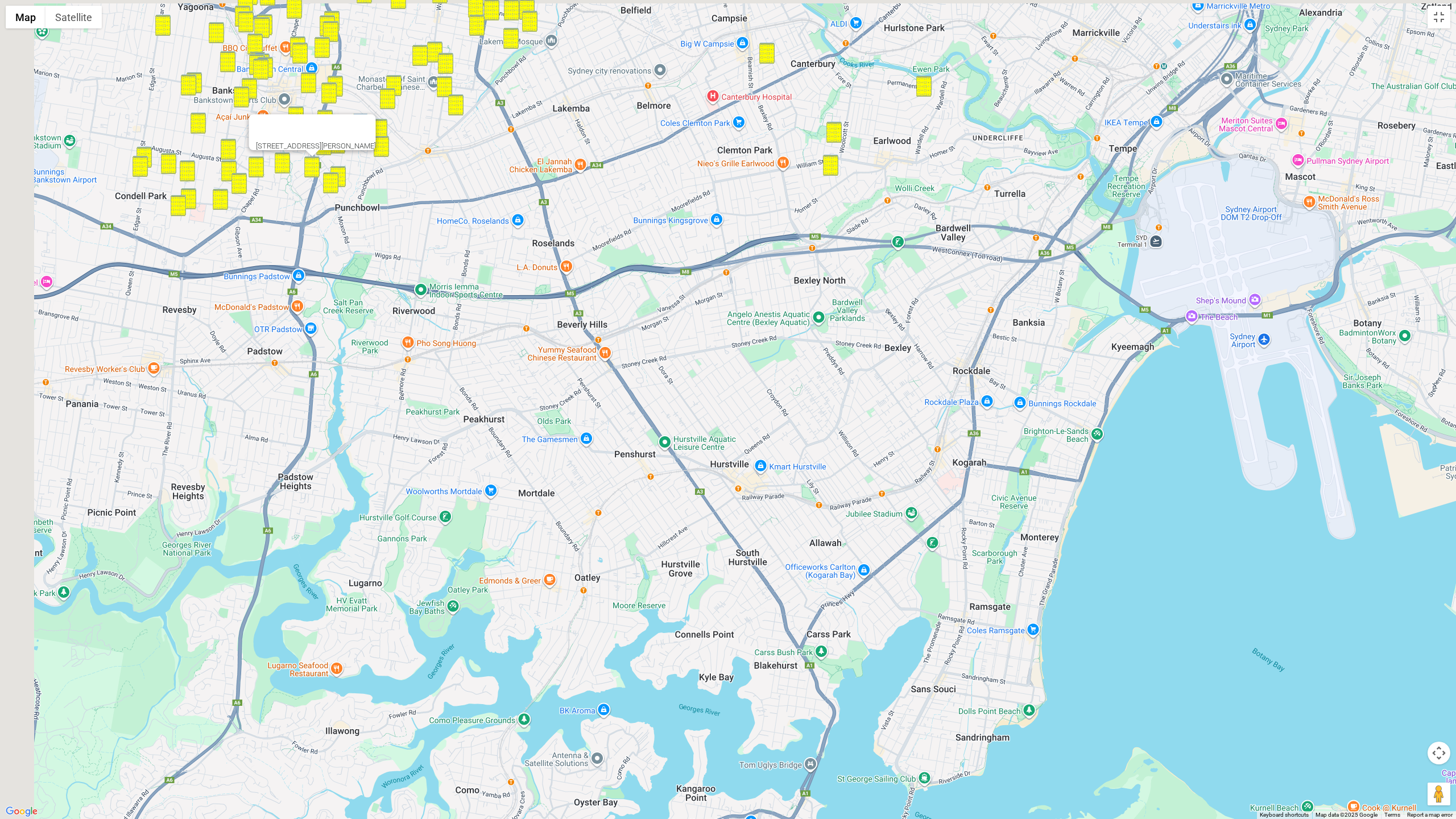
click at [663, 523] on div "55 Stacey Street, BANKSTOWN NSW 2200" at bounding box center [728, 409] width 1456 height 819
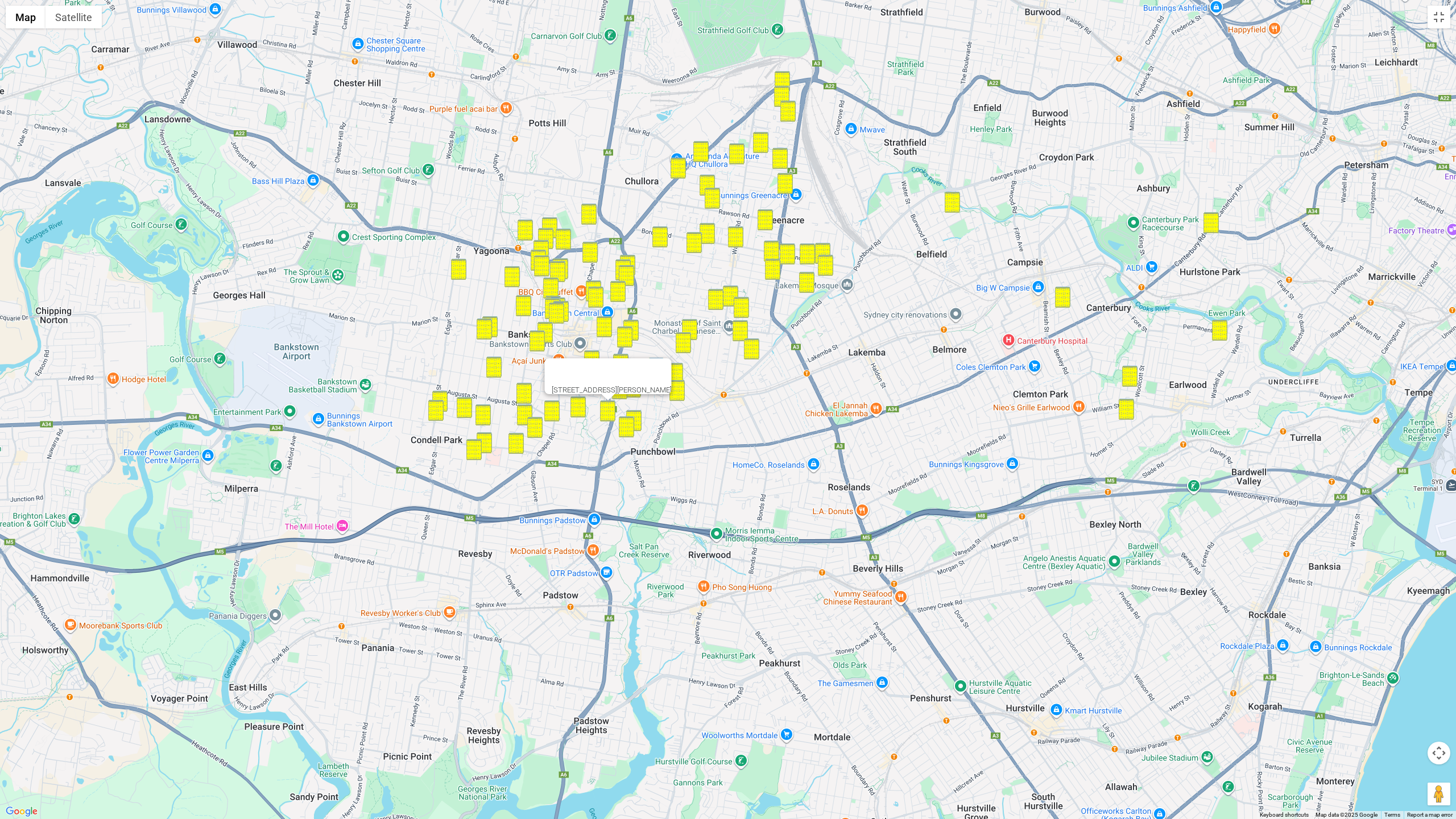
click at [661, 363] on button "Close" at bounding box center [658, 372] width 27 height 27
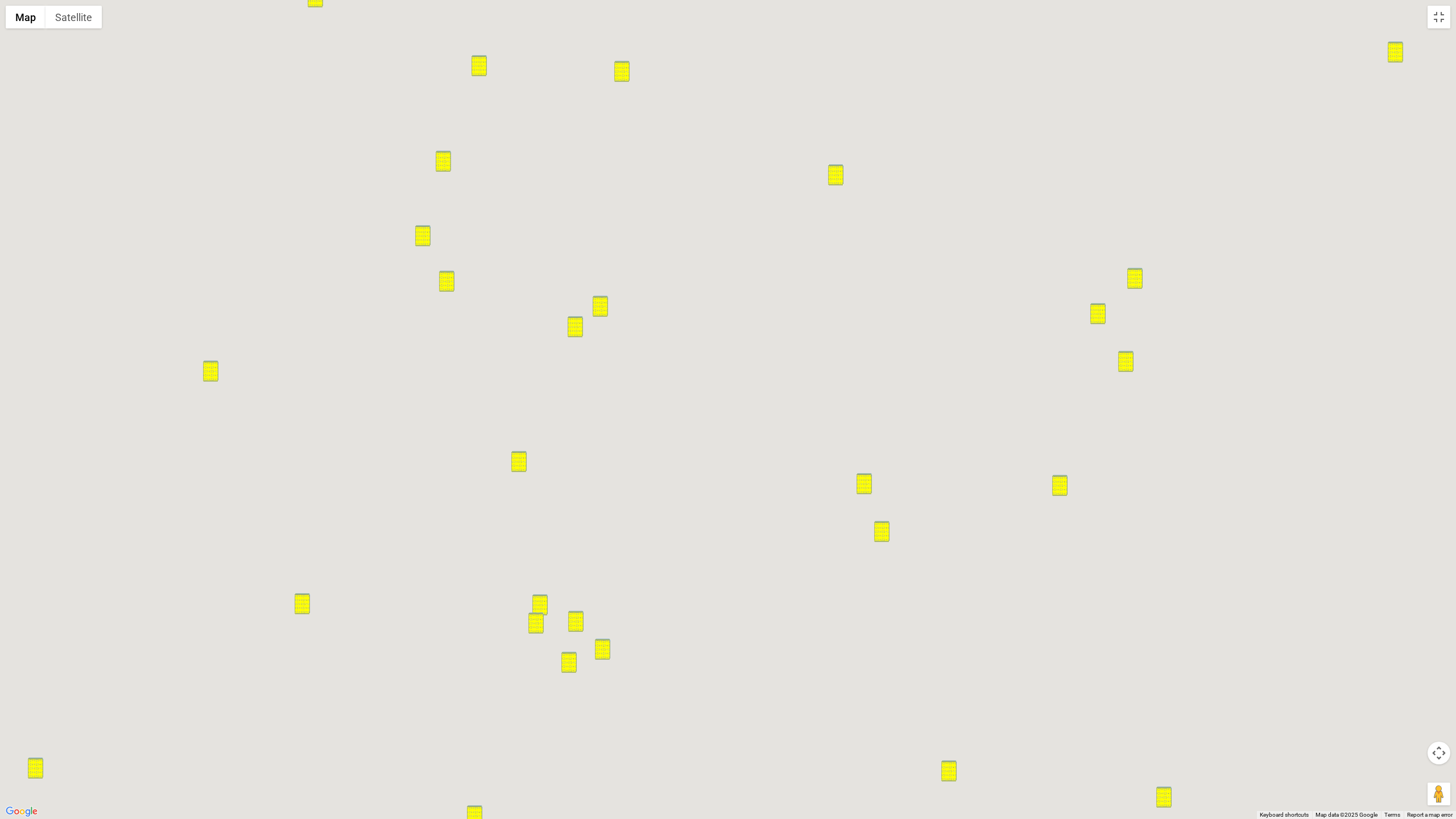
click at [363, 468] on div at bounding box center [728, 409] width 1456 height 819
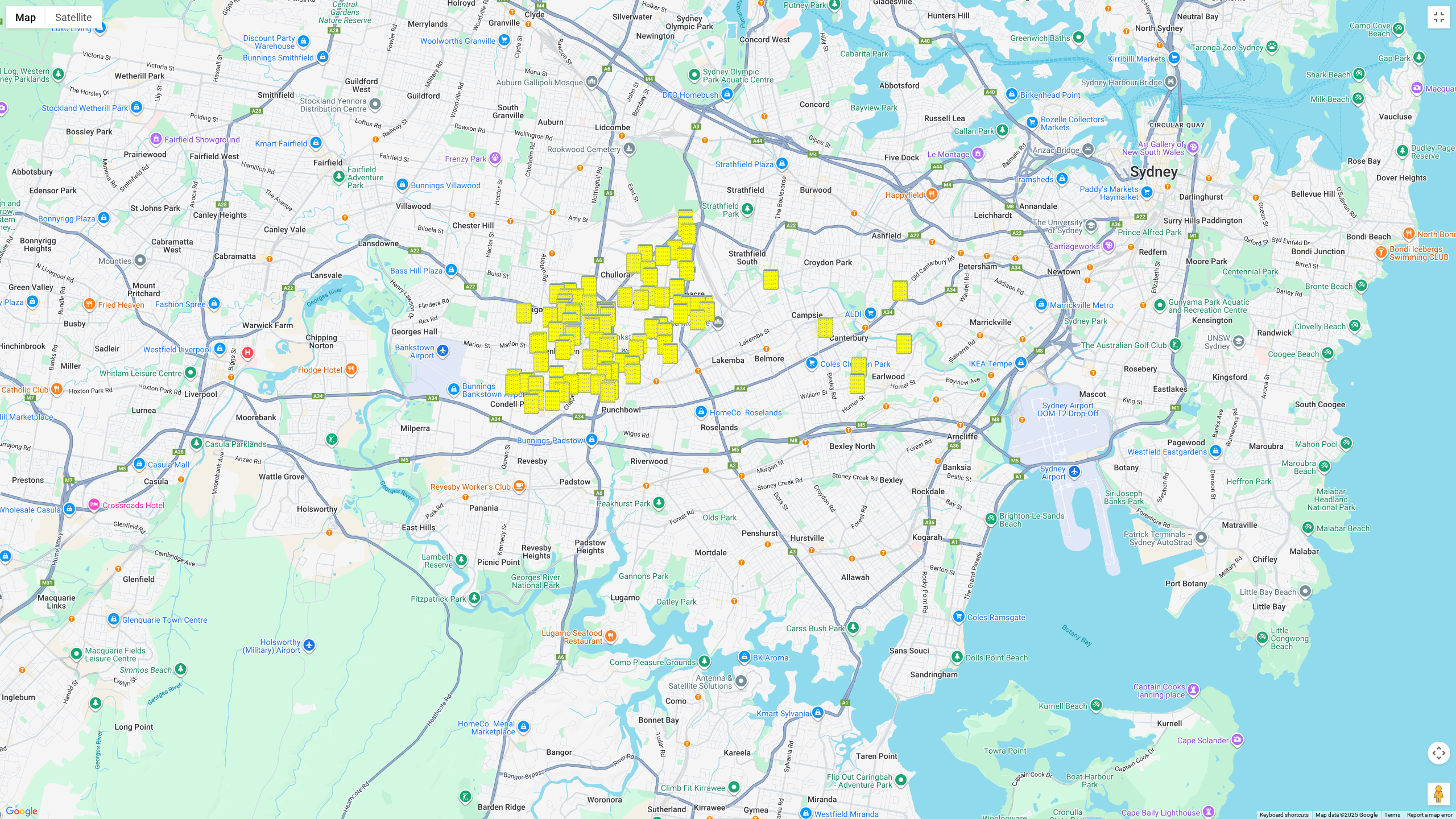
click at [782, 383] on div at bounding box center [728, 409] width 1456 height 819
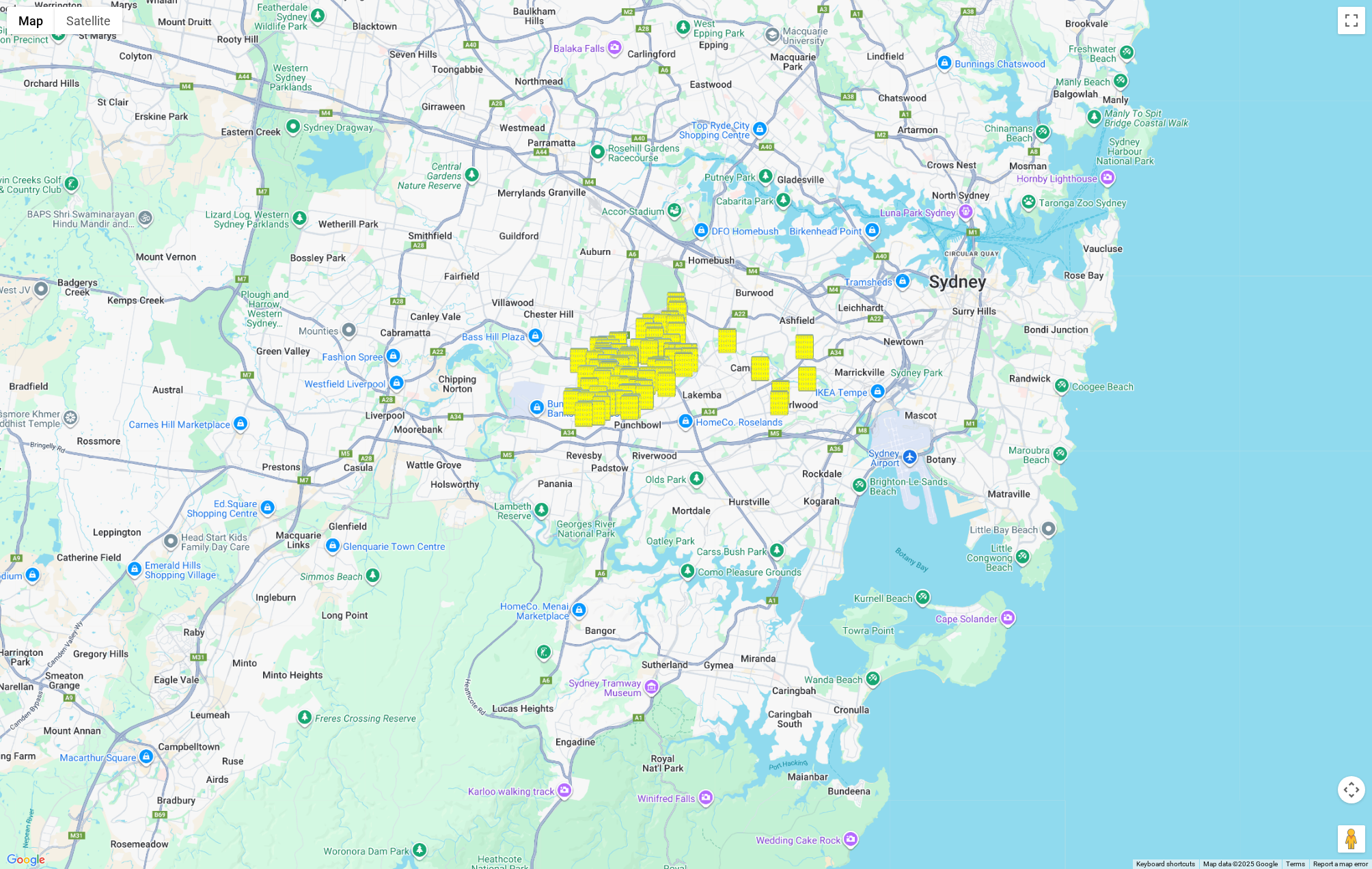
click at [1338, 776] on button "Map camera controls" at bounding box center [1351, 790] width 28 height 28
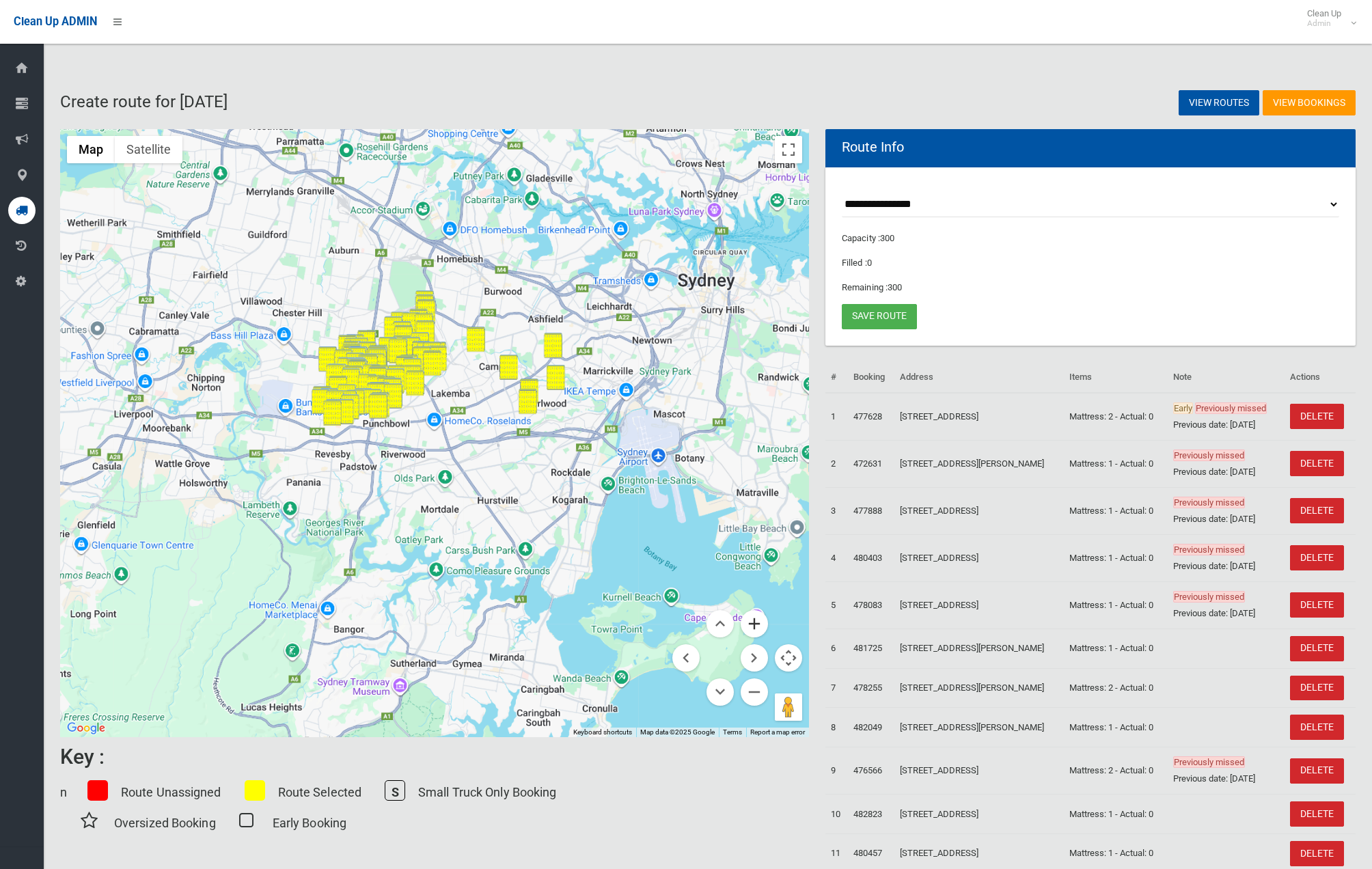
click at [758, 624] on button "Zoom in" at bounding box center [754, 624] width 28 height 28
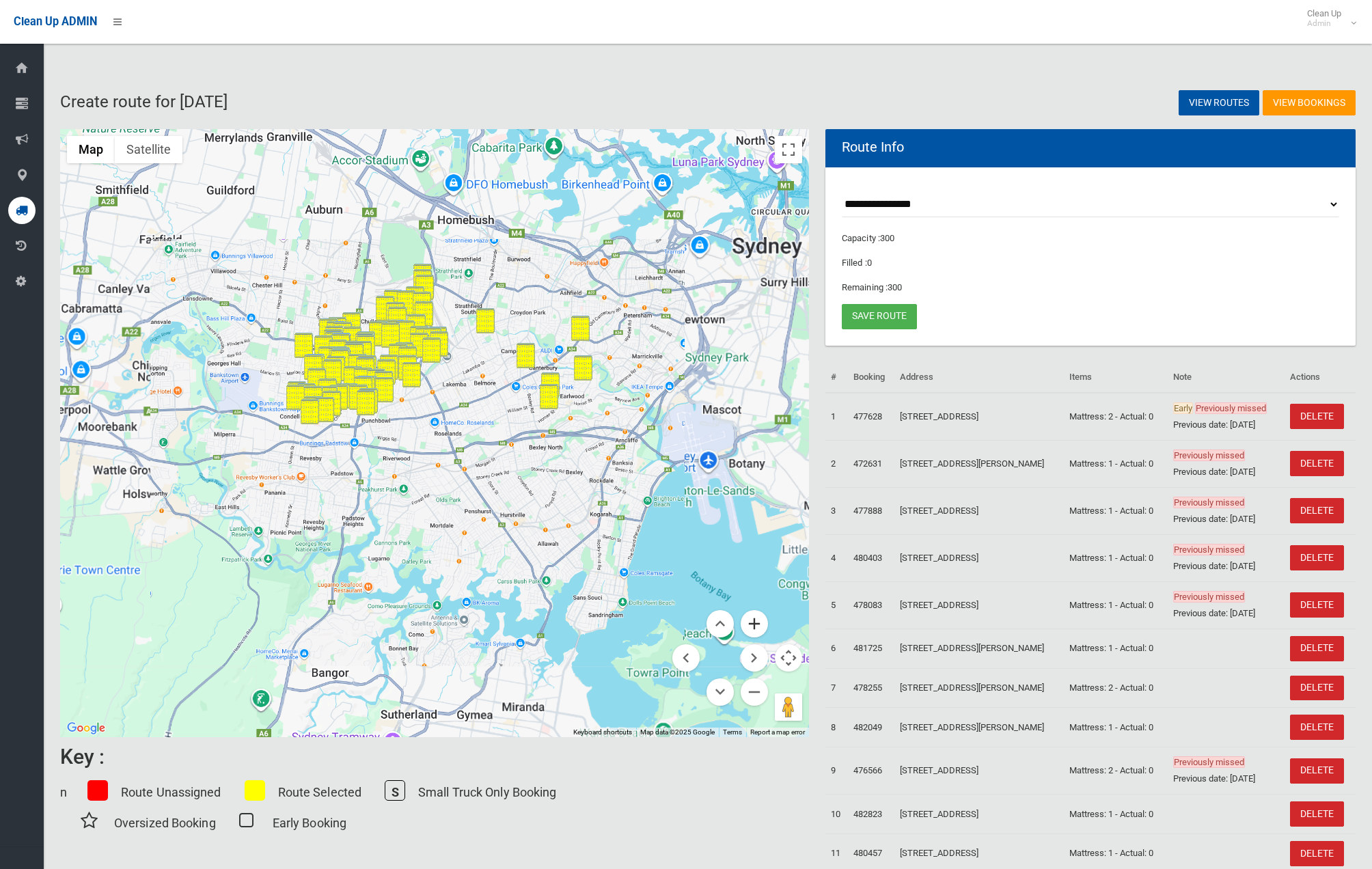
click at [758, 624] on button "Zoom in" at bounding box center [754, 624] width 28 height 28
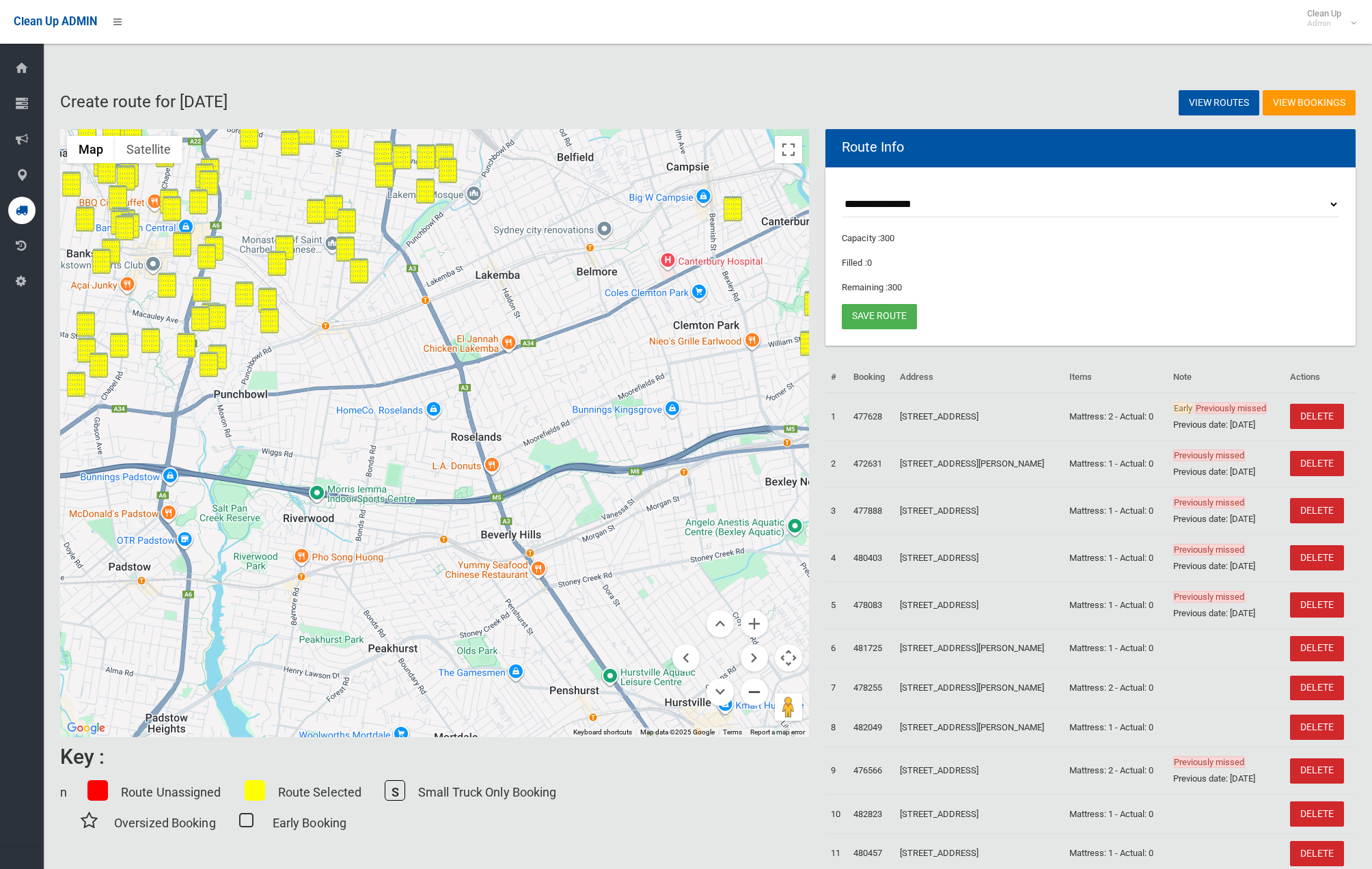
click at [752, 692] on button "Zoom out" at bounding box center [754, 692] width 28 height 28
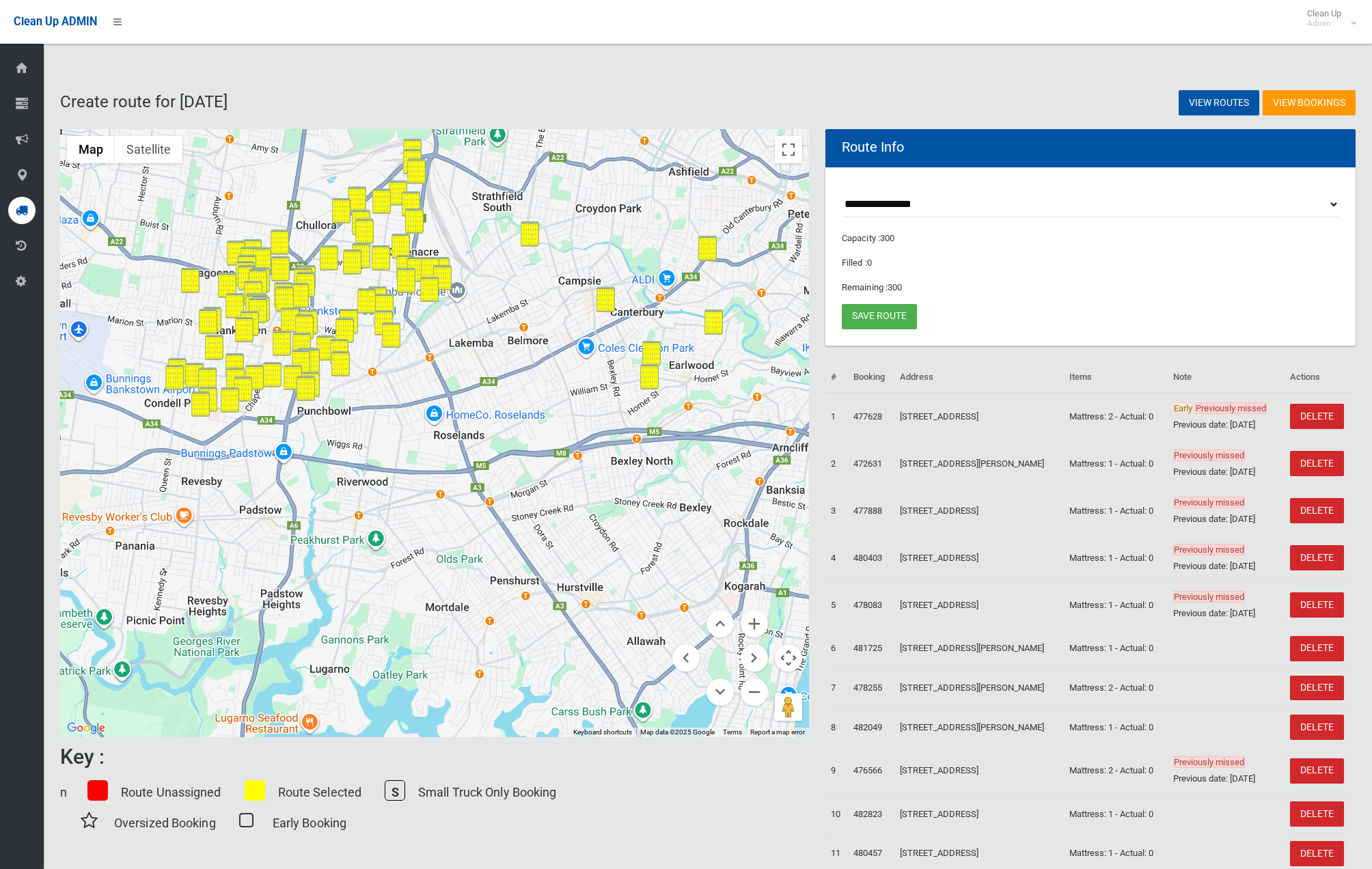
drag, startPoint x: 752, startPoint y: 692, endPoint x: 583, endPoint y: 491, distance: 262.6
click at [752, 692] on button "Zoom out" at bounding box center [754, 692] width 28 height 28
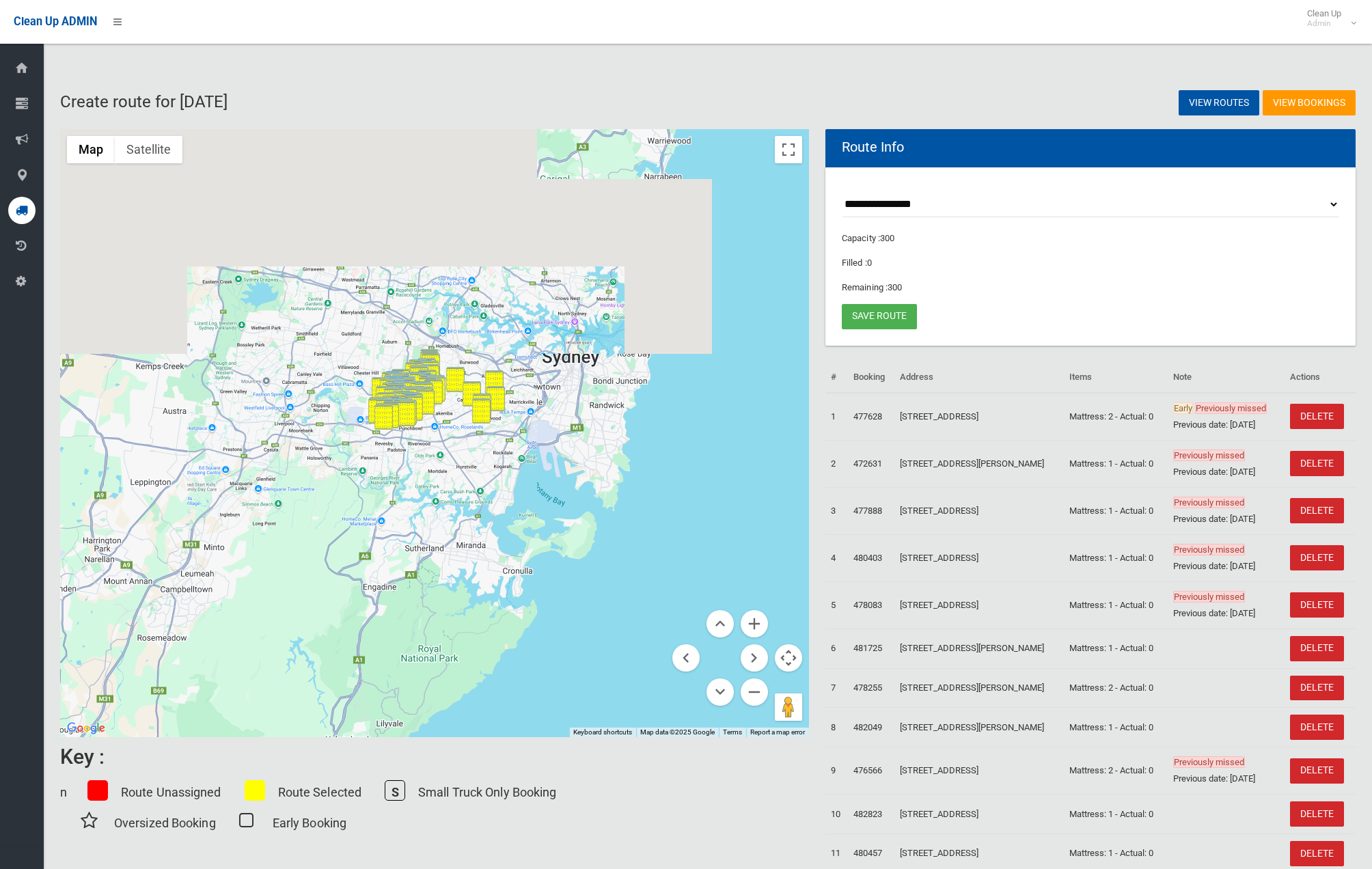
drag, startPoint x: 502, startPoint y: 429, endPoint x: 507, endPoint y: 437, distance: 9.4
click at [502, 429] on div at bounding box center [435, 433] width 749 height 608
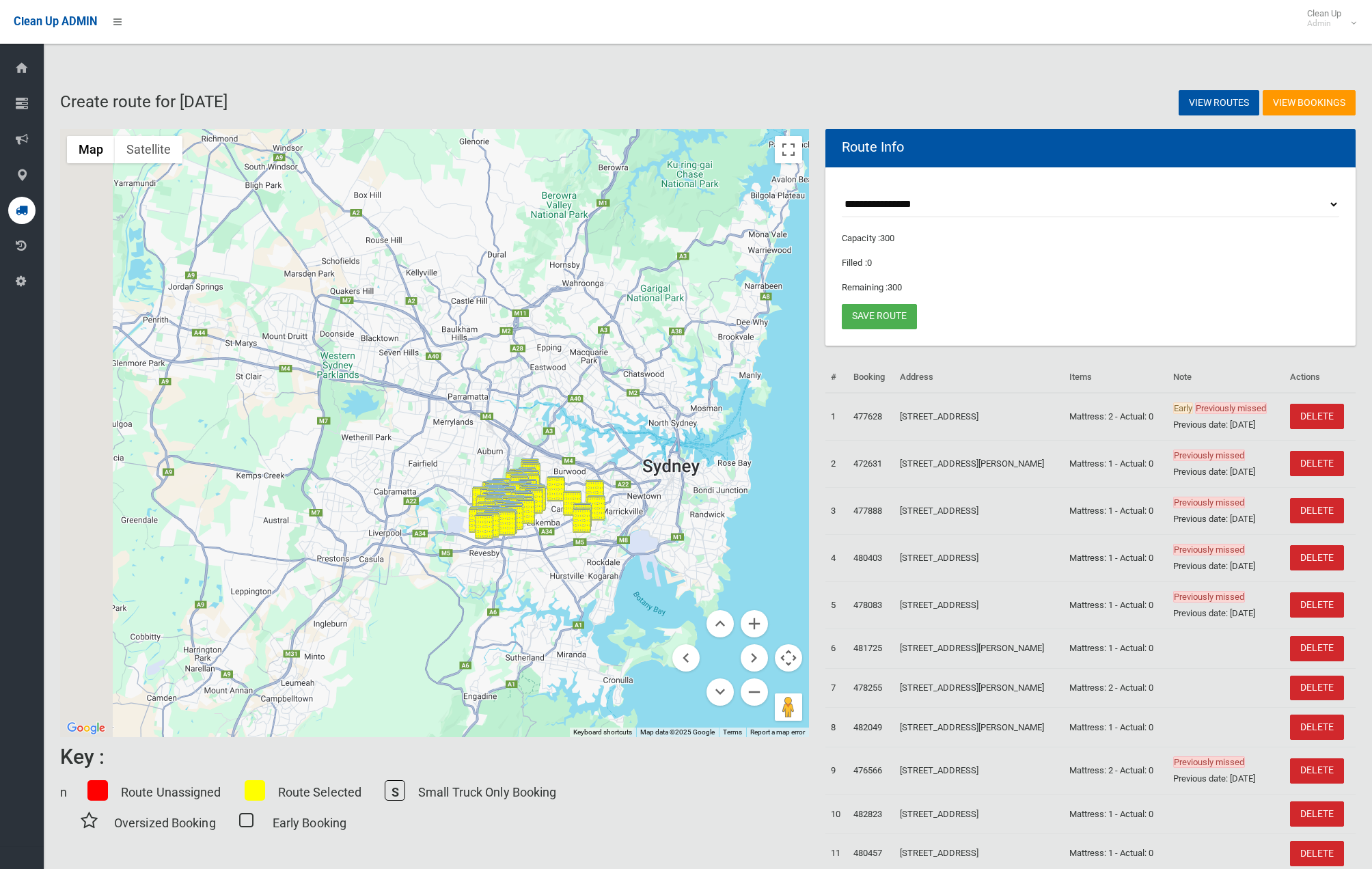
drag, startPoint x: 507, startPoint y: 437, endPoint x: 643, endPoint y: 572, distance: 191.6
click at [643, 572] on div at bounding box center [435, 433] width 749 height 608
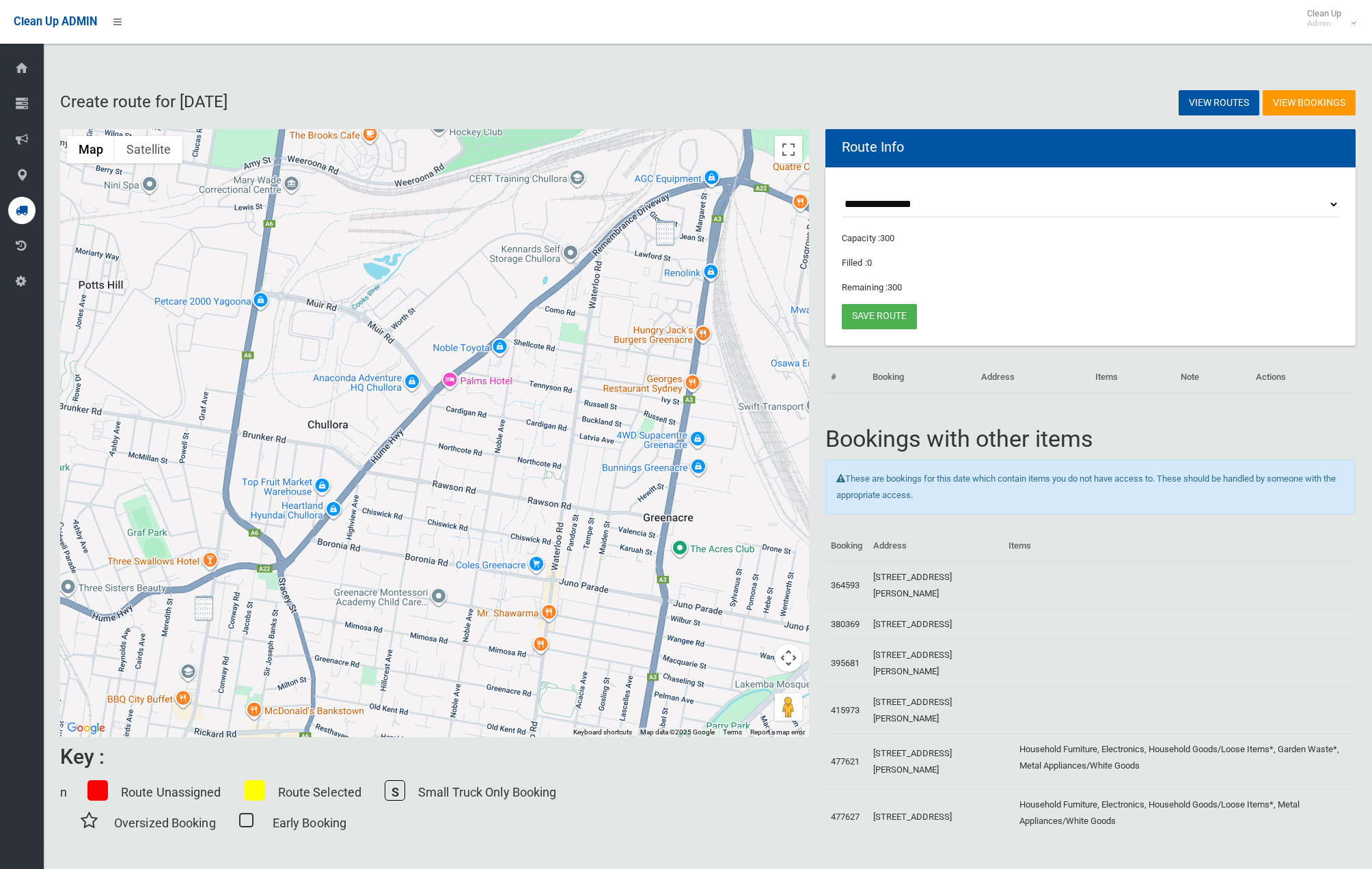
drag, startPoint x: 200, startPoint y: 607, endPoint x: 97, endPoint y: 336, distance: 289.9
click at [200, 606] on img "536 Chapel Road, BANKSTOWN NSW 2200" at bounding box center [204, 609] width 18 height 26
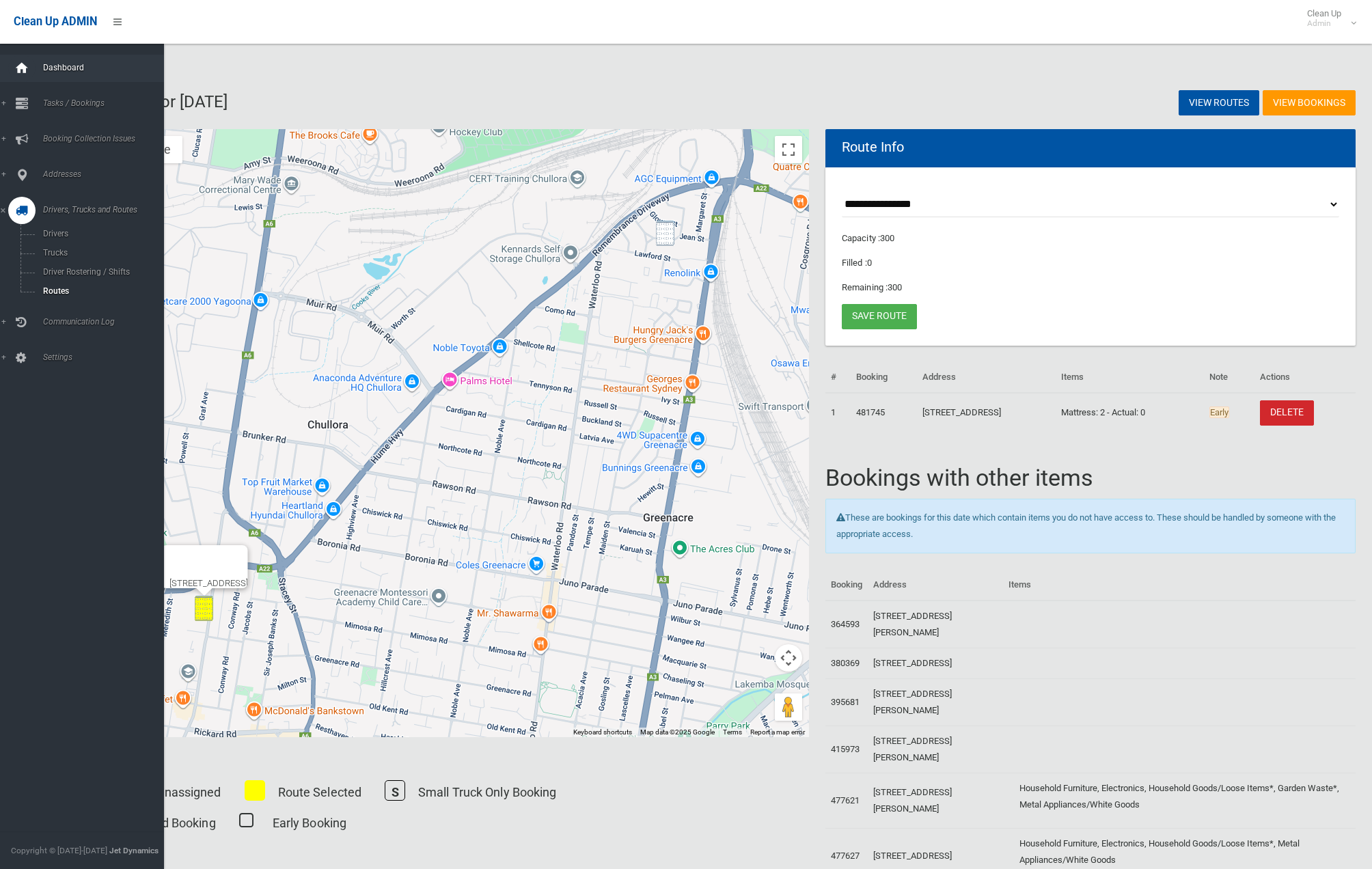
click at [34, 69] on div at bounding box center [22, 68] width 28 height 28
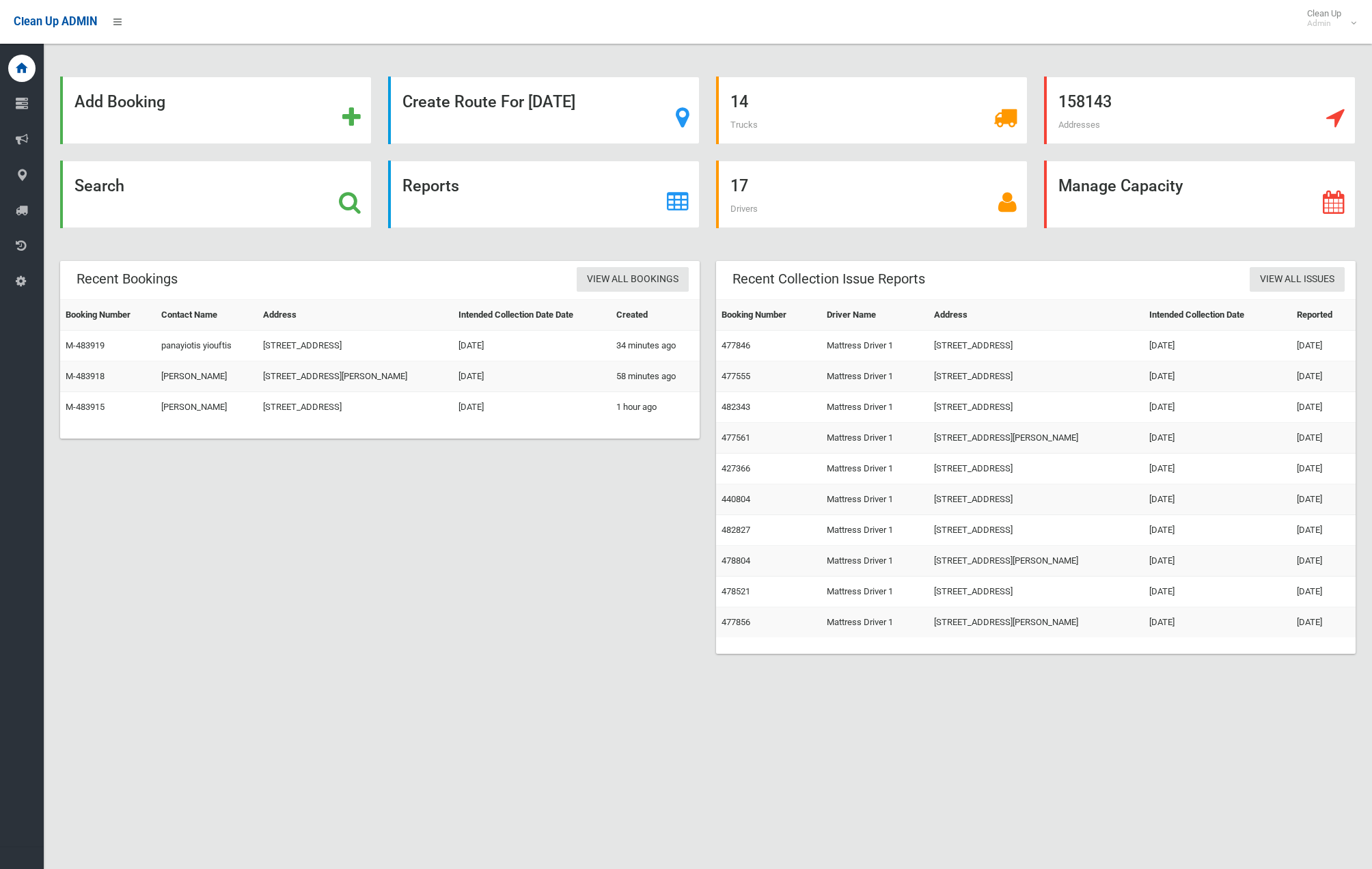
click at [865, 314] on th "Driver Name" at bounding box center [875, 315] width 107 height 31
click at [575, 96] on strong "Create Route For Tomorrow" at bounding box center [489, 101] width 173 height 19
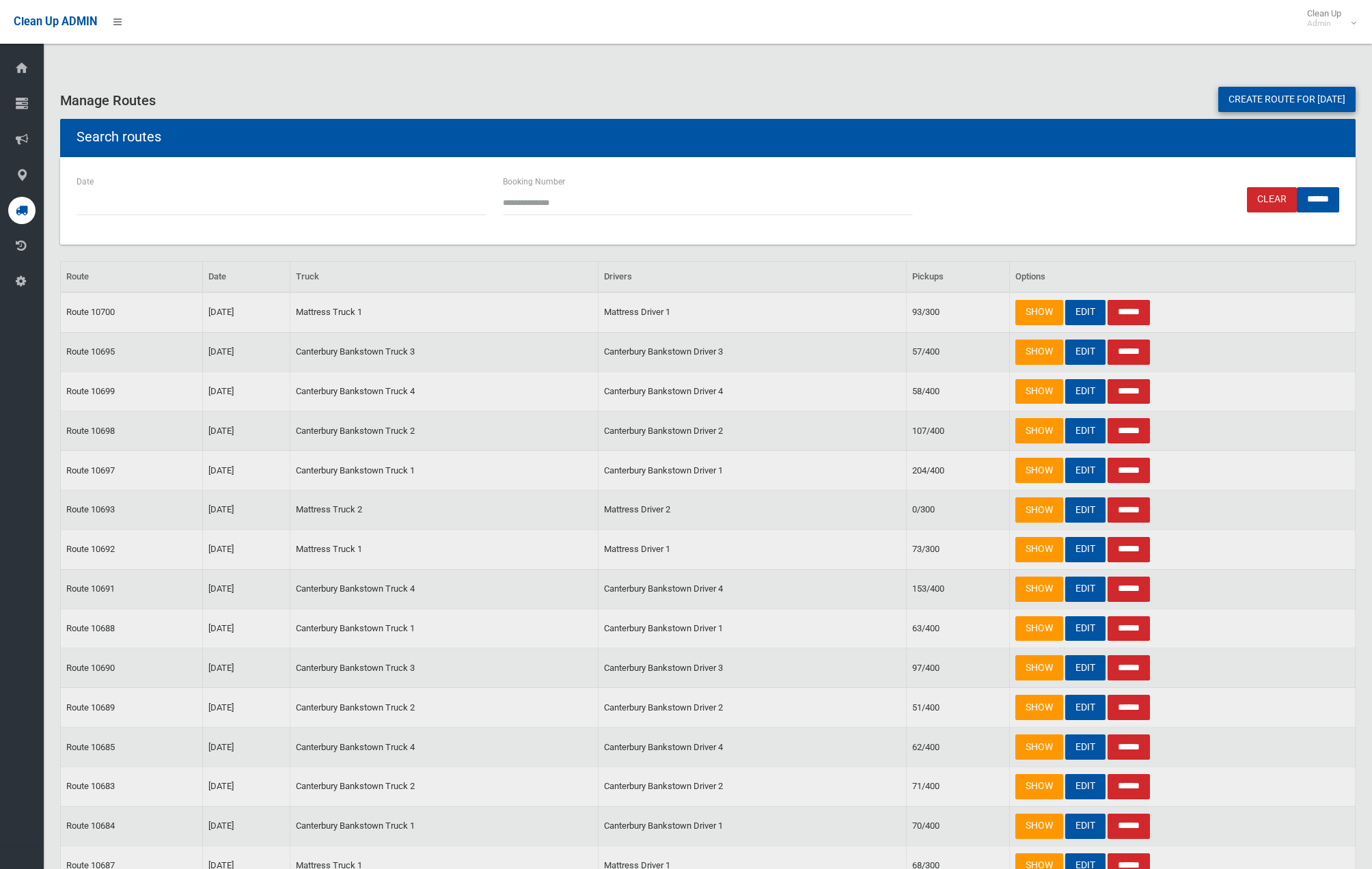
click at [1277, 94] on link "Create route for [DATE]" at bounding box center [1287, 99] width 138 height 26
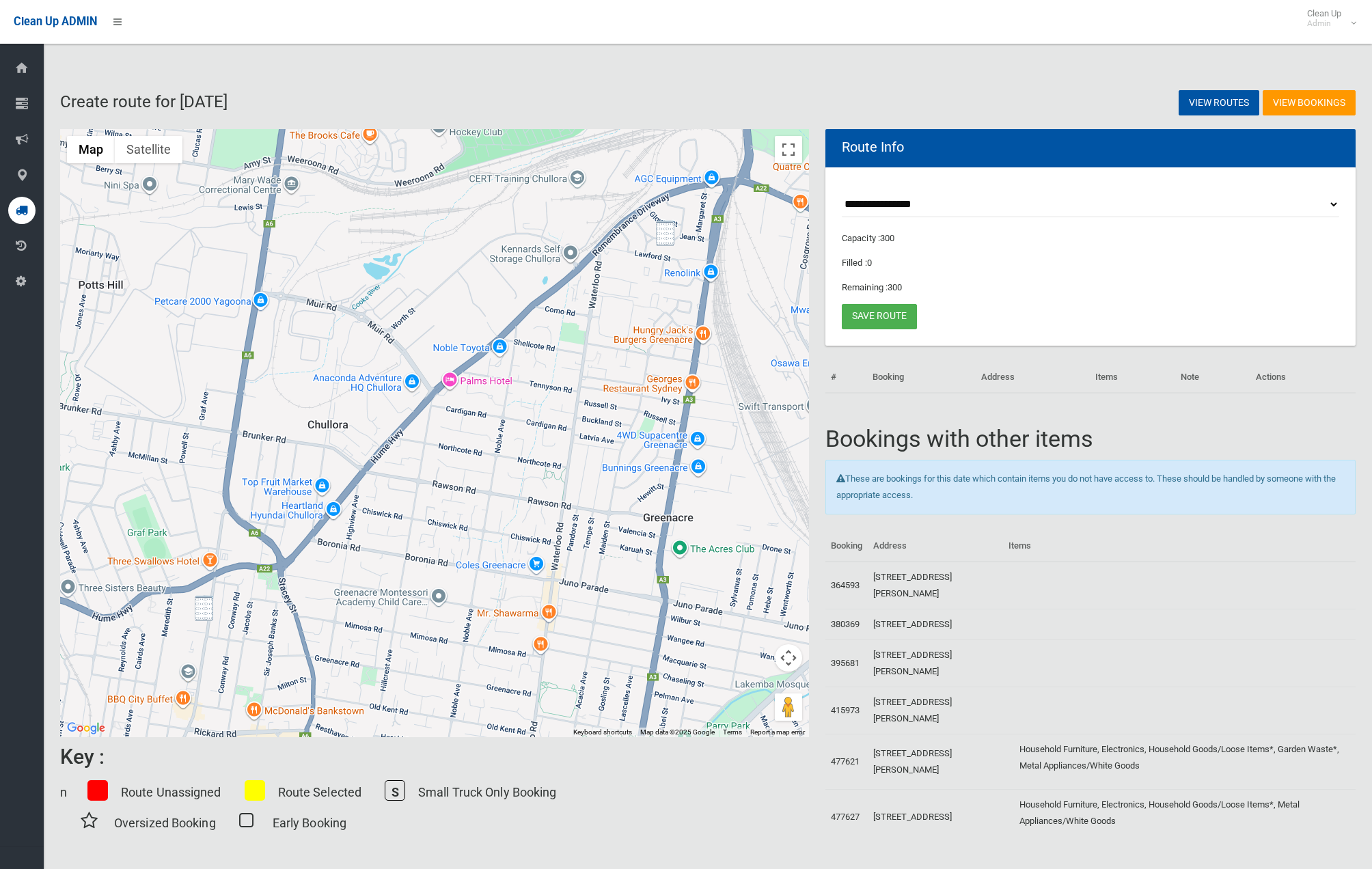
click at [197, 612] on img "536 Chapel Road, BANKSTOWN NSW 2200" at bounding box center [204, 609] width 18 height 26
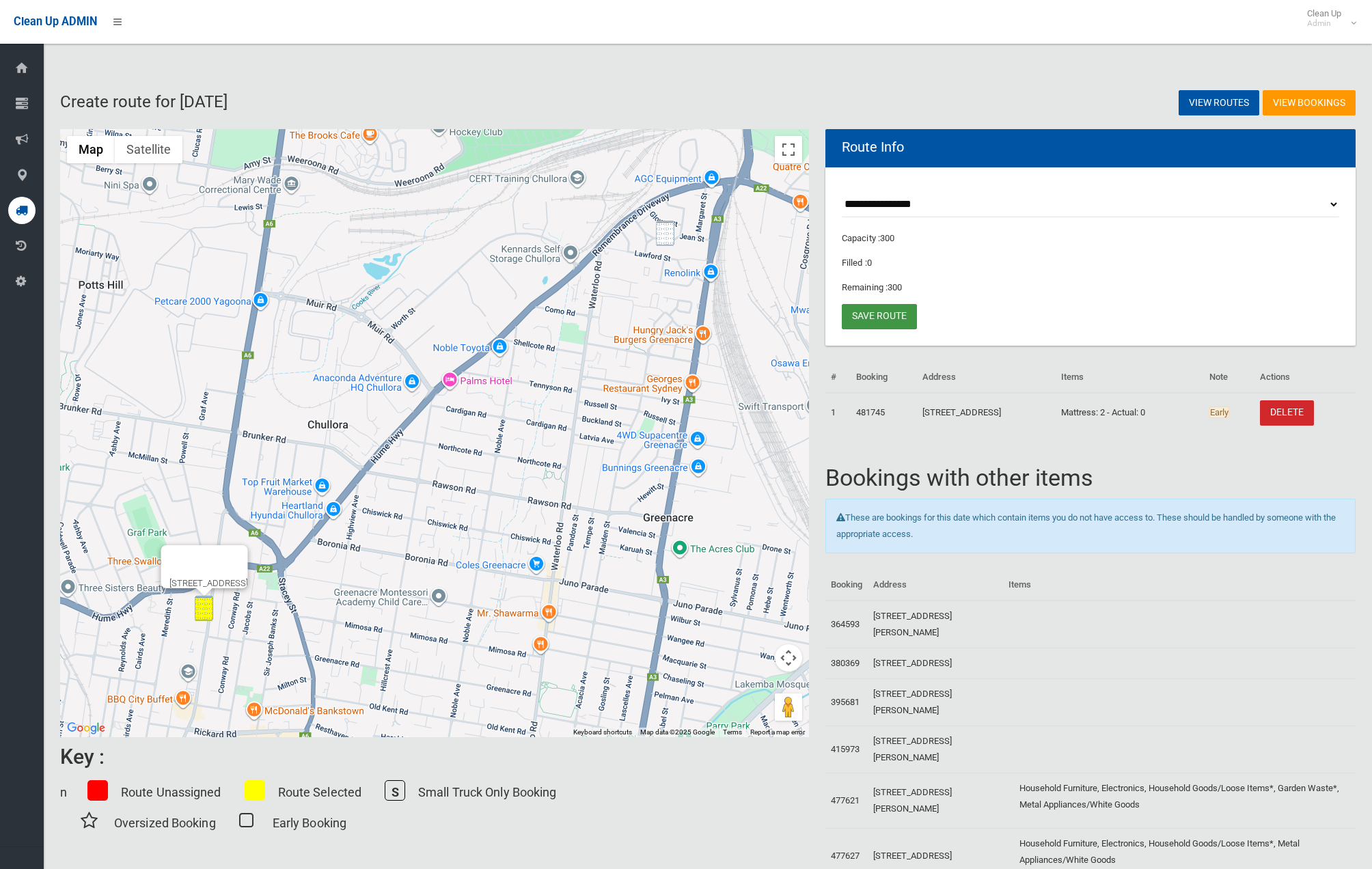
click at [890, 326] on link "Save route" at bounding box center [880, 317] width 75 height 26
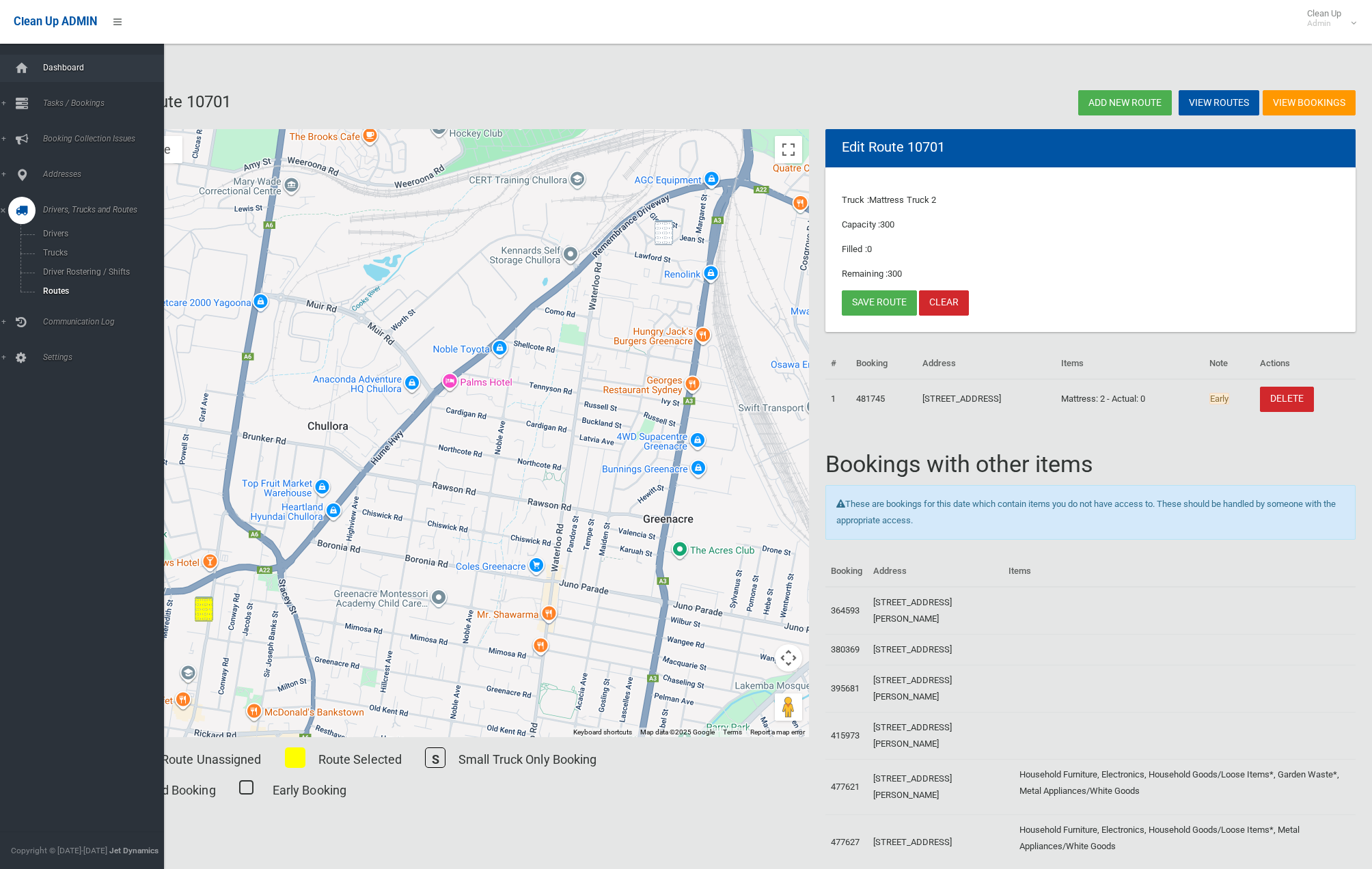
click at [35, 72] on div at bounding box center [22, 68] width 28 height 28
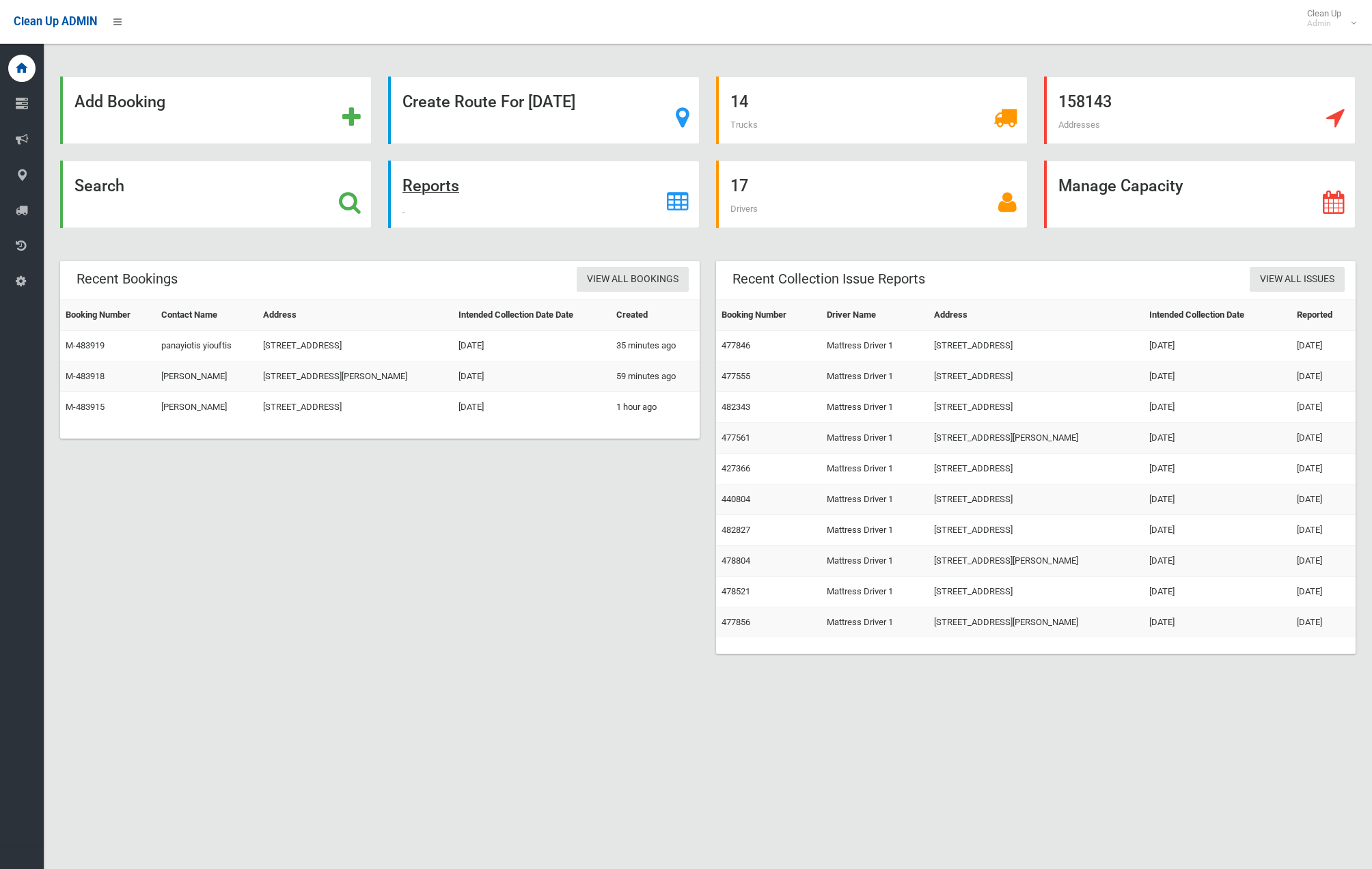
click at [422, 189] on strong "Reports" at bounding box center [431, 186] width 57 height 19
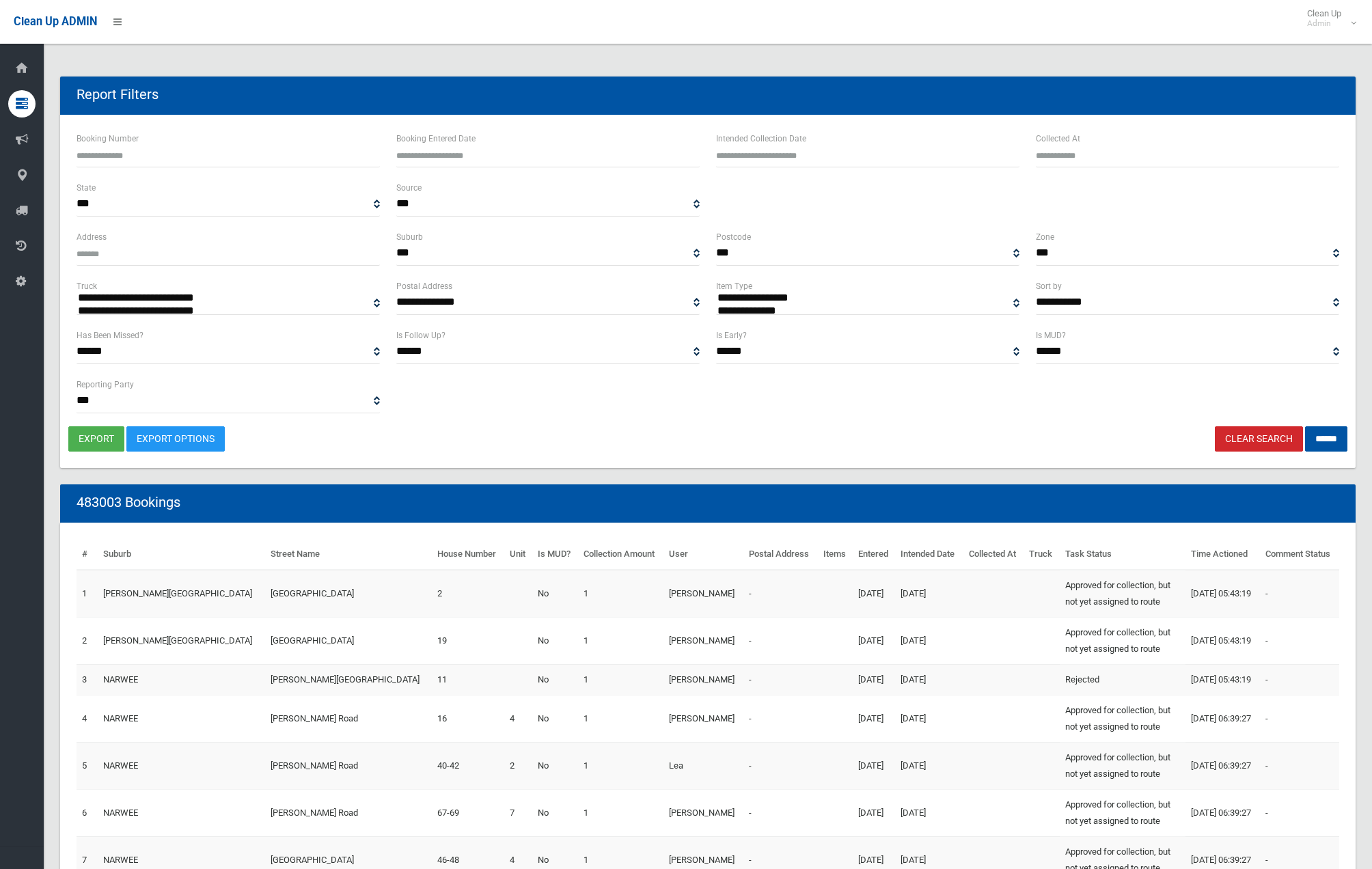
select select
type input "**********"
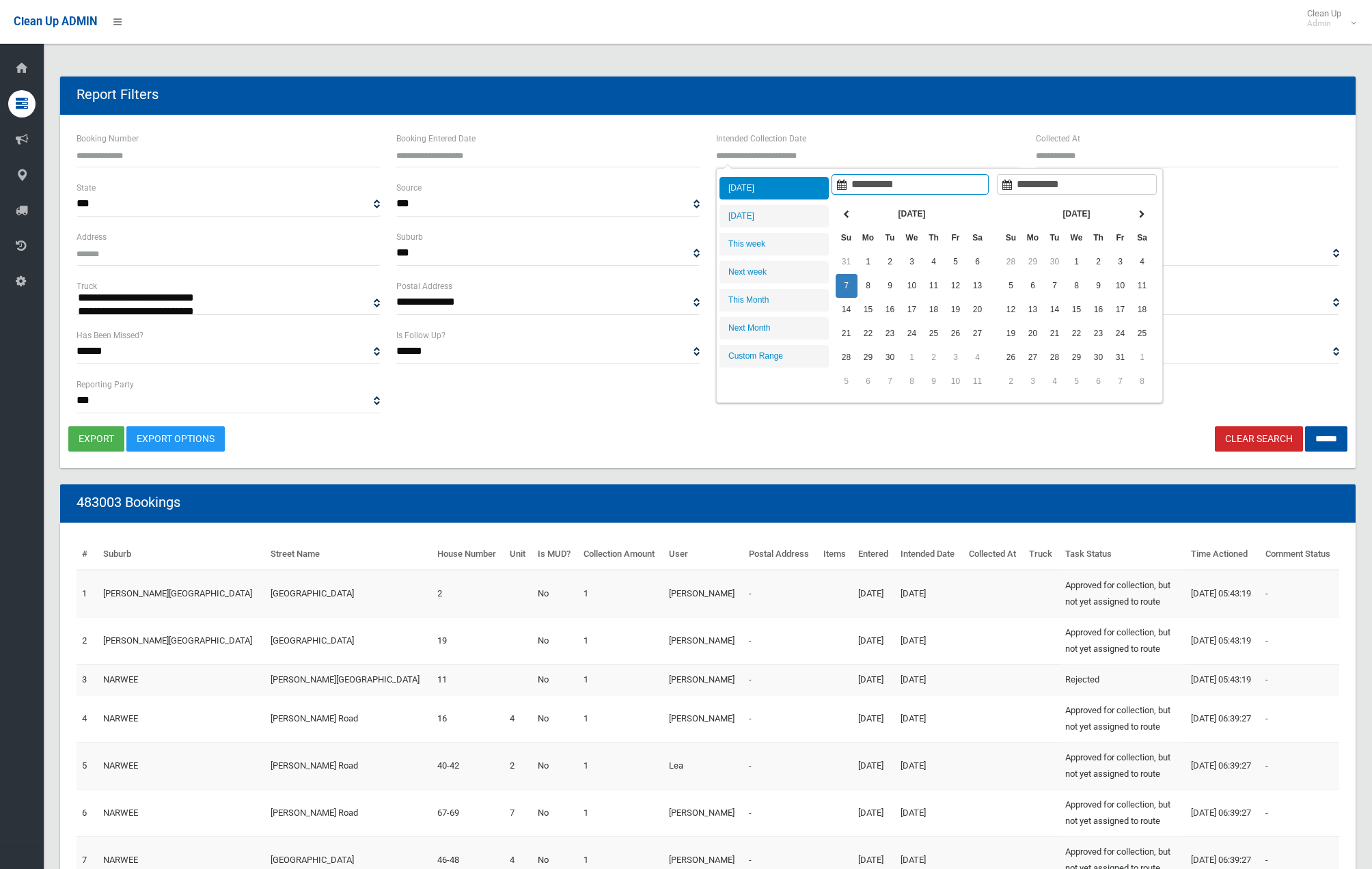
click at [777, 158] on input "text" at bounding box center [868, 155] width 304 height 26
type input "**********"
drag, startPoint x: 774, startPoint y: 211, endPoint x: 828, endPoint y: 215, distance: 54.1
click at [774, 211] on li "[DATE]" at bounding box center [774, 216] width 109 height 23
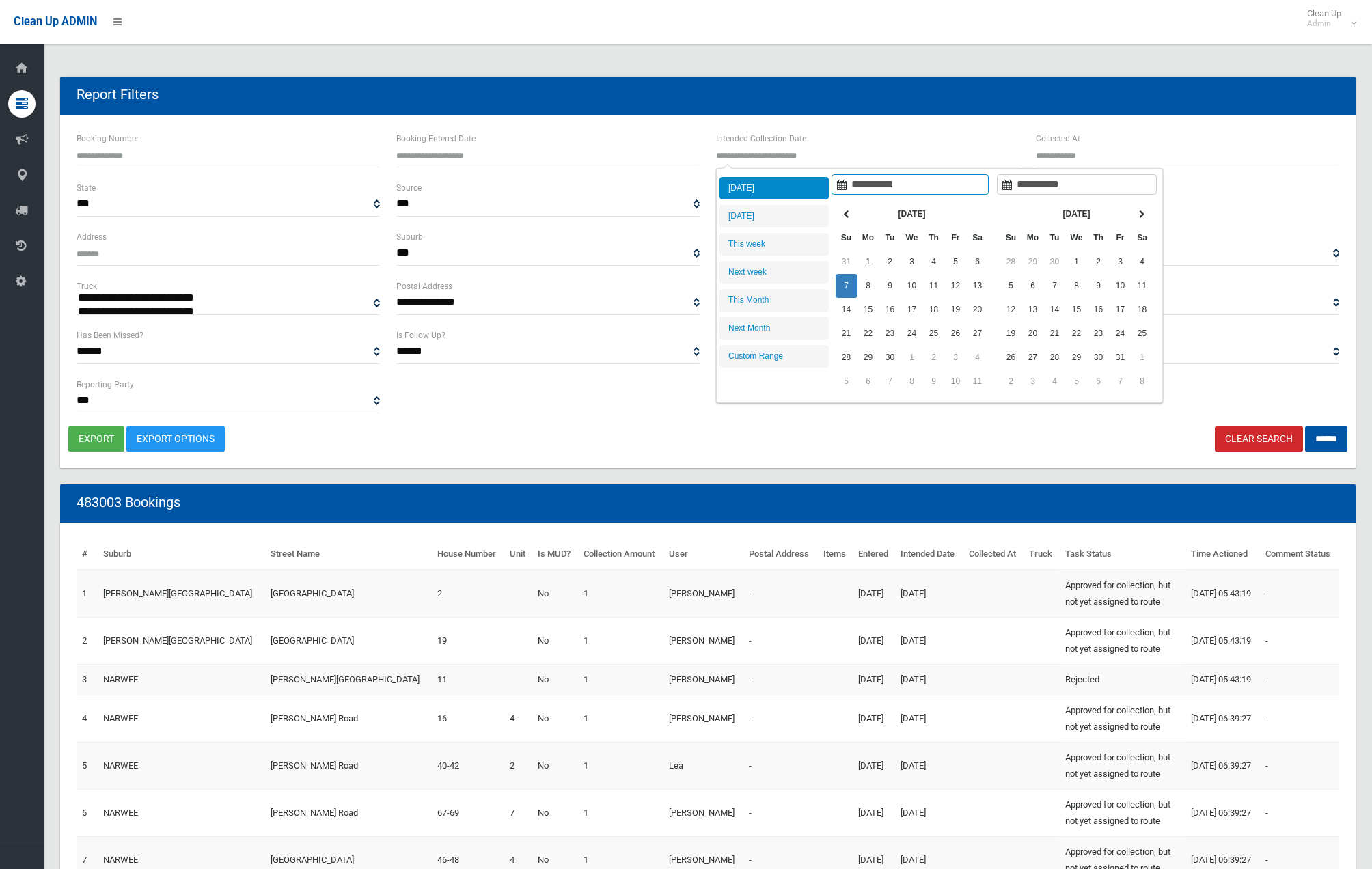
type input "**********"
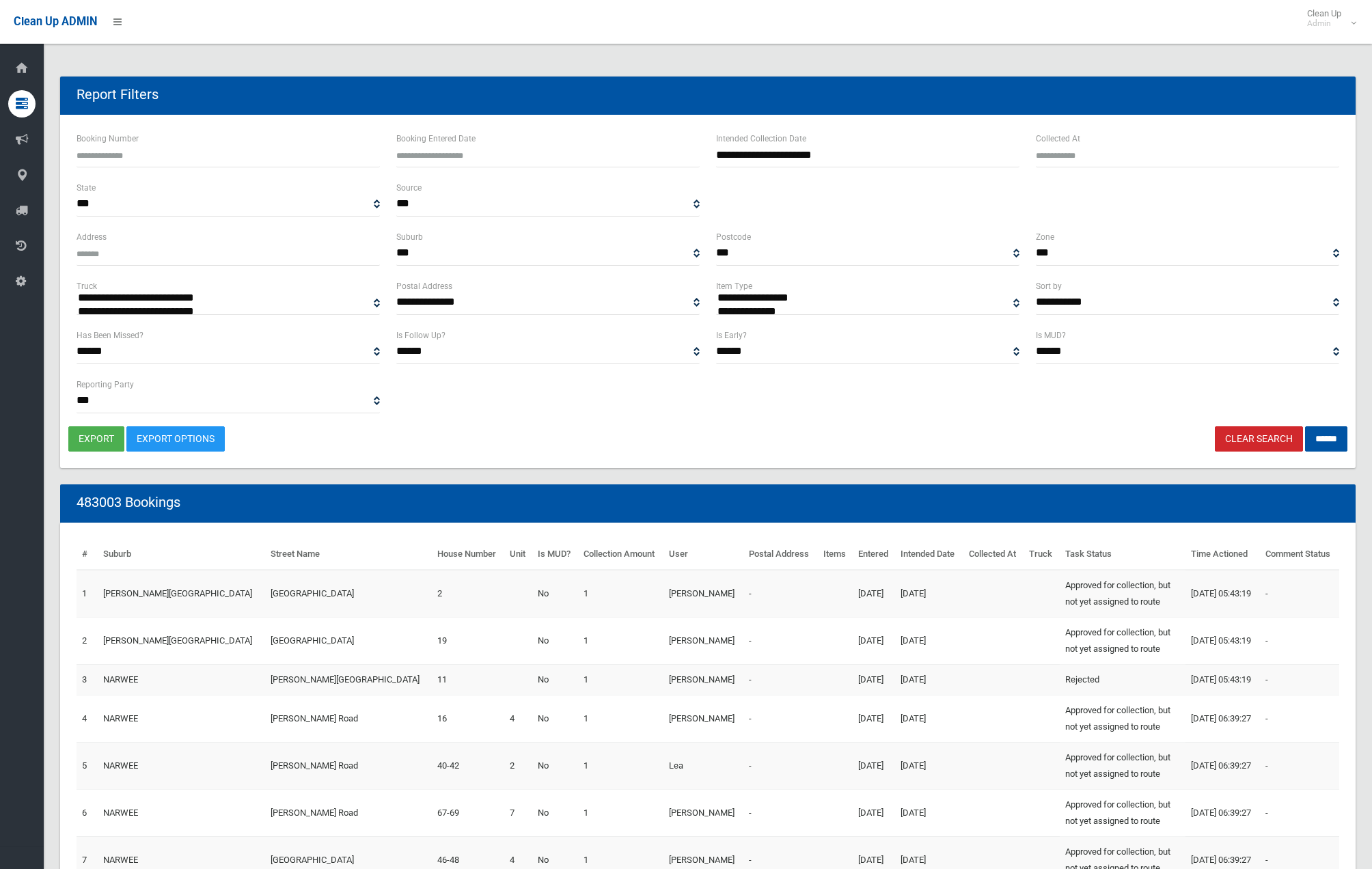
select select "**"
click at [1331, 439] on input "******" at bounding box center [1327, 439] width 43 height 26
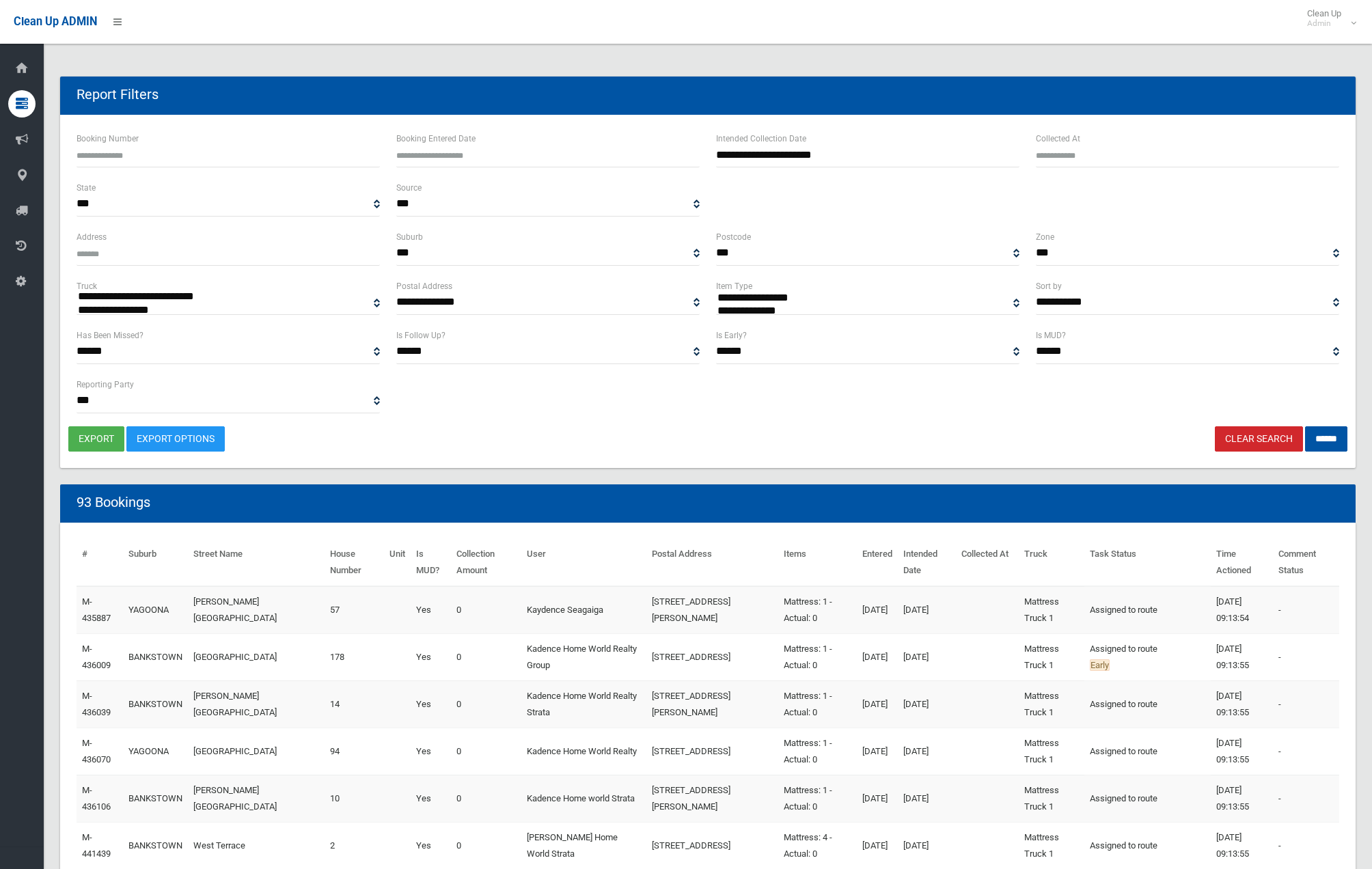
select select
select select "**"
click at [87, 444] on button "export" at bounding box center [96, 439] width 56 height 26
click at [1325, 440] on input "******" at bounding box center [1327, 439] width 43 height 26
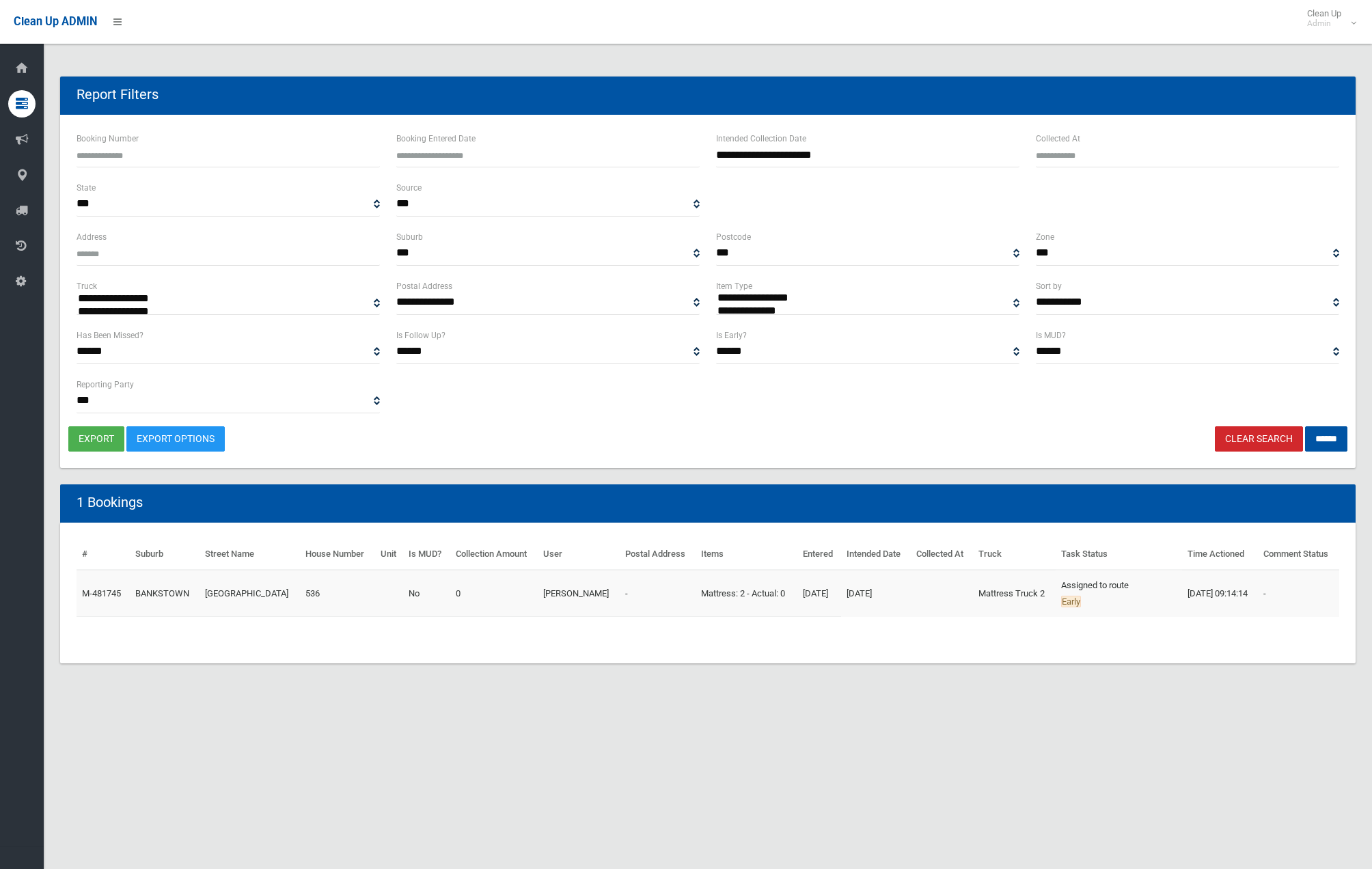
select select
click at [97, 443] on button "export" at bounding box center [96, 439] width 56 height 26
click at [1246, 441] on link "Clear Search" at bounding box center [1259, 439] width 88 height 26
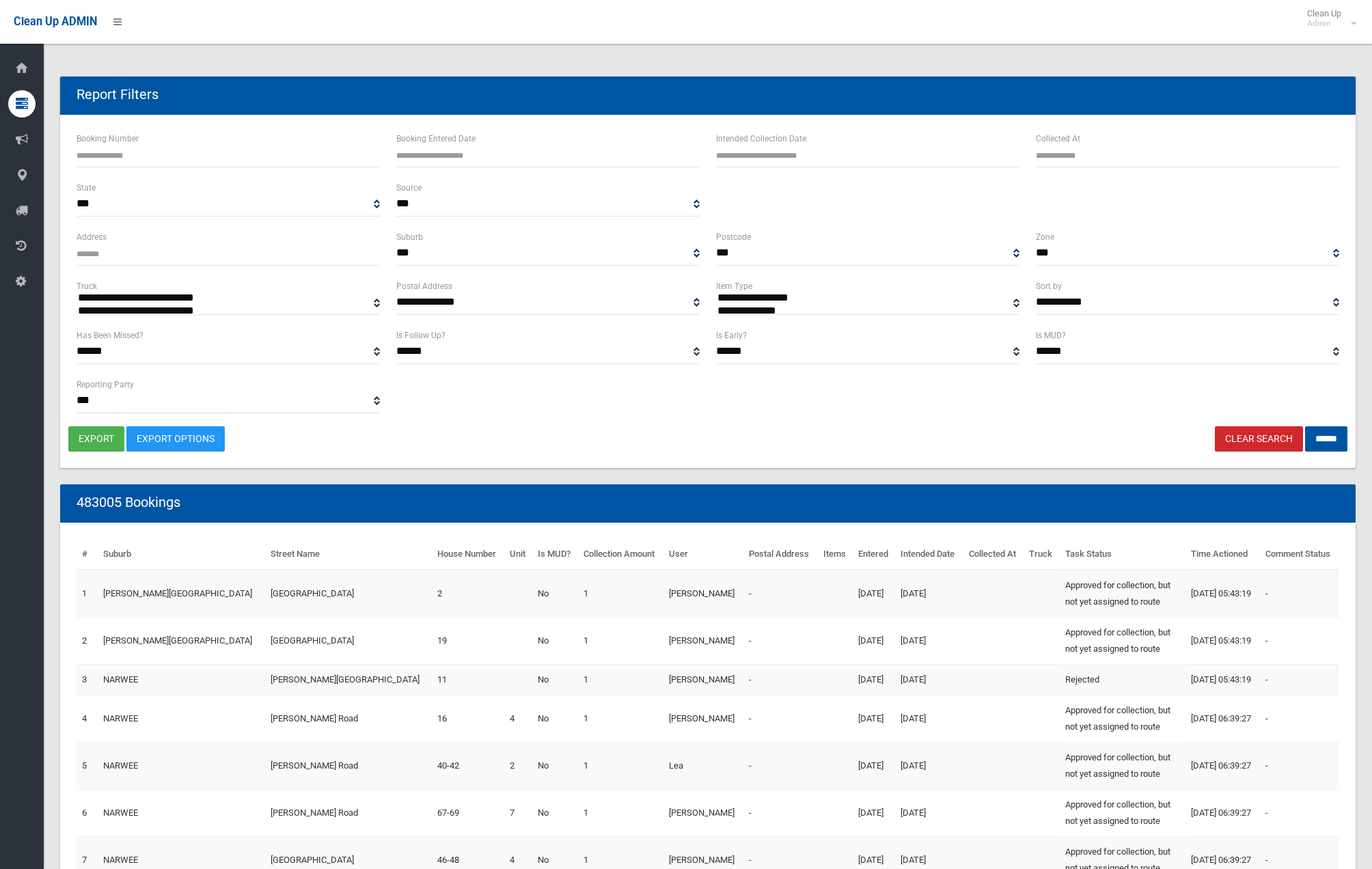
select select
type input "**********"
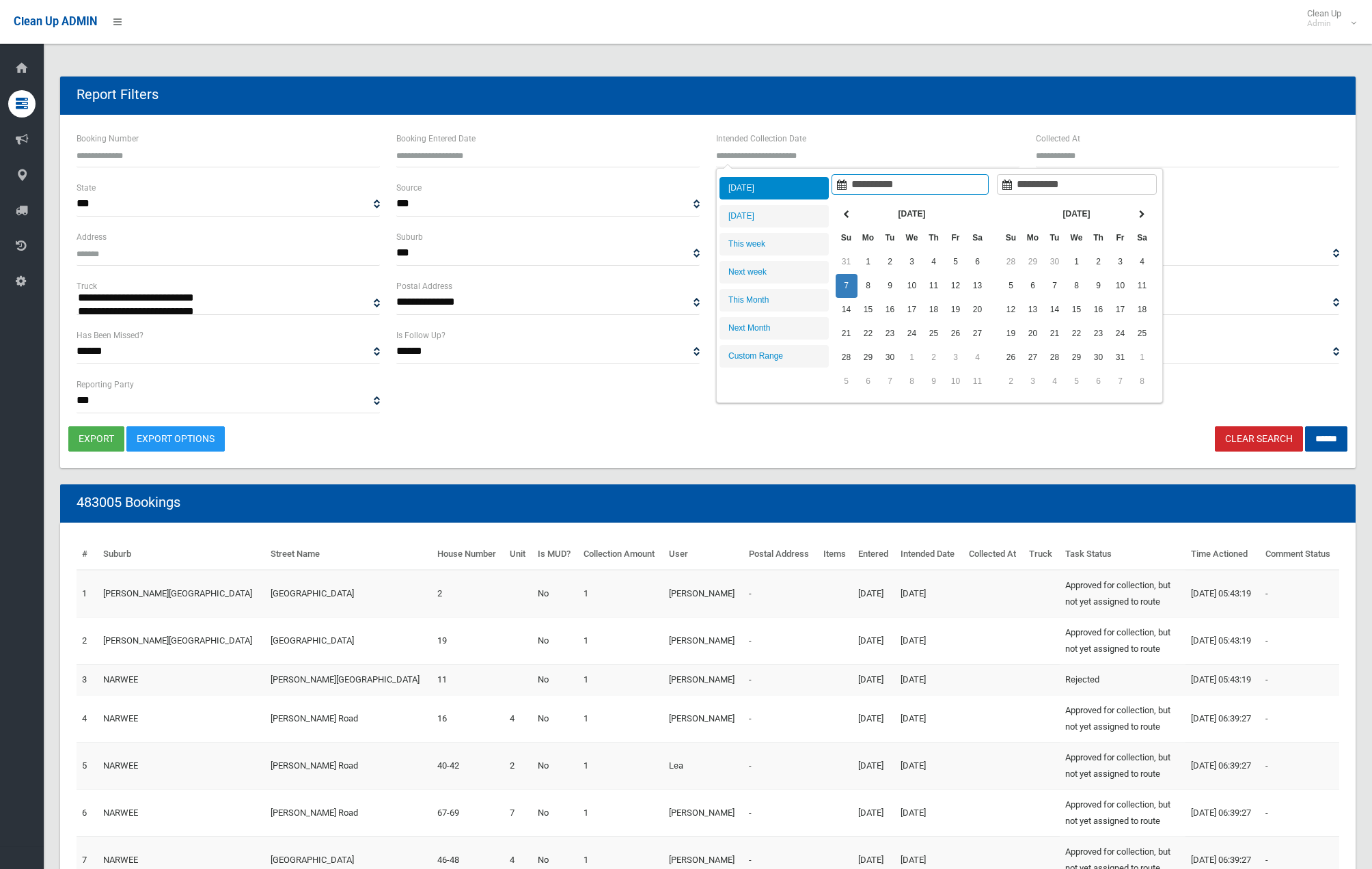
drag, startPoint x: 834, startPoint y: 154, endPoint x: 836, endPoint y: 162, distance: 8.2
click at [834, 154] on input "text" at bounding box center [868, 155] width 304 height 26
type input "**********"
click at [785, 214] on li "[DATE]" at bounding box center [774, 216] width 109 height 23
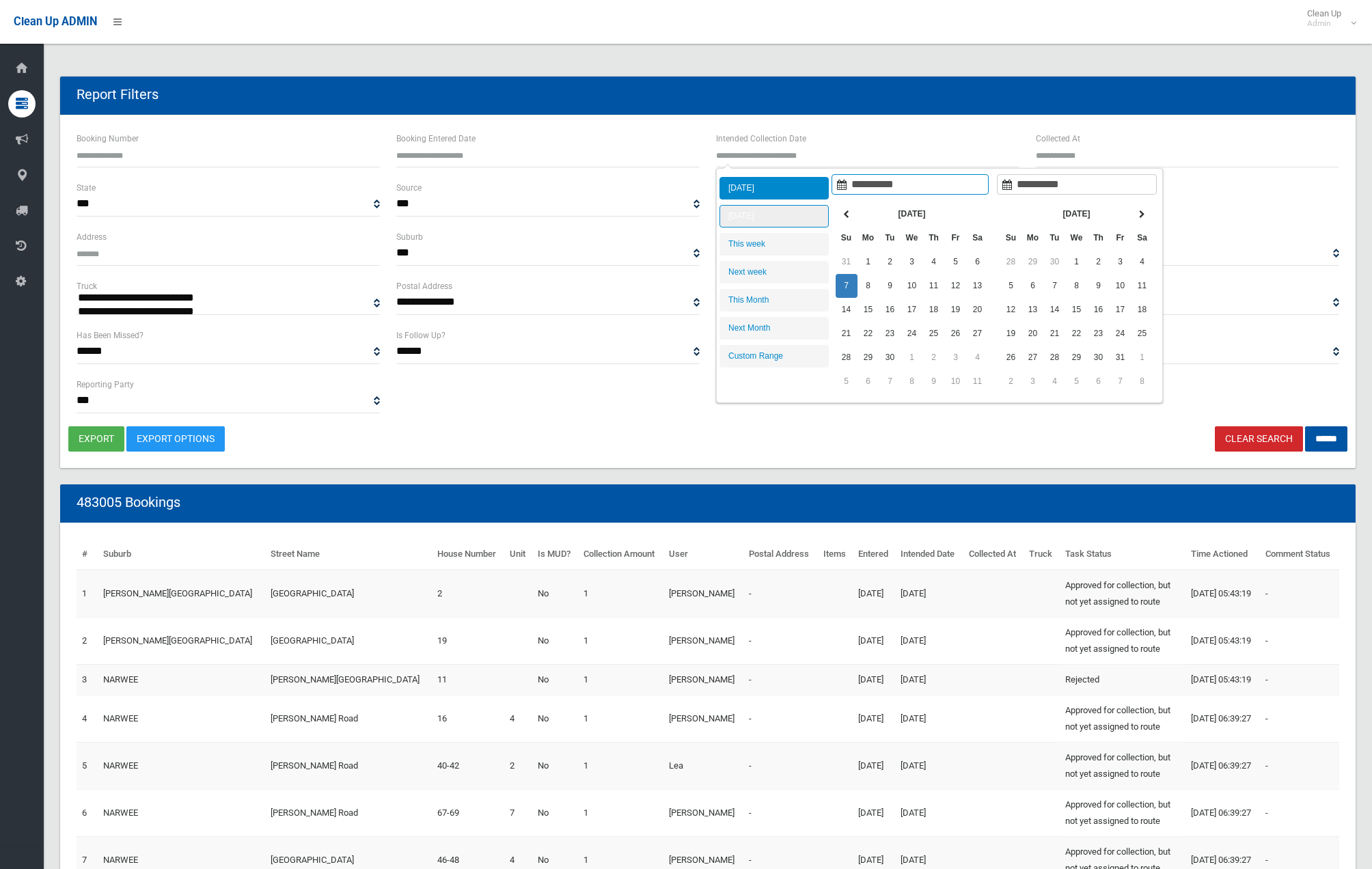
type input "**********"
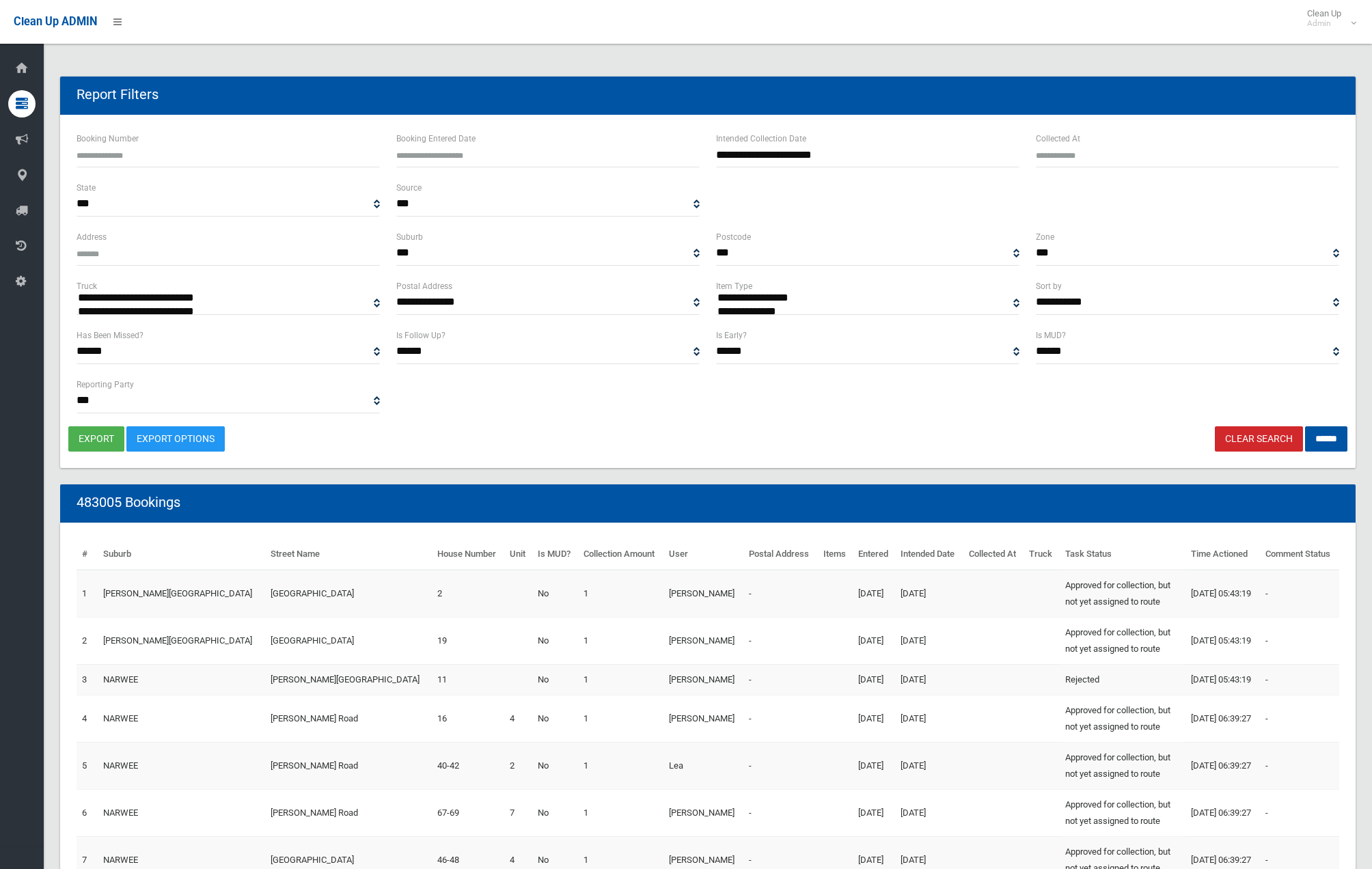
select select "**"
drag, startPoint x: 1322, startPoint y: 443, endPoint x: 1312, endPoint y: 447, distance: 10.8
click at [1321, 443] on input "******" at bounding box center [1327, 439] width 43 height 26
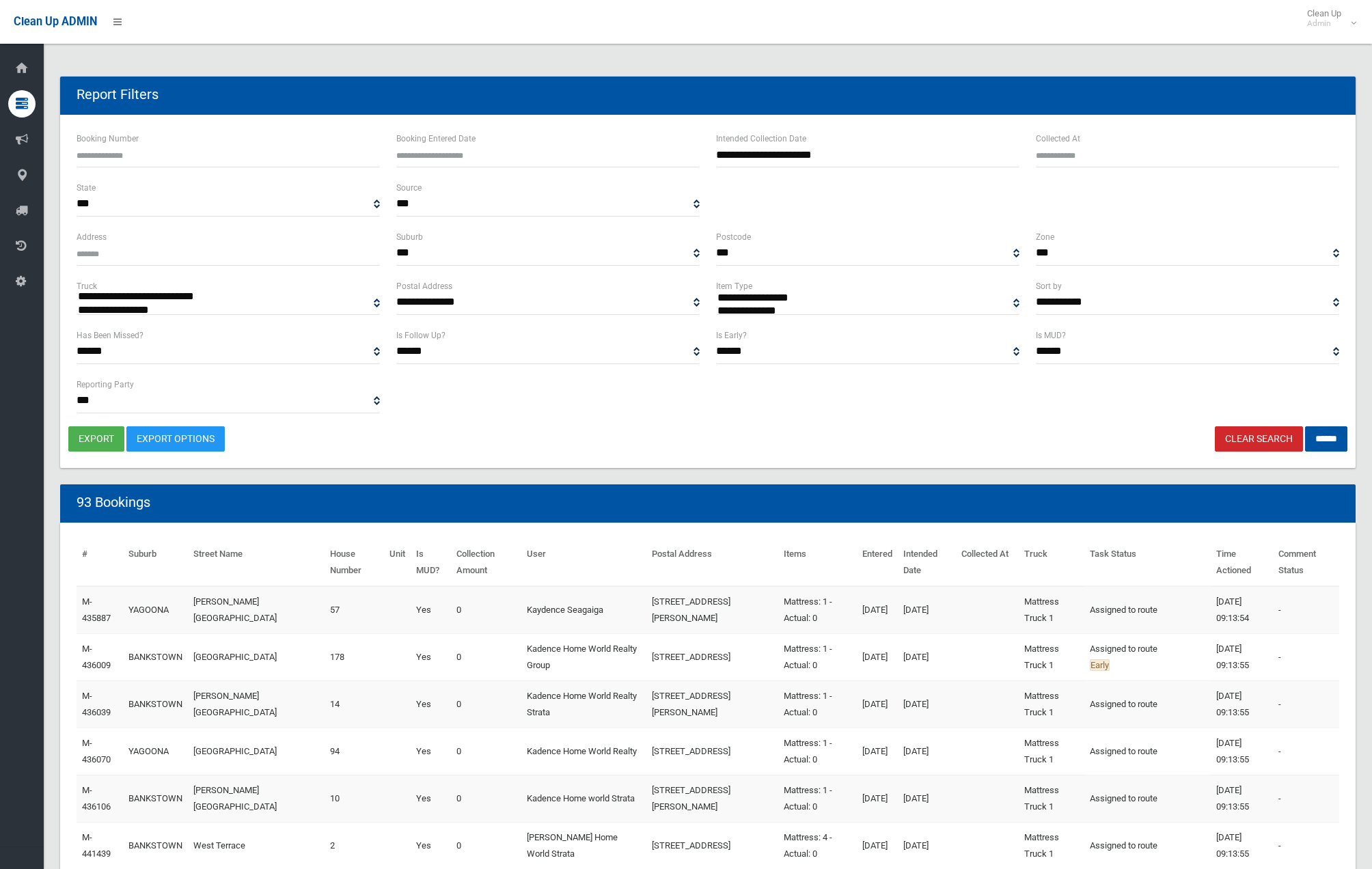
select select
click at [92, 436] on button "export" at bounding box center [96, 439] width 56 height 26
select select "**"
click at [1334, 436] on input "******" at bounding box center [1327, 439] width 43 height 26
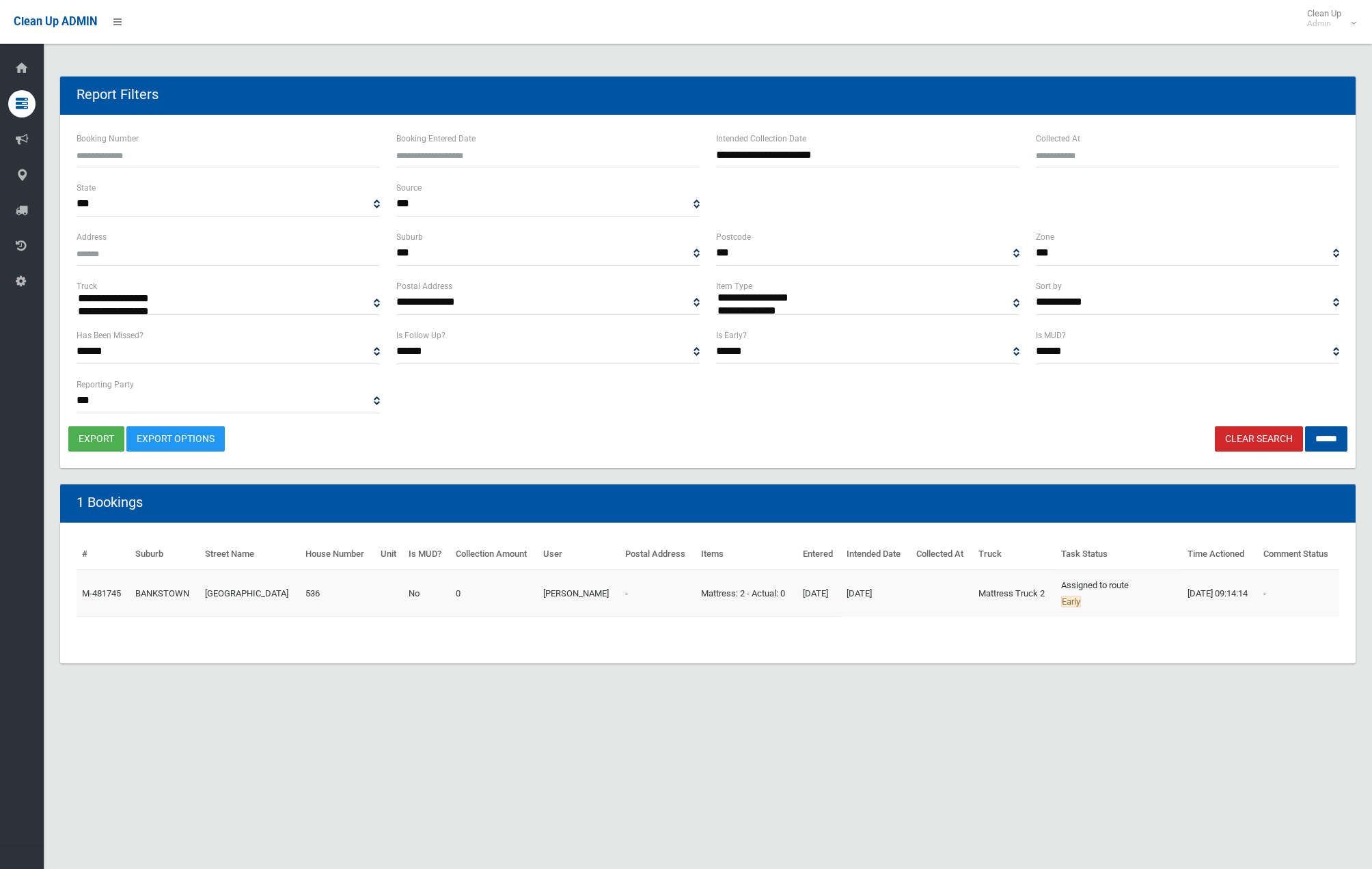
select select
click at [96, 438] on button "export" at bounding box center [96, 439] width 56 height 26
